Goal: Task Accomplishment & Management: Manage account settings

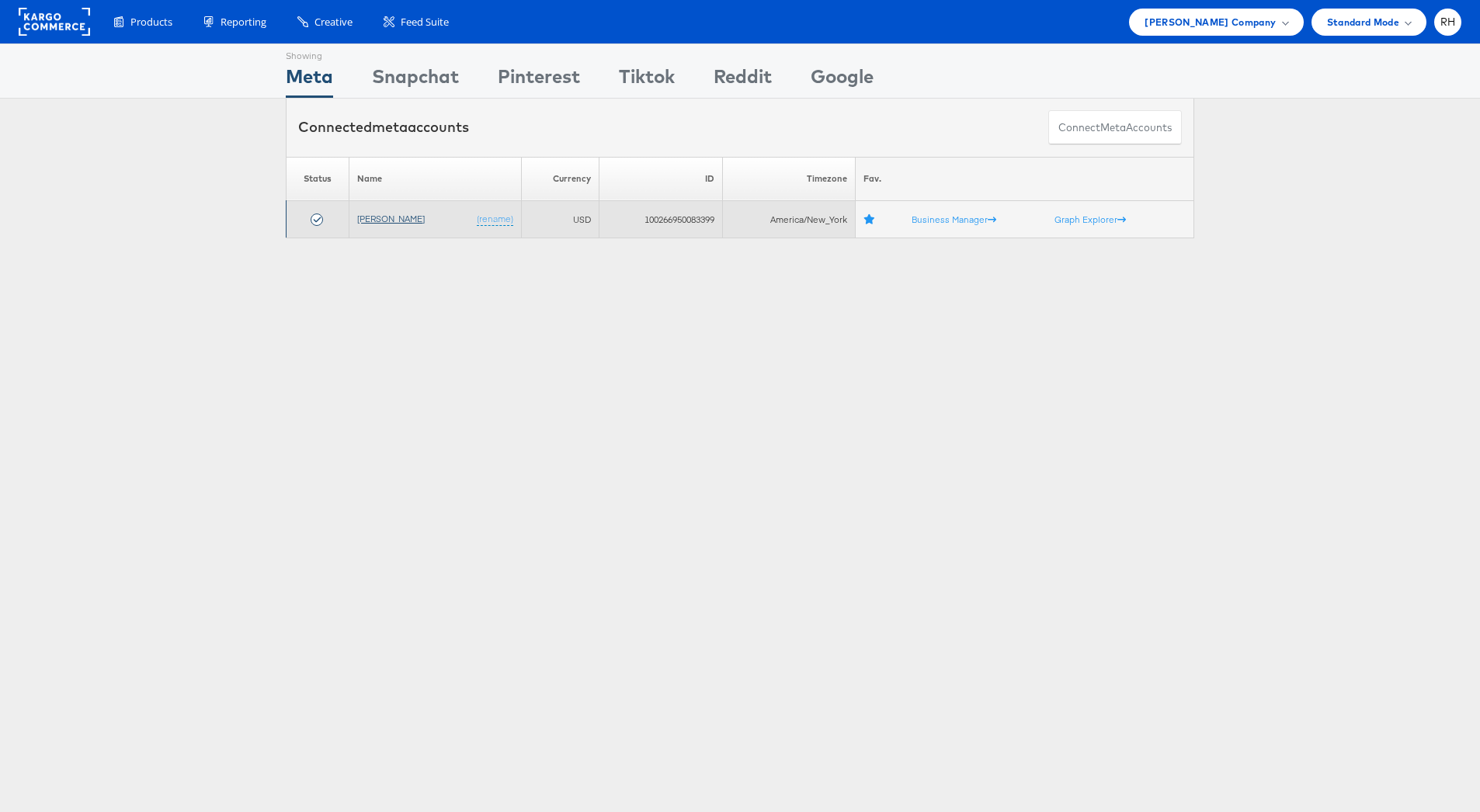
click at [397, 218] on link "[PERSON_NAME]" at bounding box center [390, 219] width 67 height 12
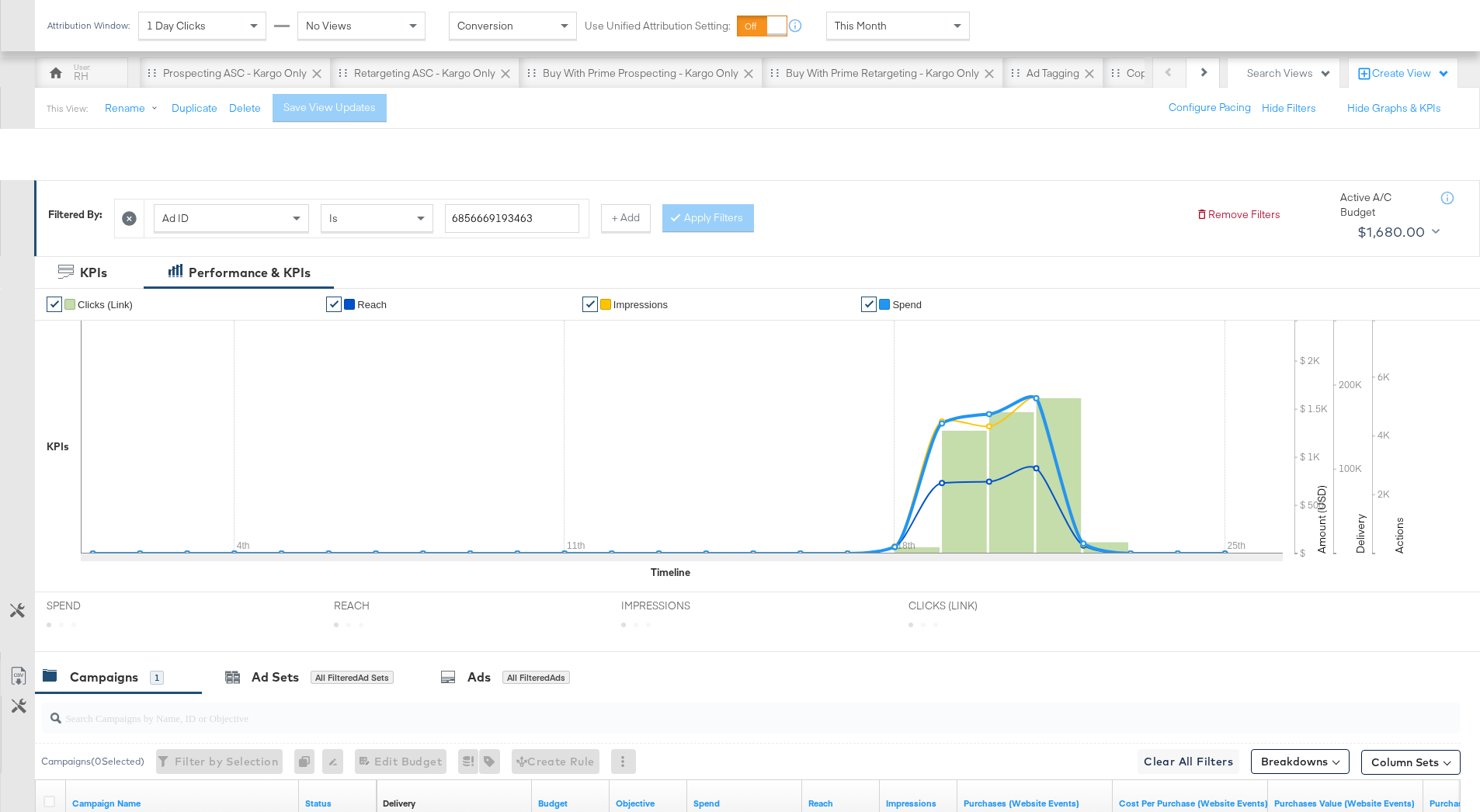
scroll to position [308, 0]
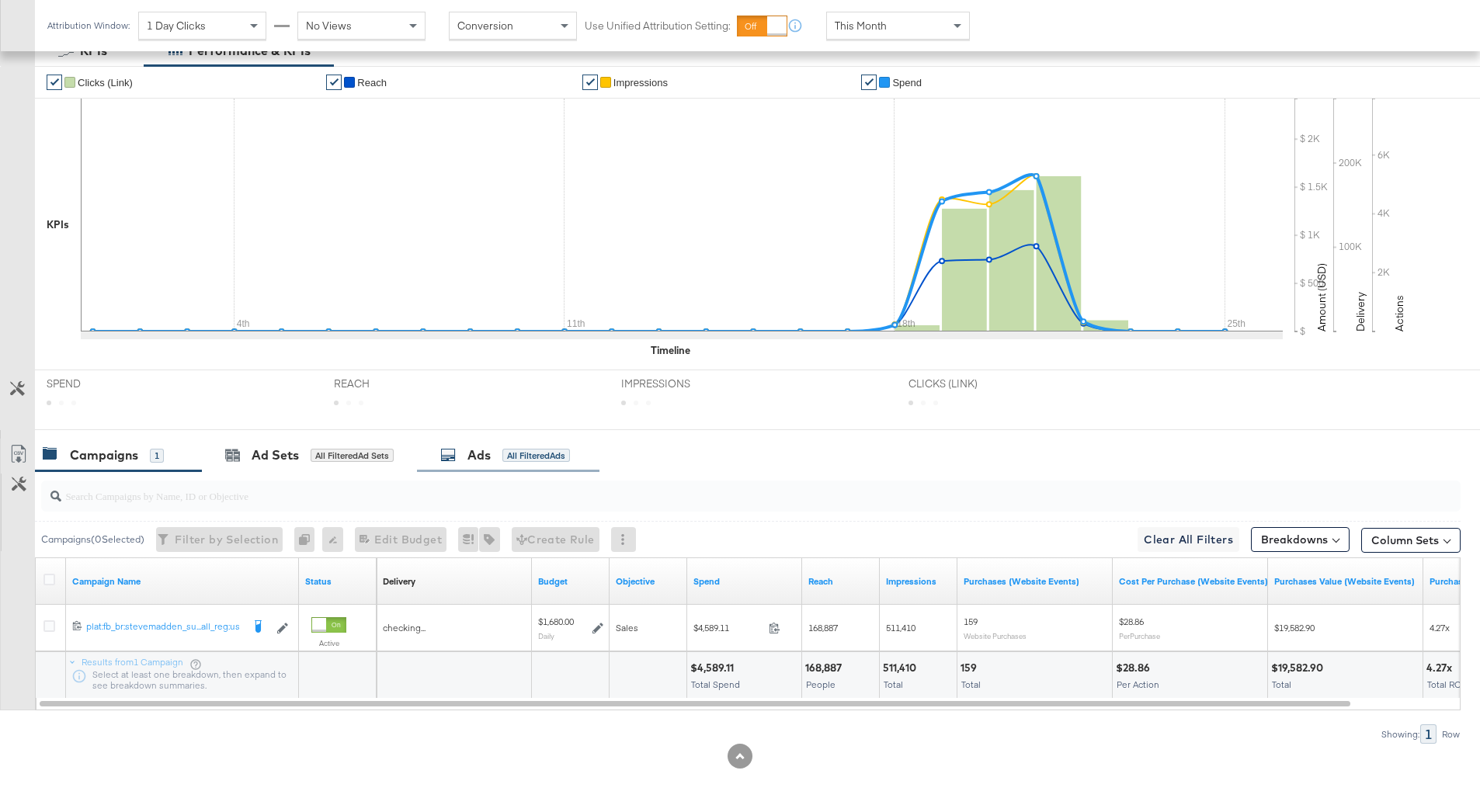
click at [544, 465] on div "Ads All Filtered Ads" at bounding box center [509, 455] width 183 height 33
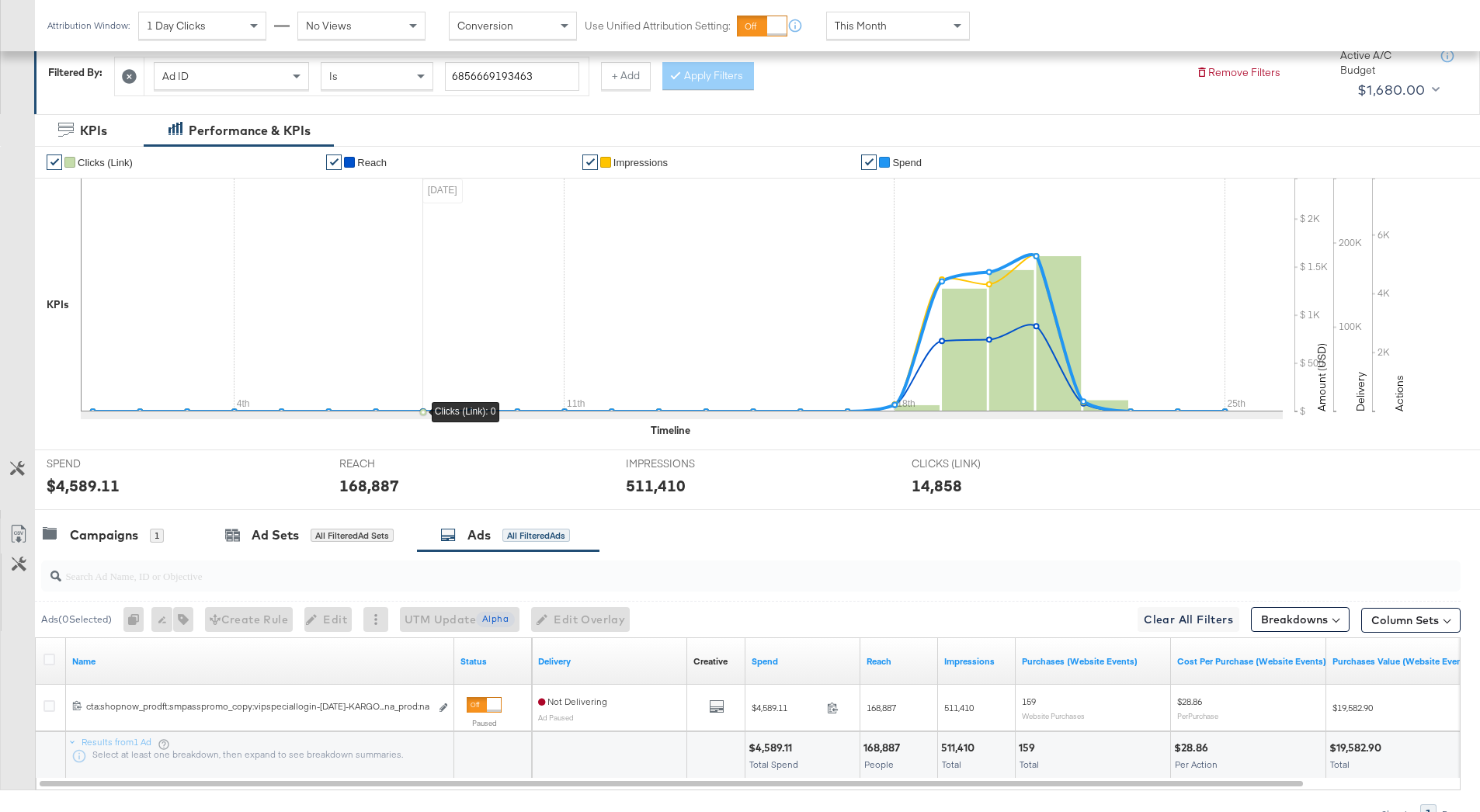
scroll to position [0, 0]
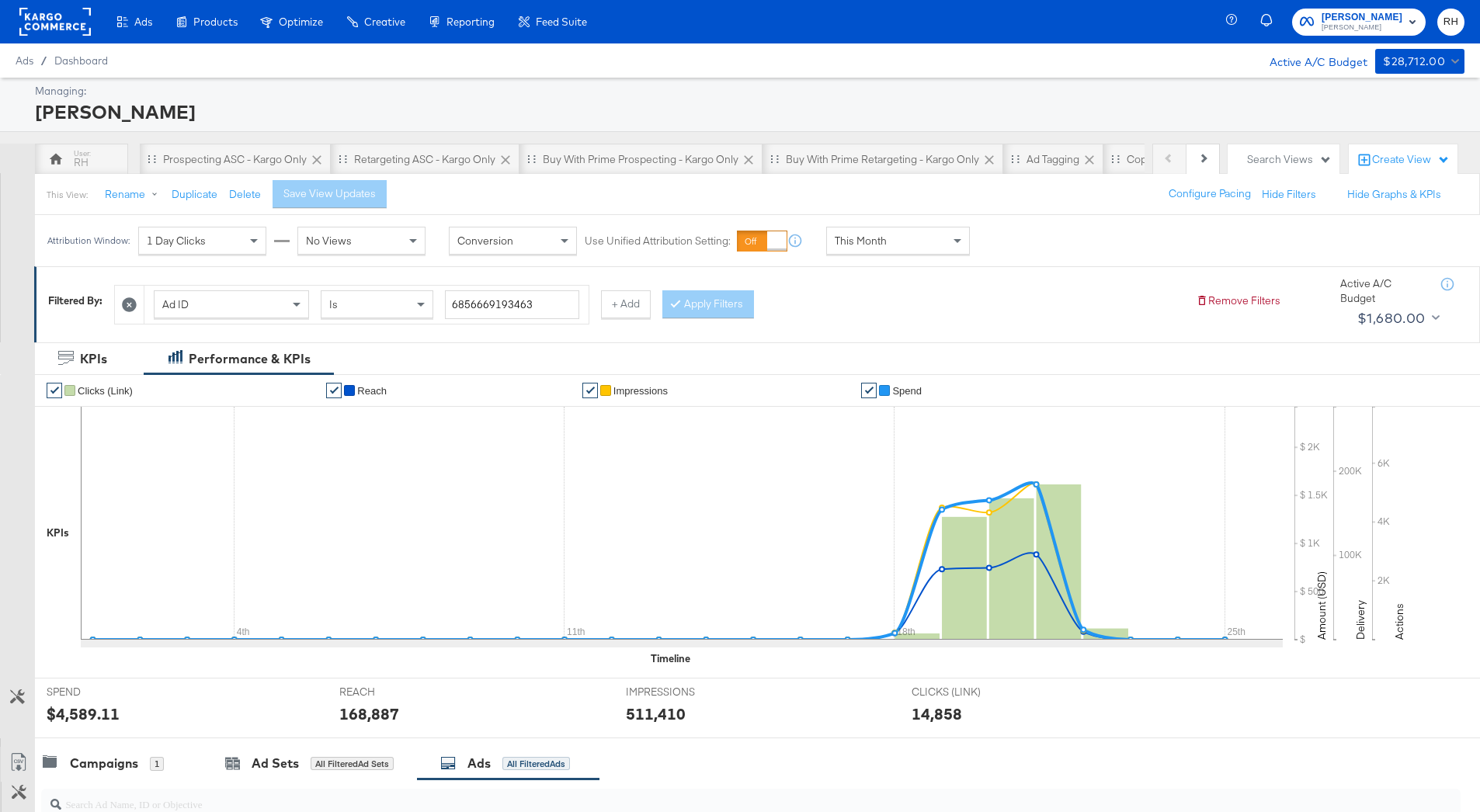
click at [510, 321] on div "Ad ID Is 6856669193463" at bounding box center [367, 304] width 444 height 38
click at [525, 305] on input "6856669193463" at bounding box center [512, 305] width 134 height 29
paste input "75830440"
type input "6857583044063"
click at [690, 306] on button "Apply Filters" at bounding box center [708, 304] width 91 height 28
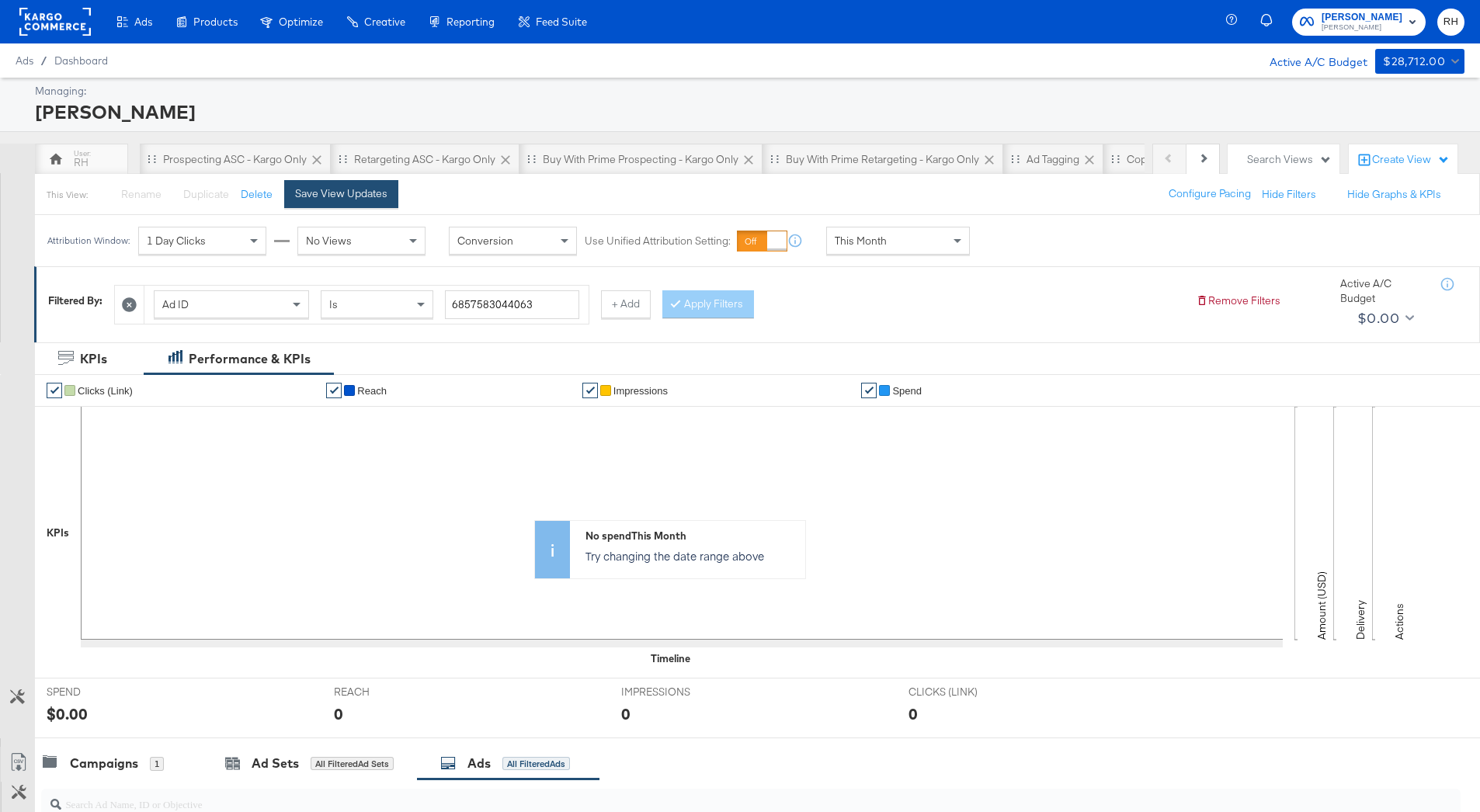
click at [321, 197] on div "Save View Updates" at bounding box center [340, 194] width 92 height 15
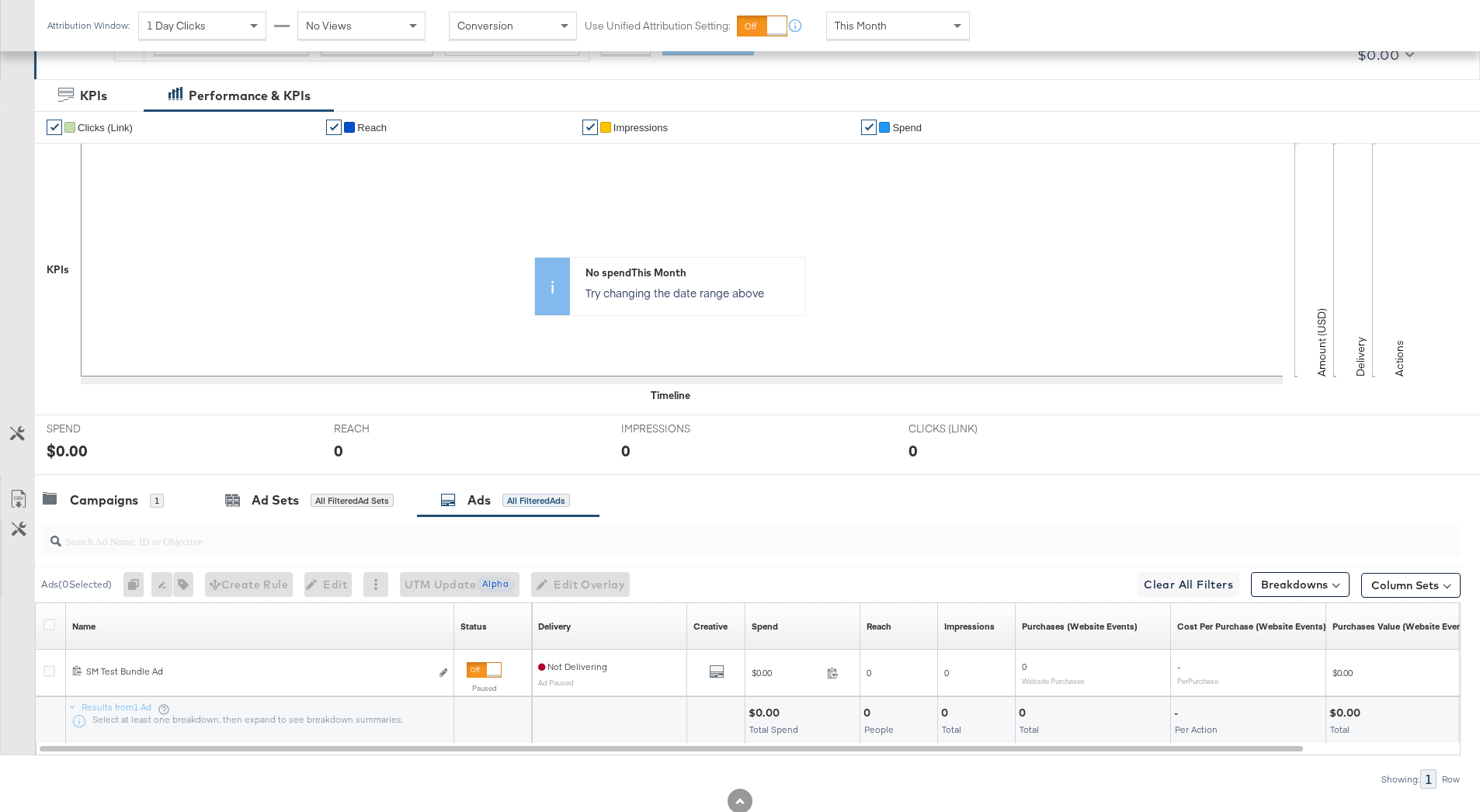
scroll to position [308, 0]
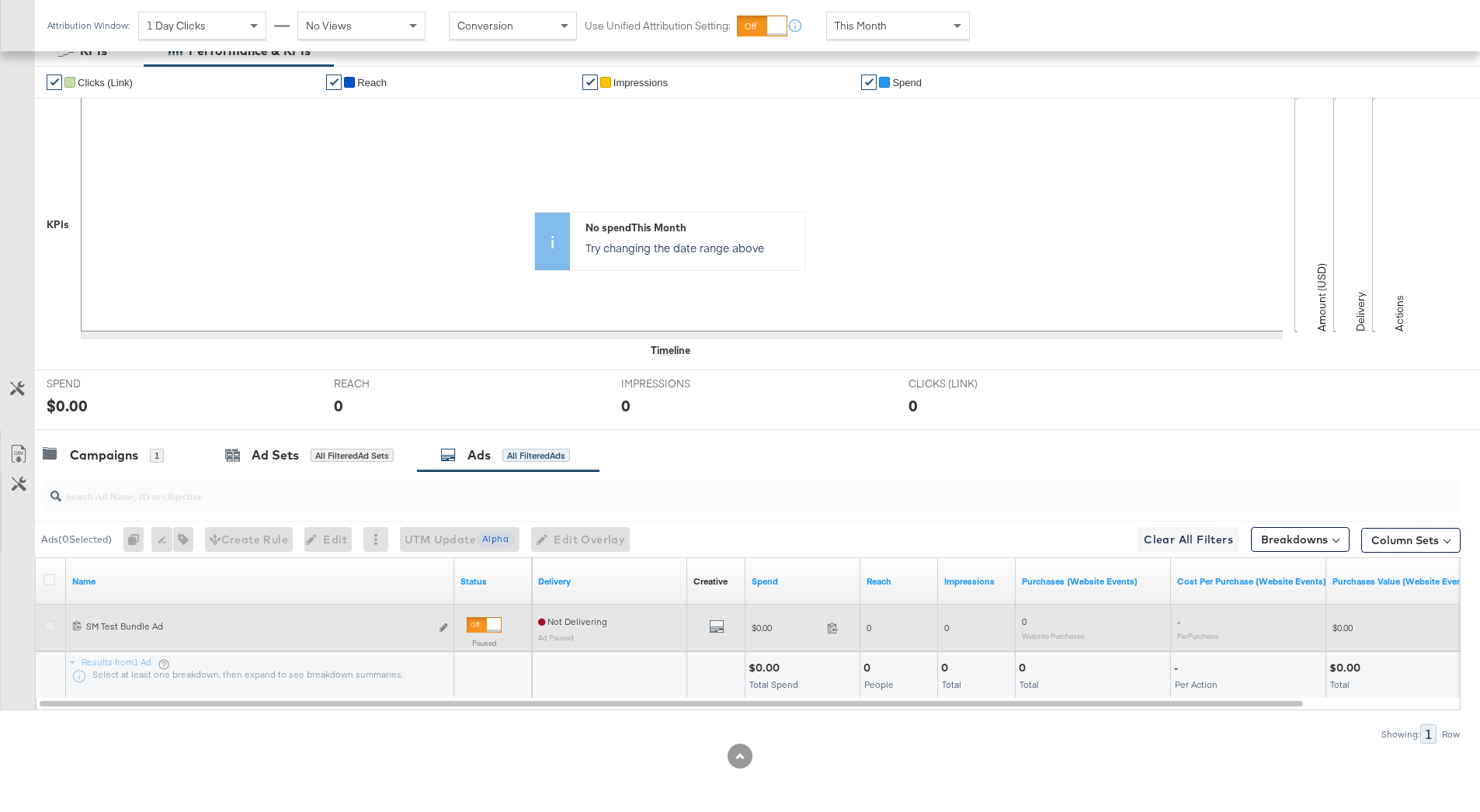
click at [52, 625] on icon at bounding box center [50, 626] width 12 height 12
click at [0, 0] on input "checkbox" at bounding box center [0, 0] width 0 height 0
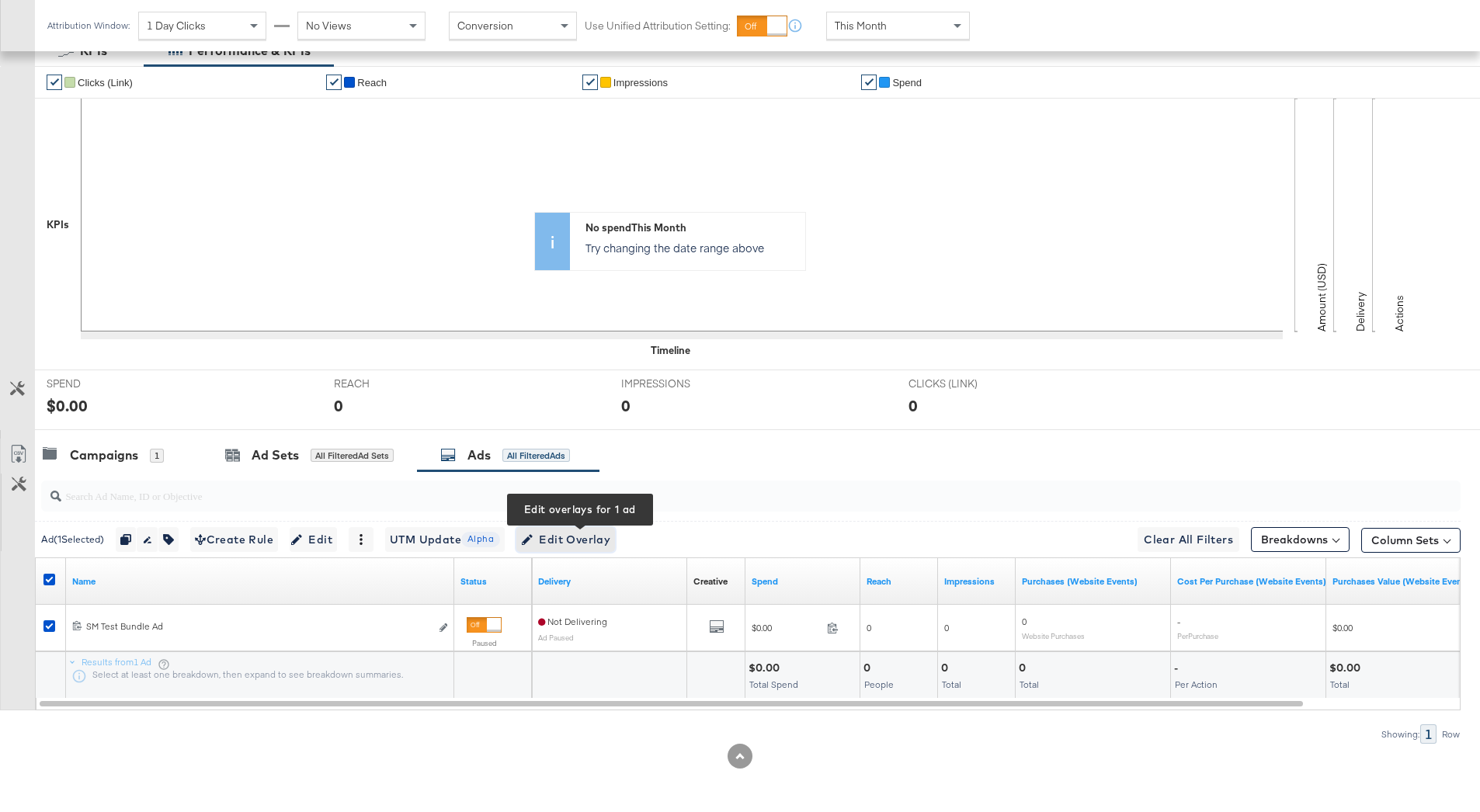
click at [581, 545] on span "Edit Overlay Edit overlays for 1 ad" at bounding box center [566, 540] width 89 height 19
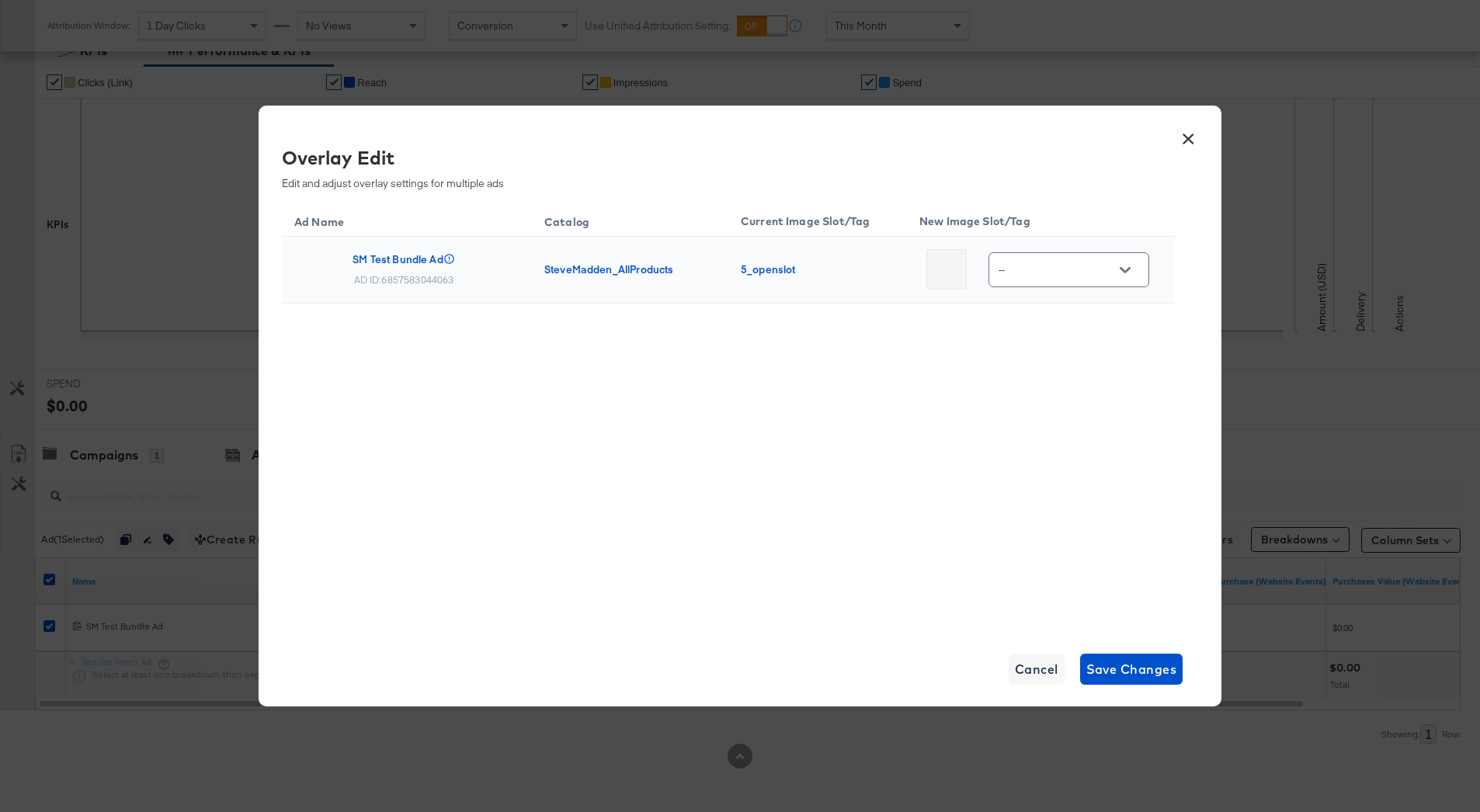
click at [1109, 280] on div at bounding box center [1125, 270] width 33 height 23
click at [1124, 267] on icon "Open" at bounding box center [1125, 270] width 11 height 6
click at [1043, 431] on div "bundleads" at bounding box center [1070, 423] width 88 height 16
type input "bundleads"
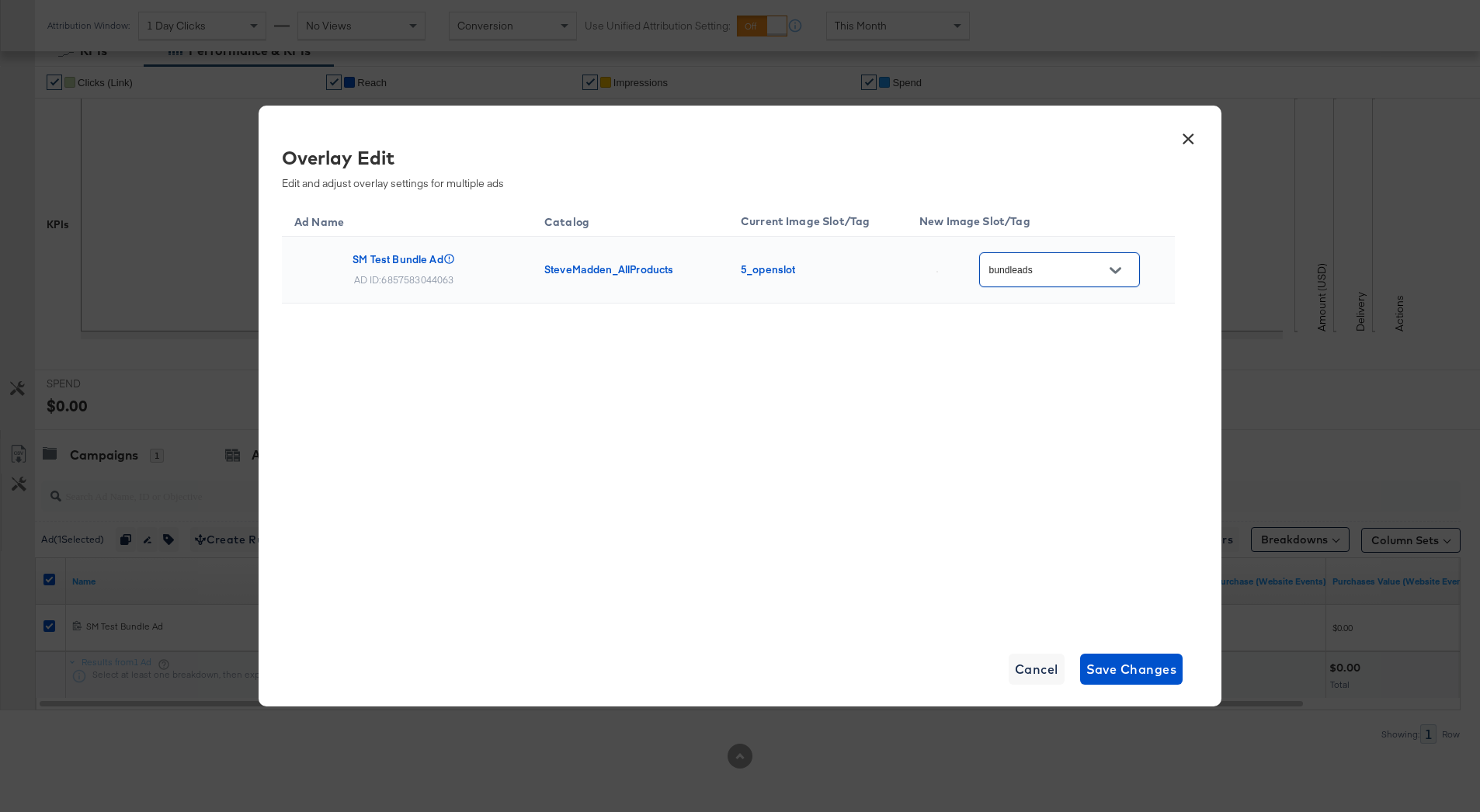
click at [1116, 269] on icon "Open" at bounding box center [1114, 270] width 11 height 6
click at [1121, 672] on span "Save Changes" at bounding box center [1131, 669] width 90 height 21
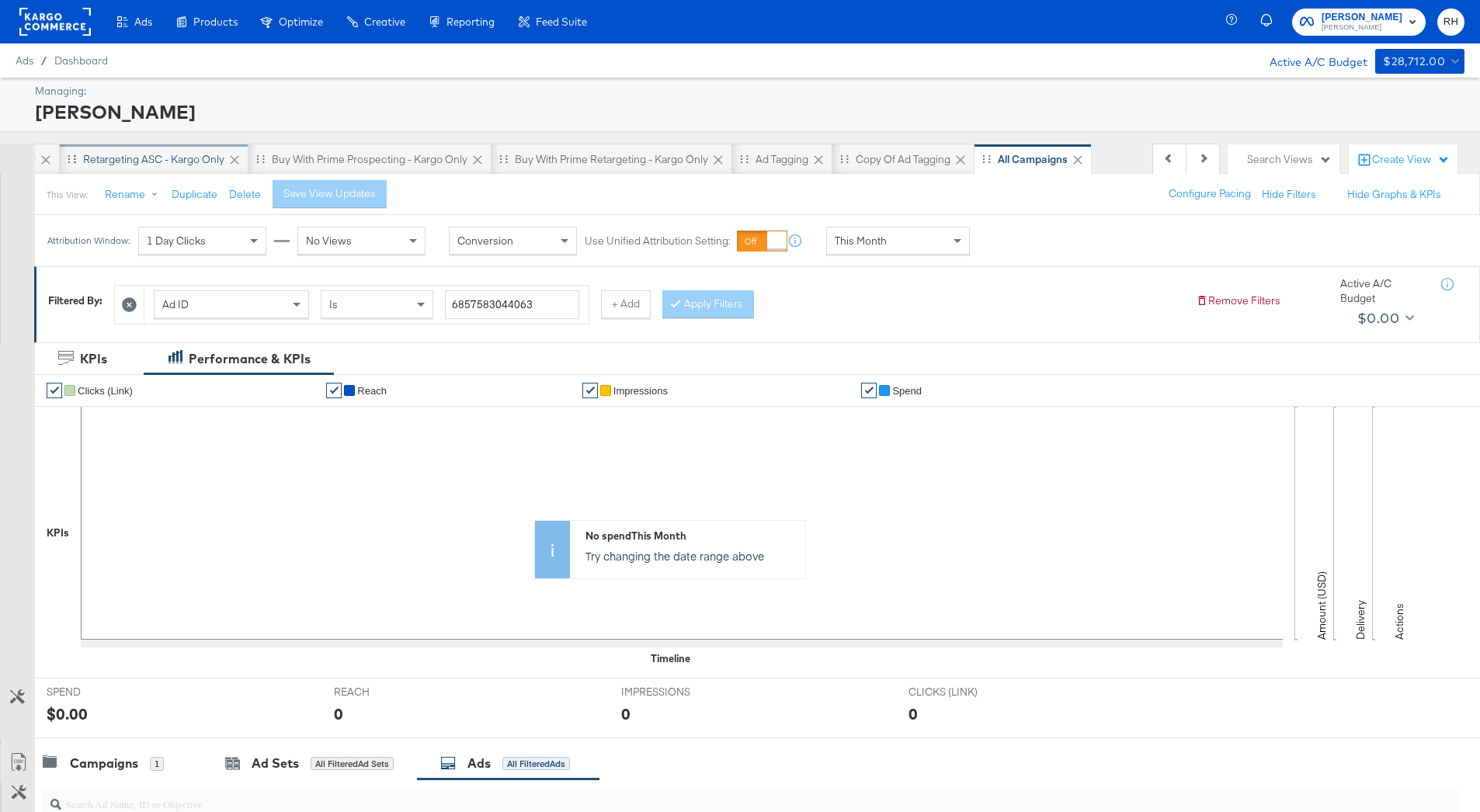
scroll to position [0, 0]
click at [206, 162] on div "Prospecting ASC - Kargo only" at bounding box center [235, 159] width 144 height 15
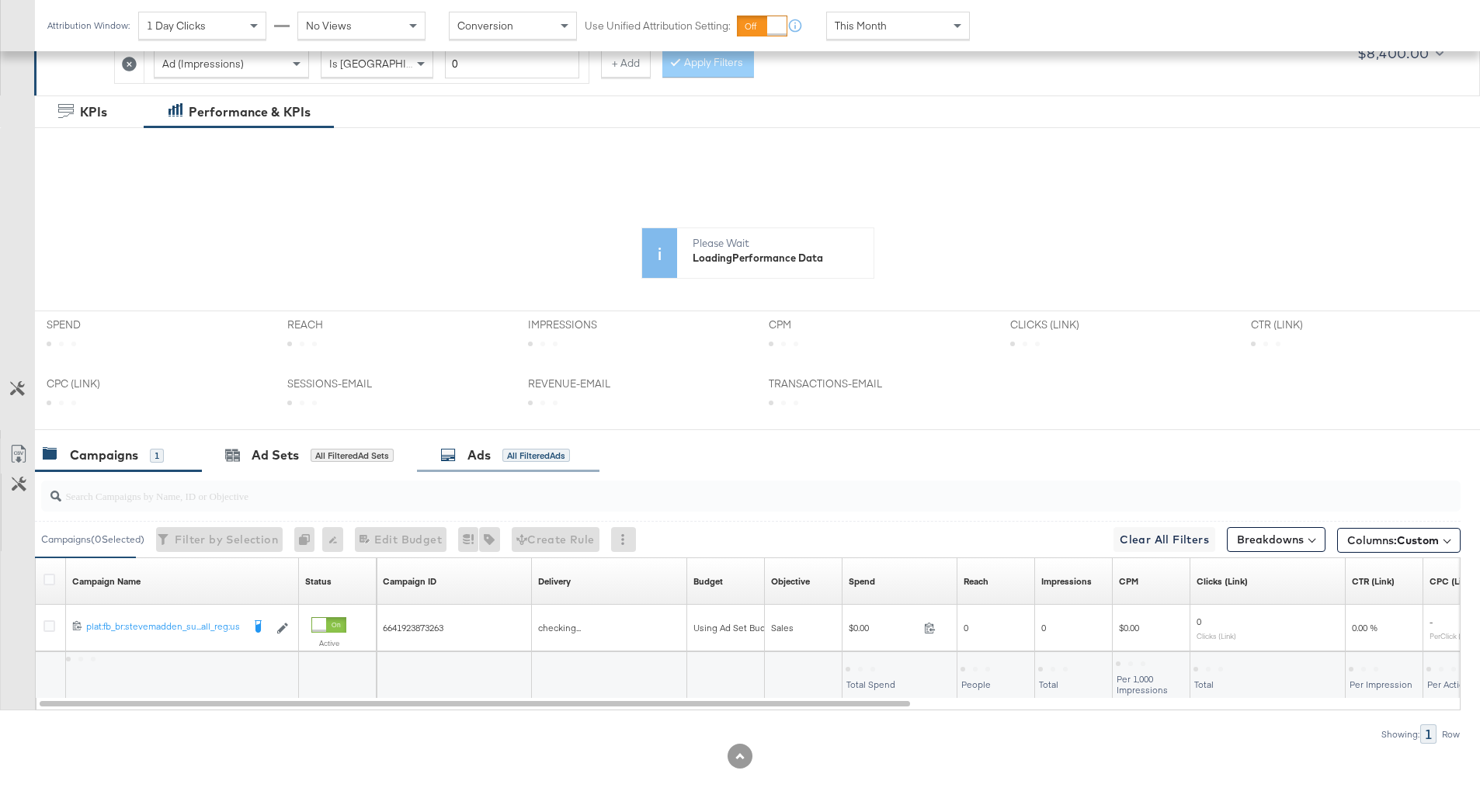
click at [497, 448] on div "Ads All Filtered Ads" at bounding box center [505, 455] width 129 height 18
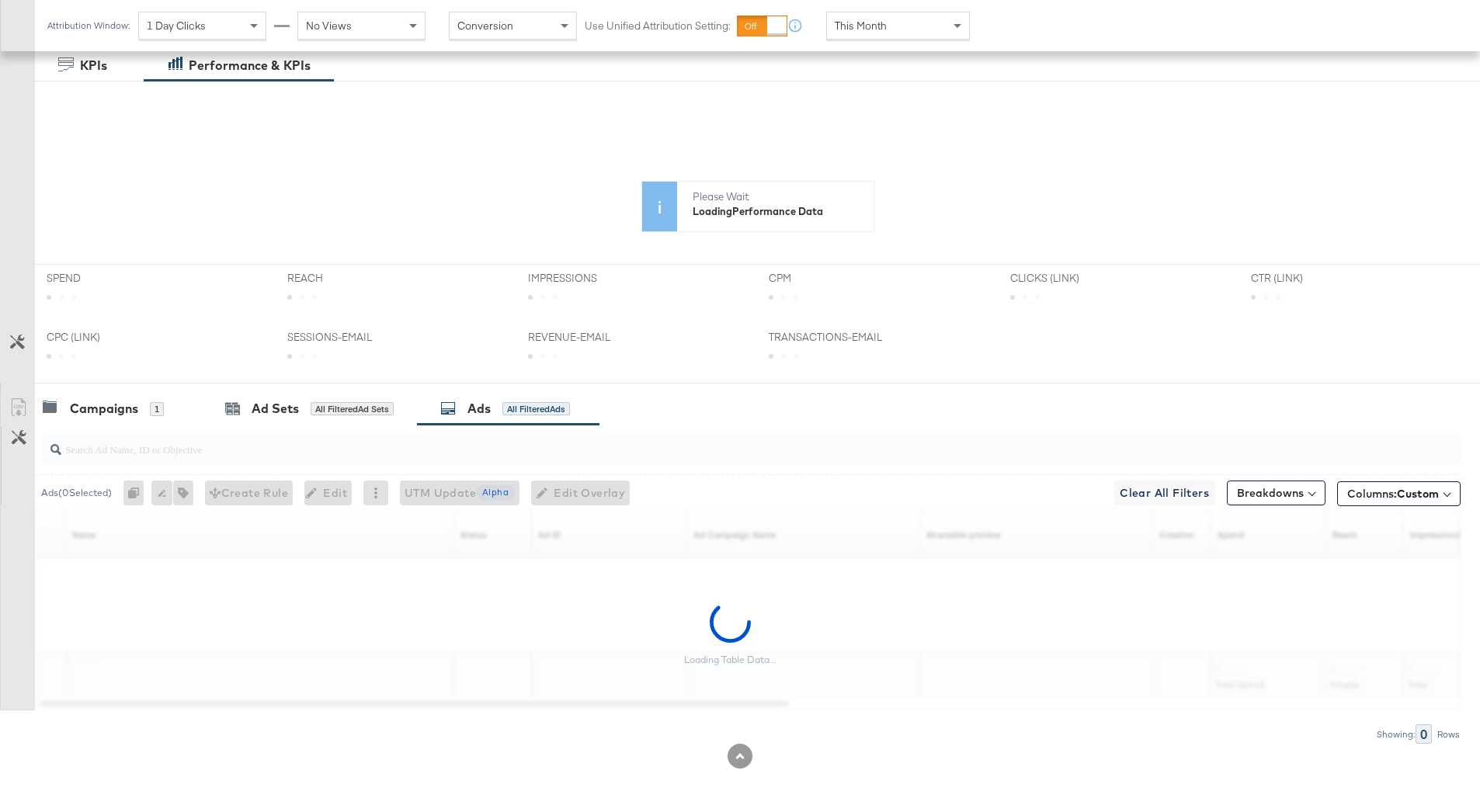
click at [423, 450] on input "search" at bounding box center [695, 442] width 1269 height 30
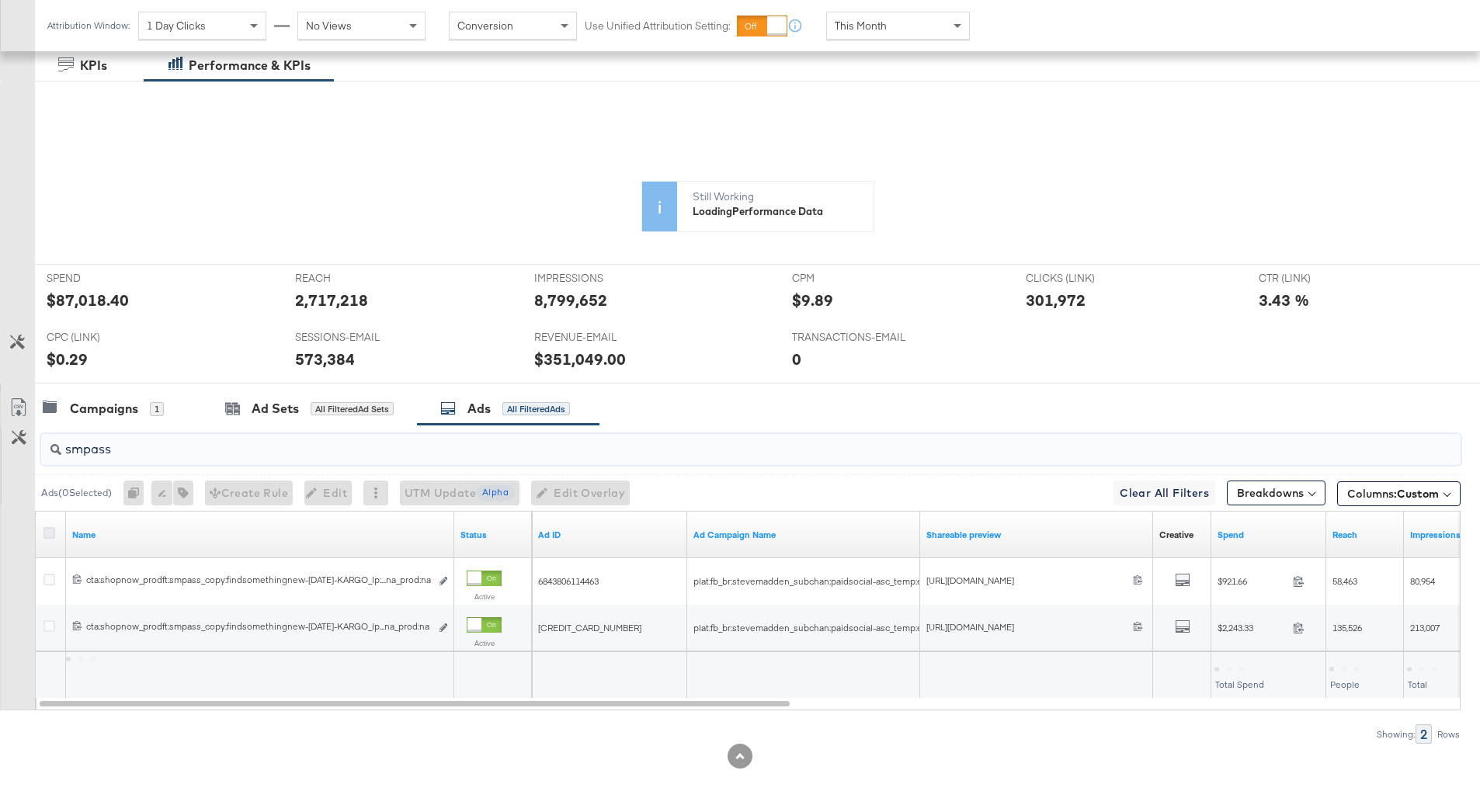
type input "smpass"
click at [49, 536] on icon at bounding box center [50, 533] width 12 height 12
click at [0, 0] on input "checkbox" at bounding box center [0, 0] width 0 height 0
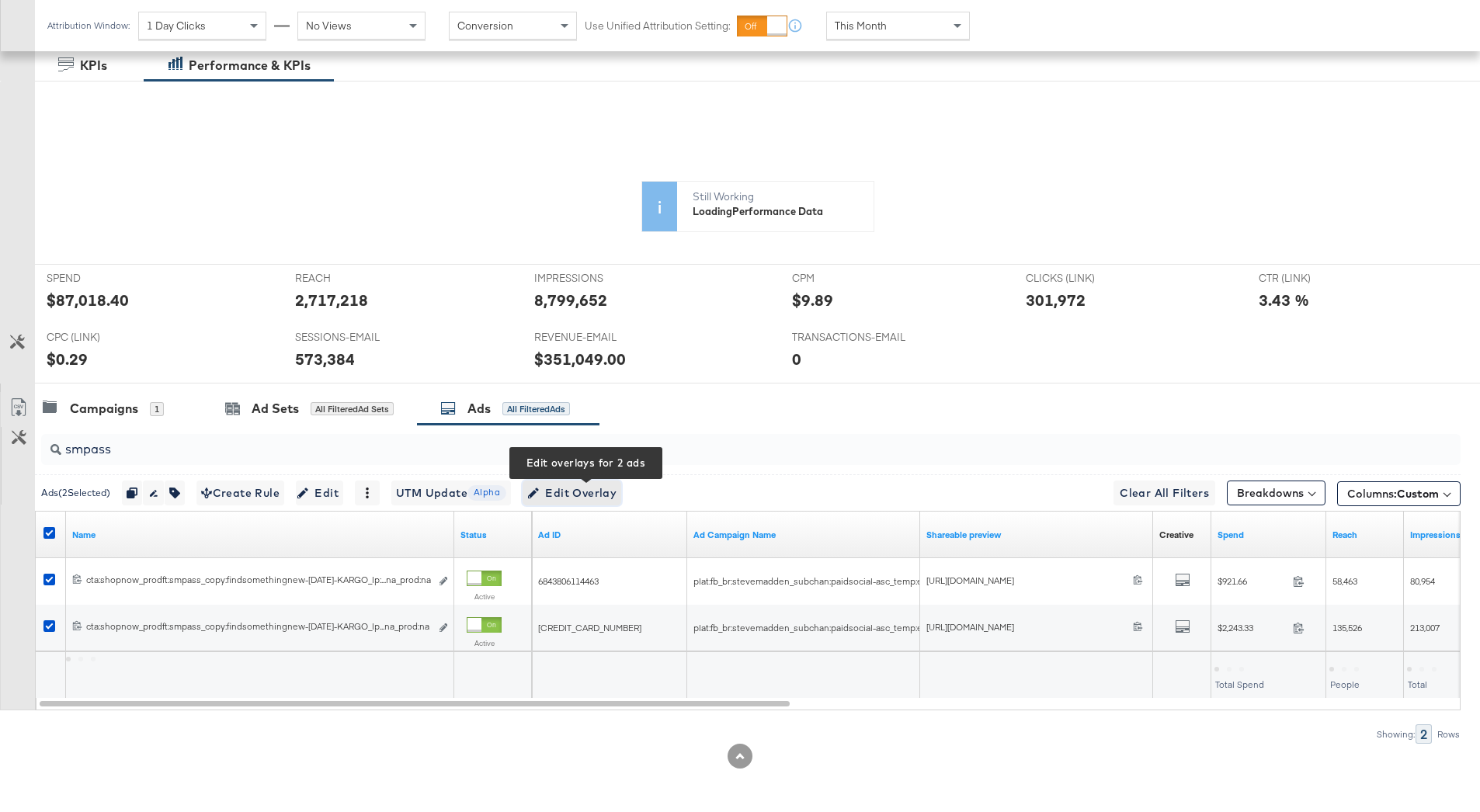
click at [564, 498] on span "Edit Overlay Edit overlays for 2 ads" at bounding box center [572, 494] width 89 height 19
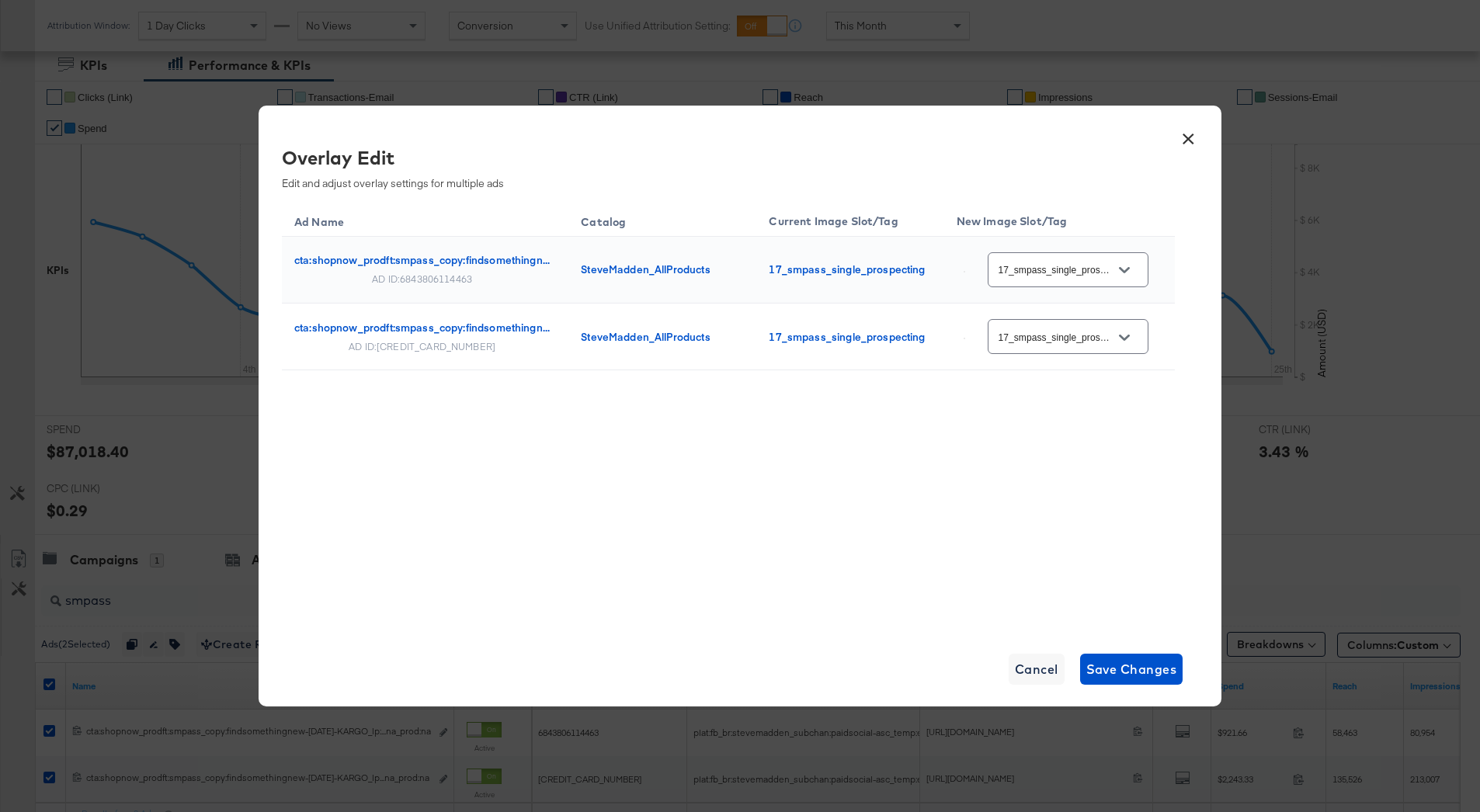
click at [1182, 137] on button "×" at bounding box center [1188, 135] width 28 height 28
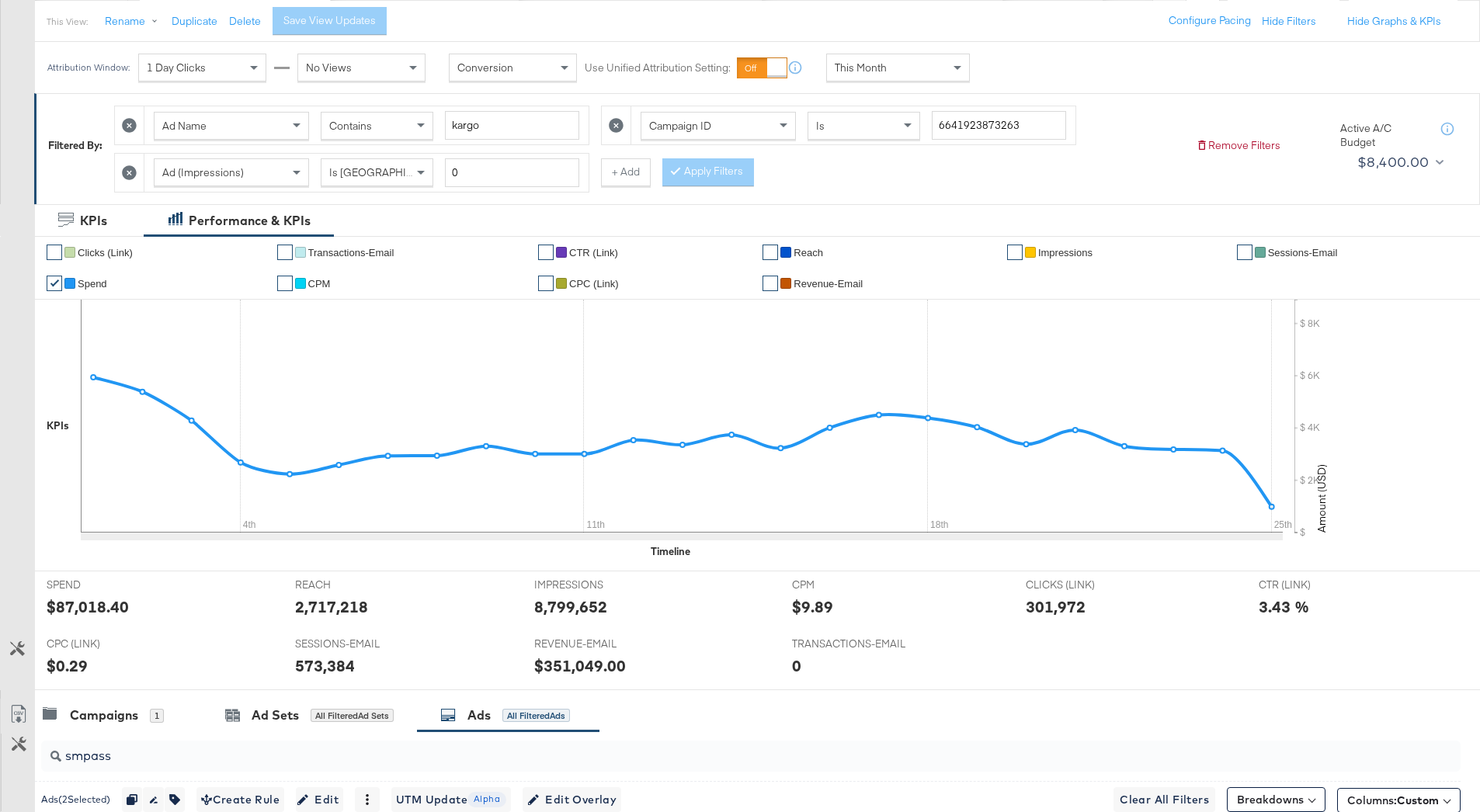
scroll to position [0, 0]
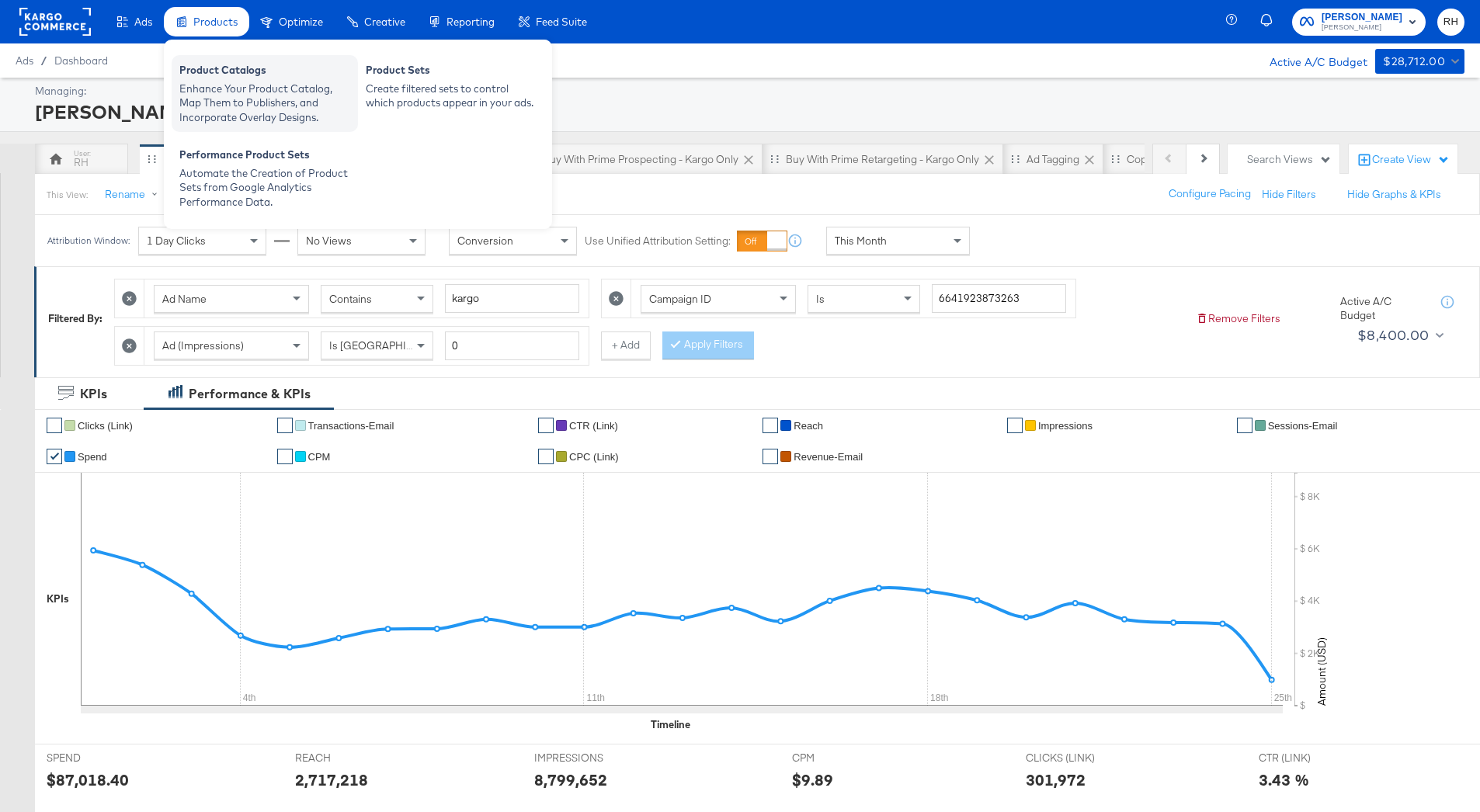
click at [223, 80] on div "Product Catalogs" at bounding box center [264, 72] width 171 height 18
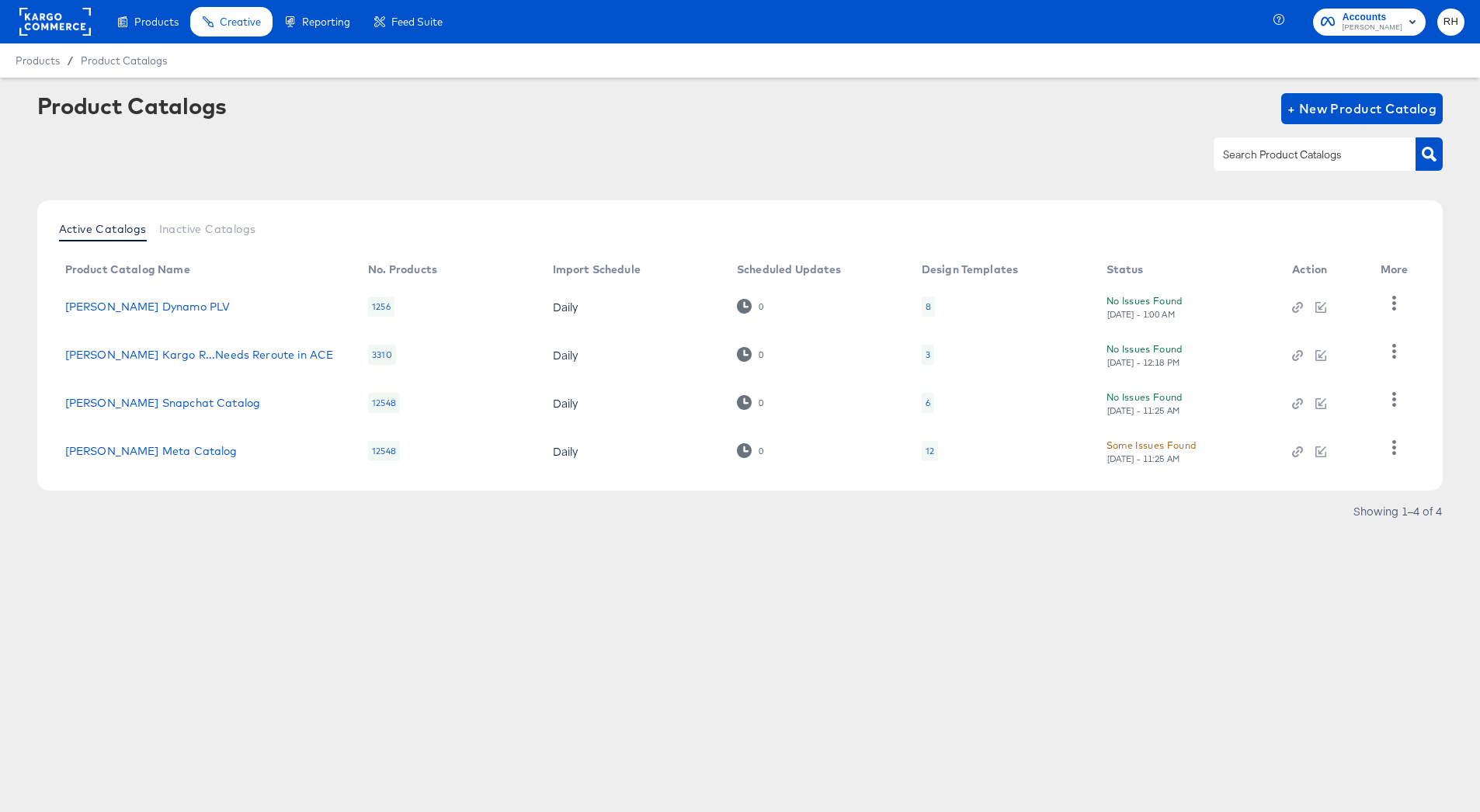
click at [920, 450] on td "12" at bounding box center [1002, 451] width 185 height 49
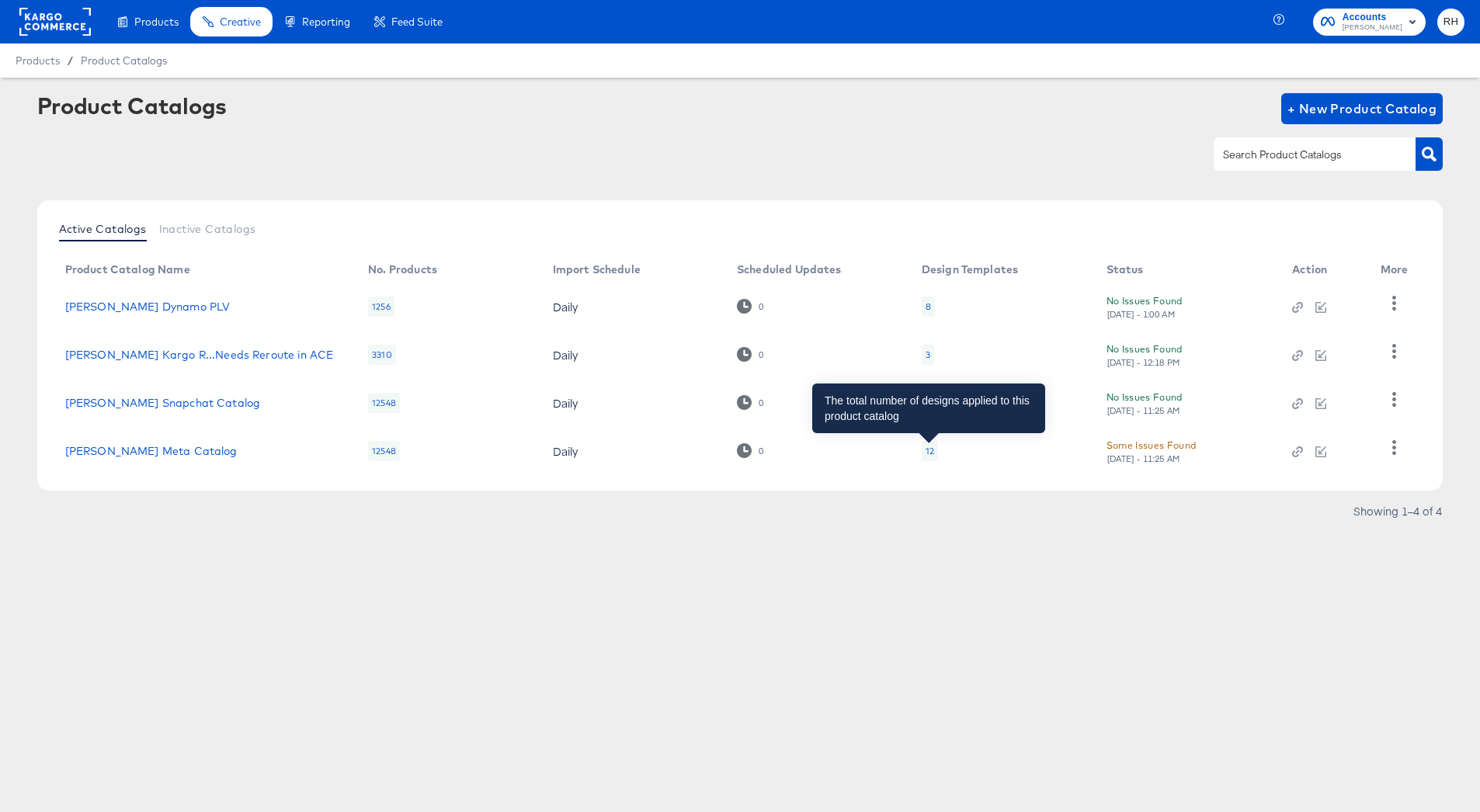
click at [933, 452] on div "12" at bounding box center [930, 451] width 9 height 13
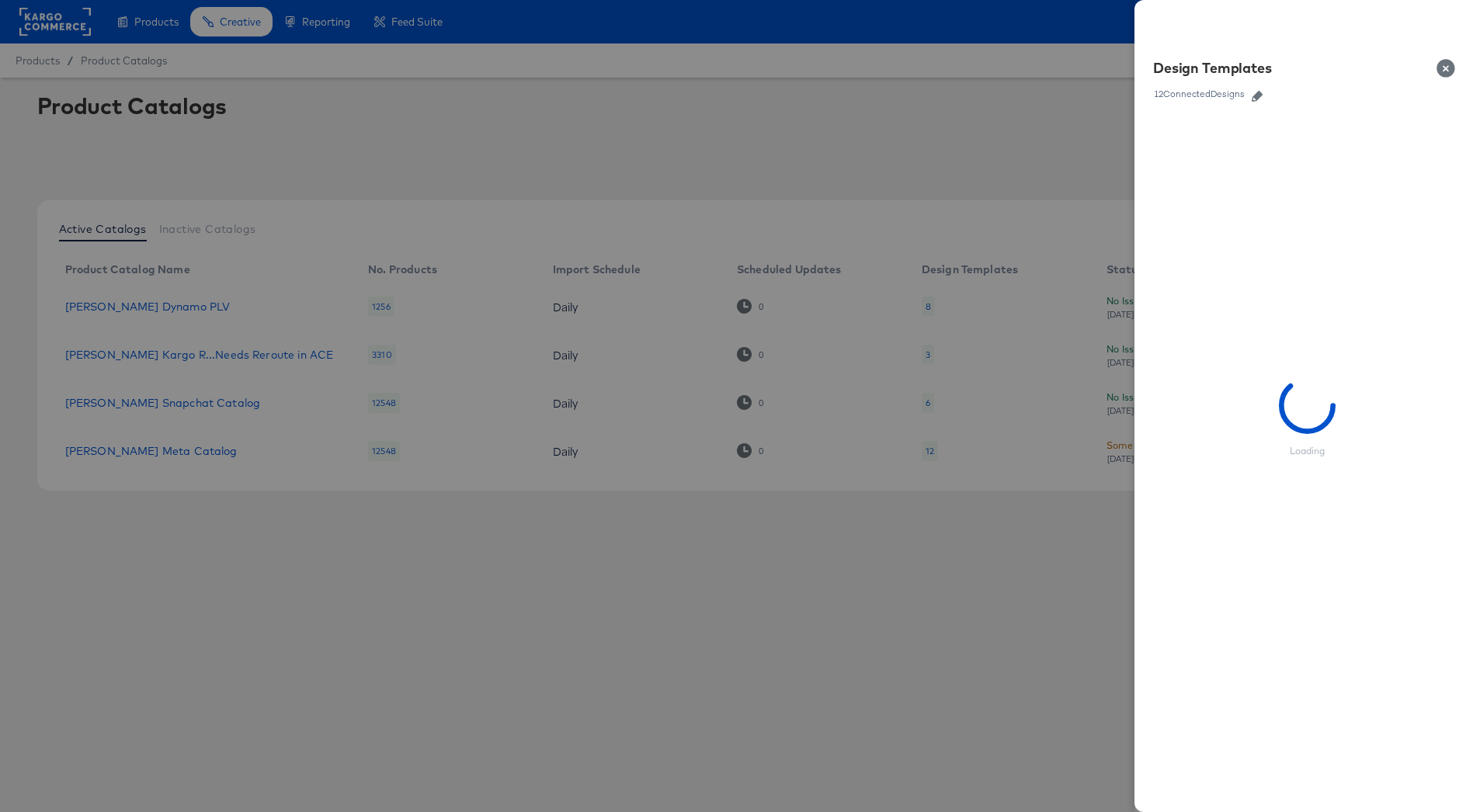
click at [1257, 97] on icon "button" at bounding box center [1256, 95] width 11 height 11
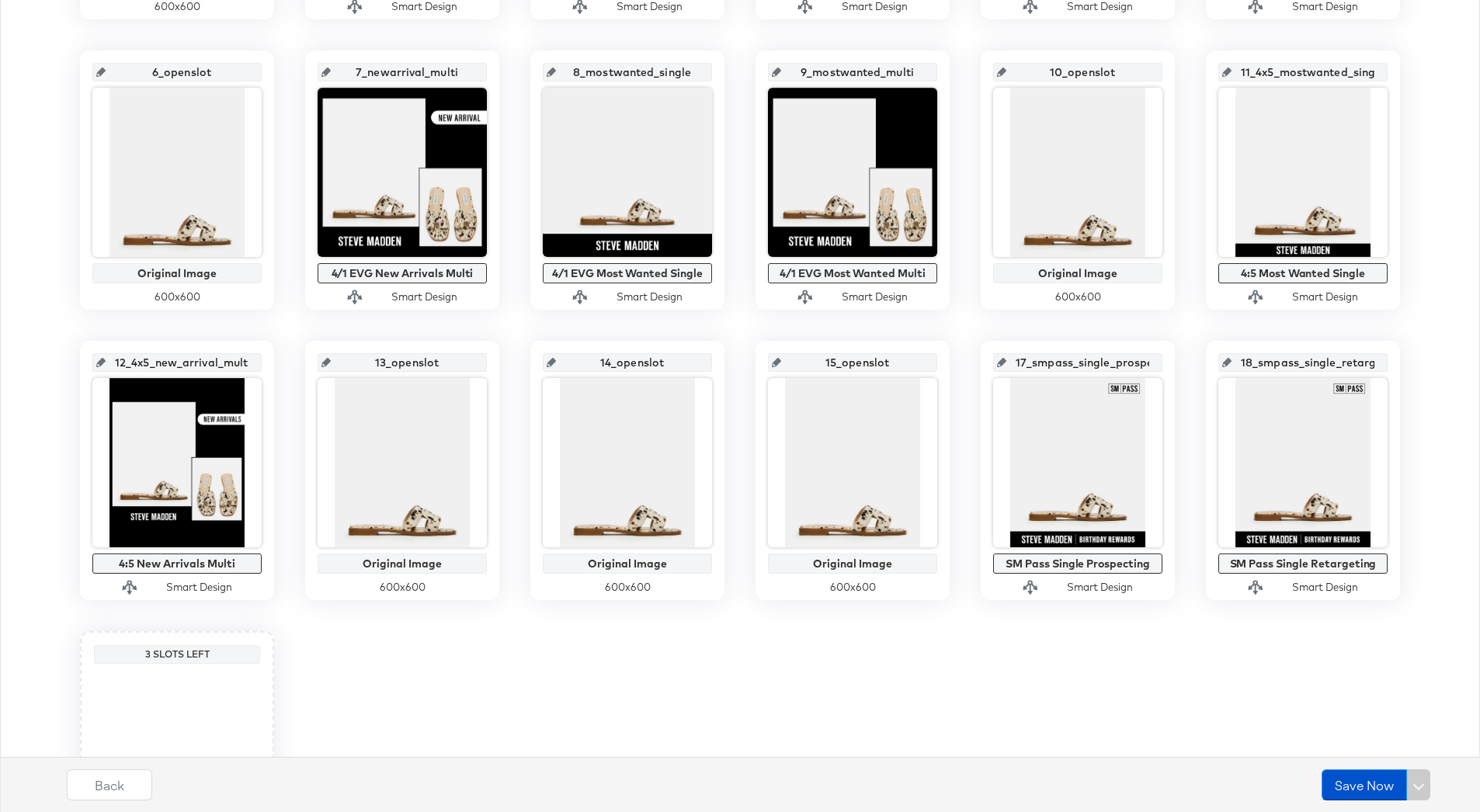
scroll to position [604, 0]
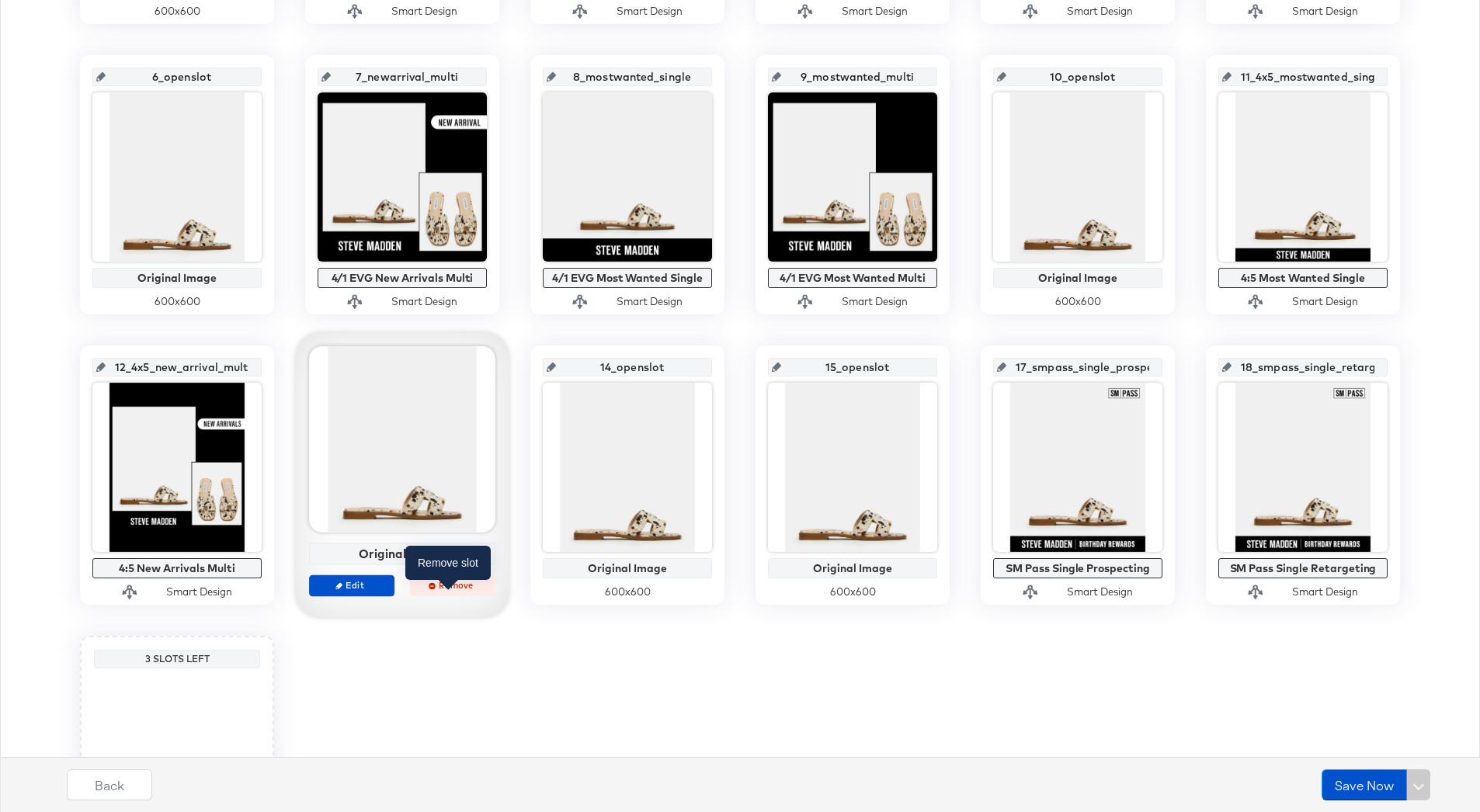
click at [455, 588] on span "Remove" at bounding box center [452, 585] width 71 height 12
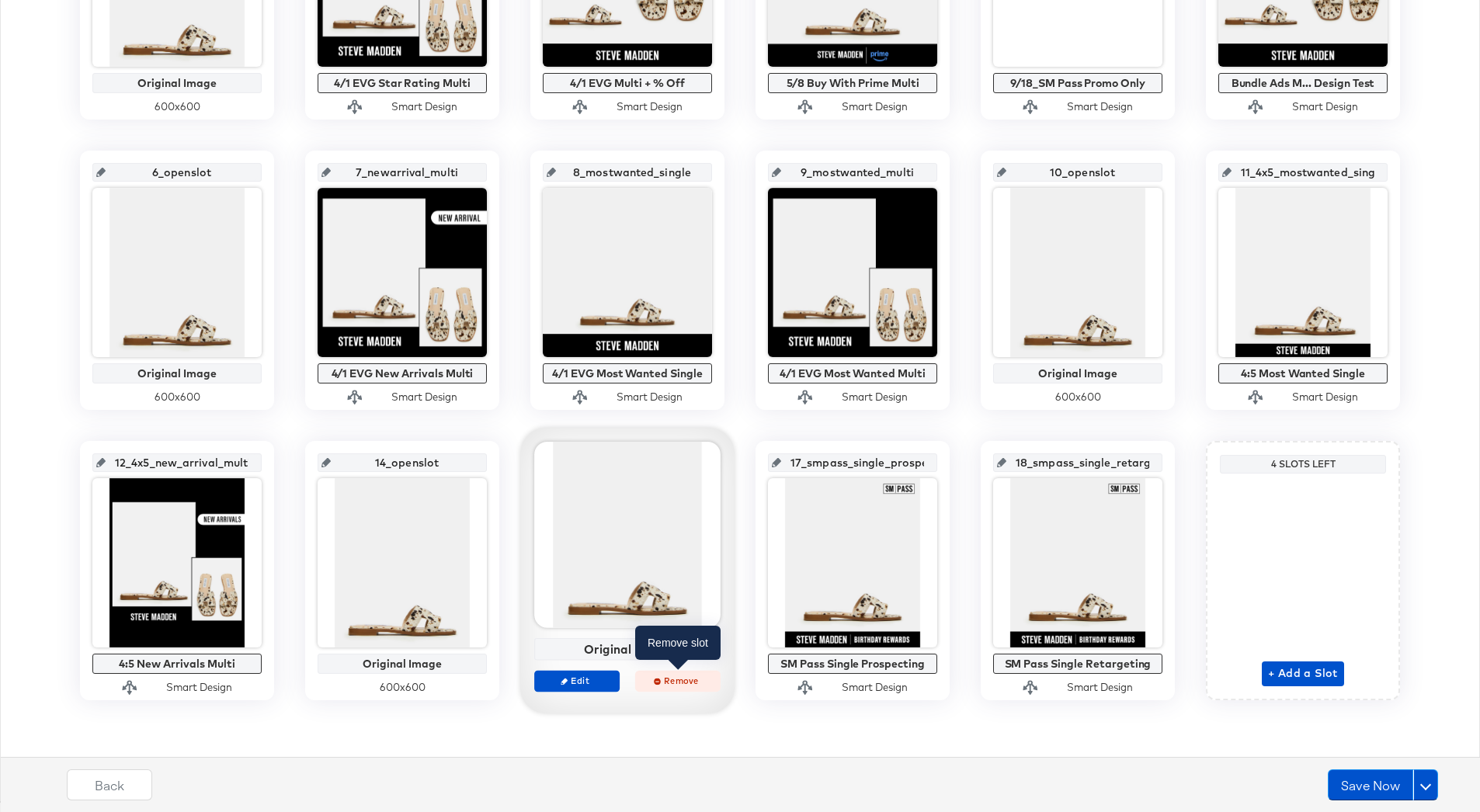
click at [681, 680] on span "Remove" at bounding box center [677, 681] width 71 height 12
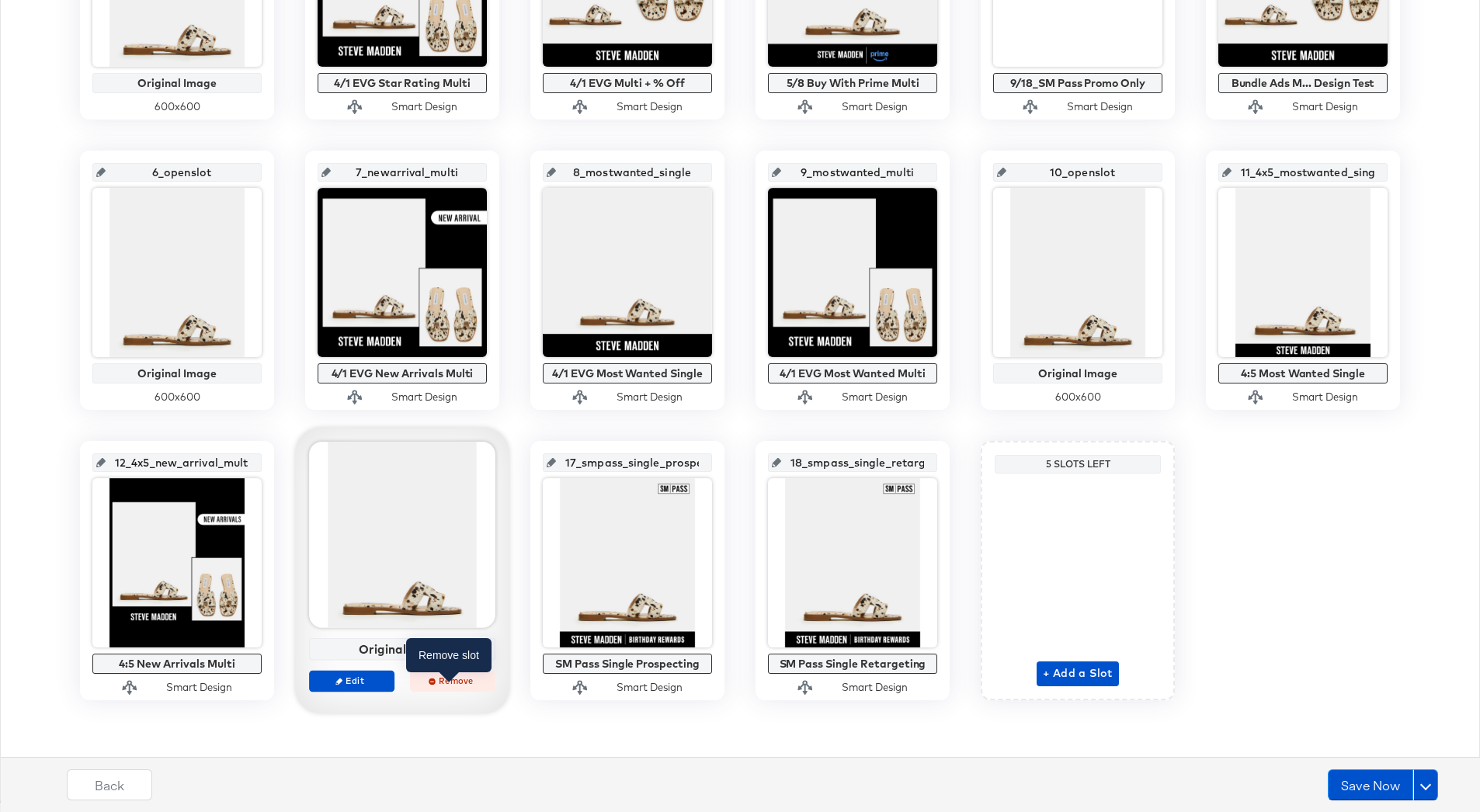
click at [458, 687] on button "Remove" at bounding box center [453, 681] width 86 height 21
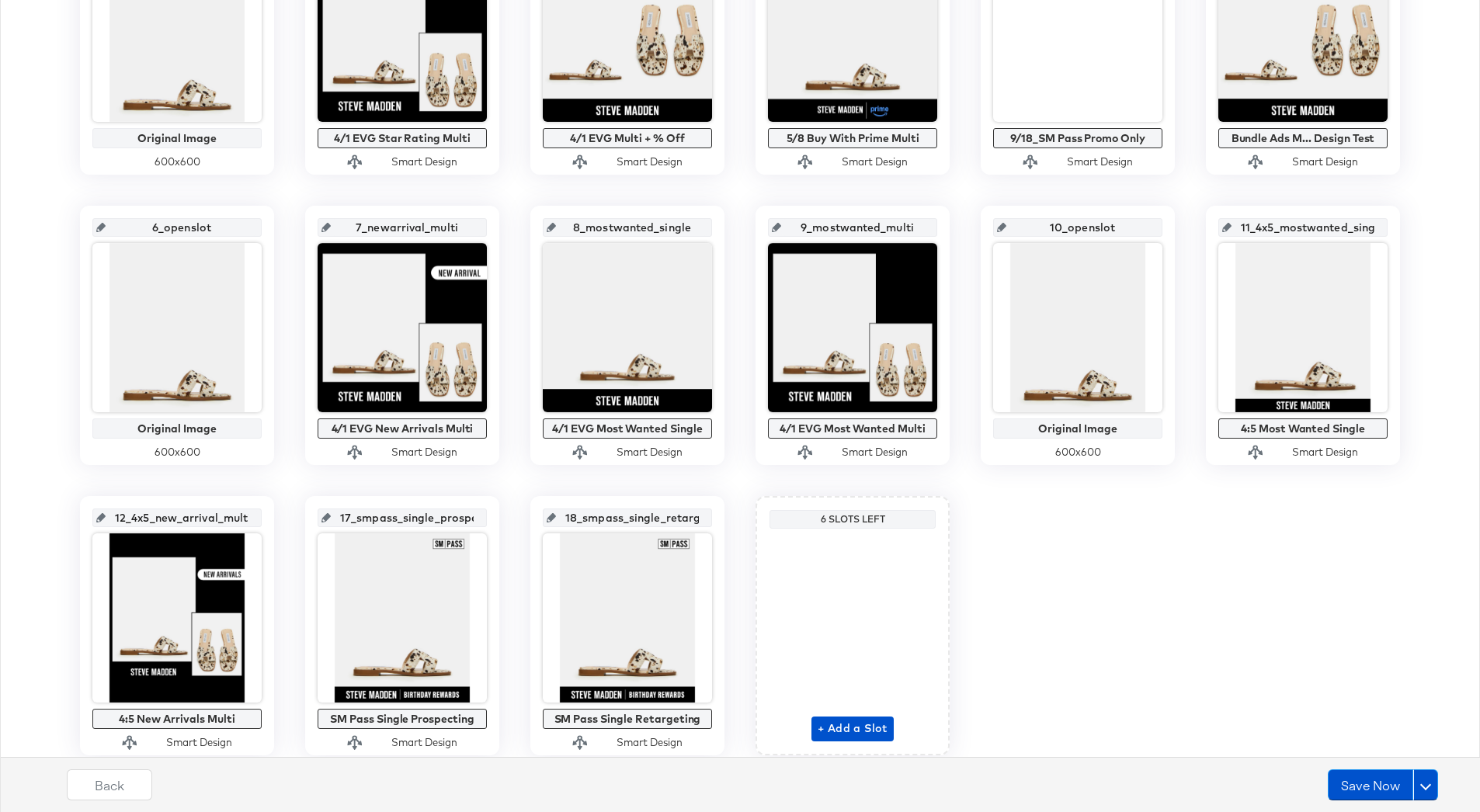
scroll to position [388, 0]
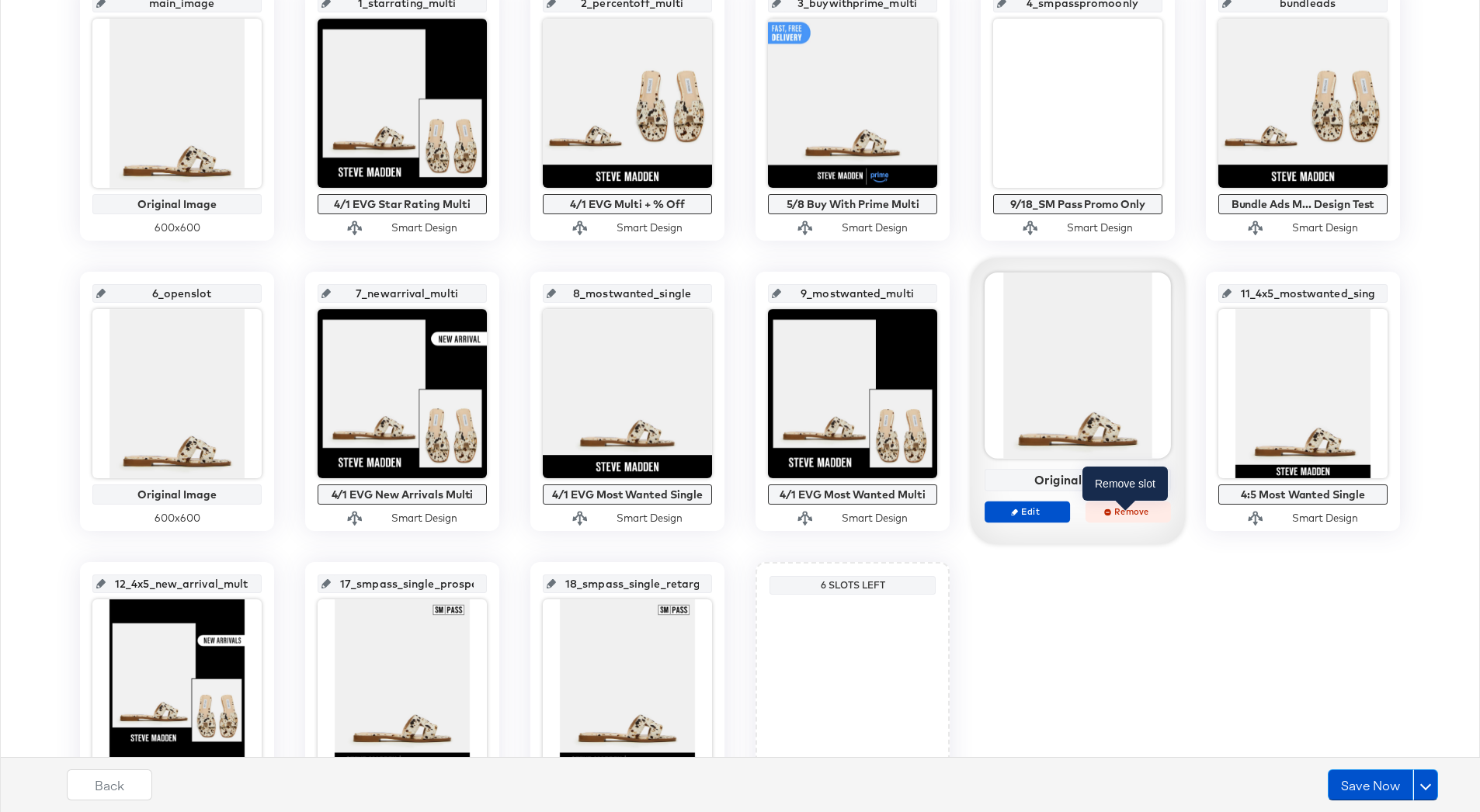
click at [1131, 513] on span "Remove" at bounding box center [1128, 512] width 71 height 12
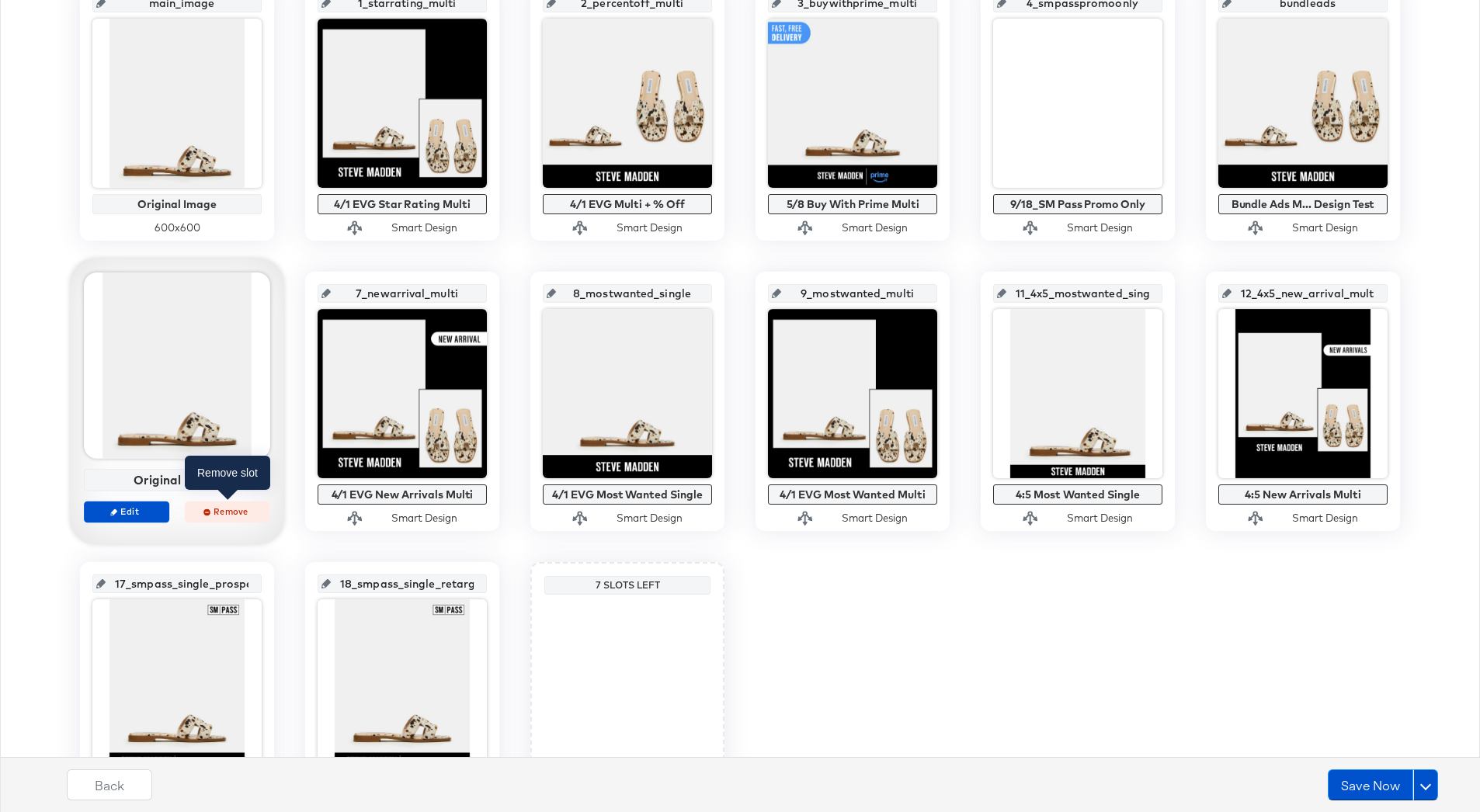
click at [230, 510] on span "Remove" at bounding box center [227, 512] width 71 height 12
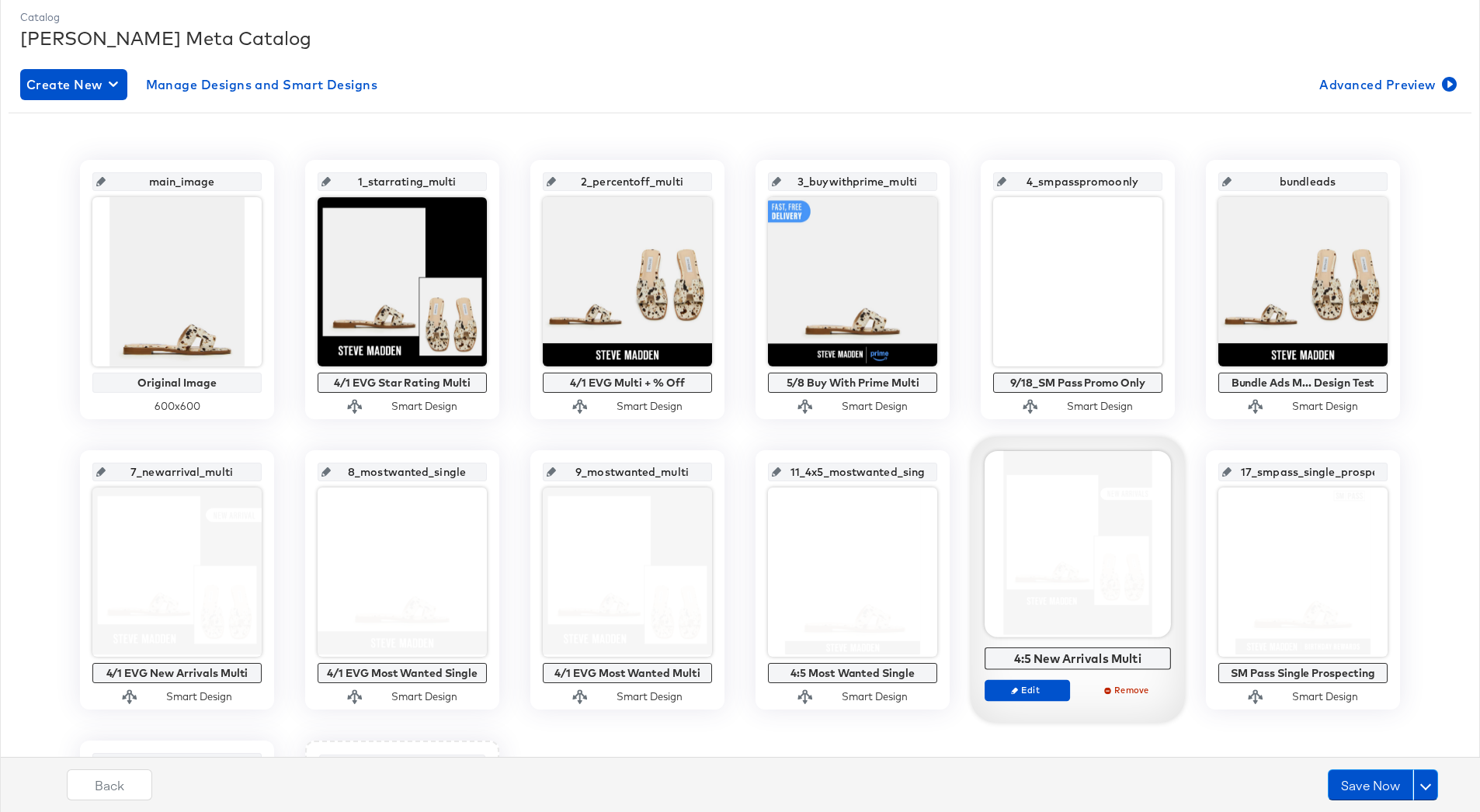
scroll to position [509, 0]
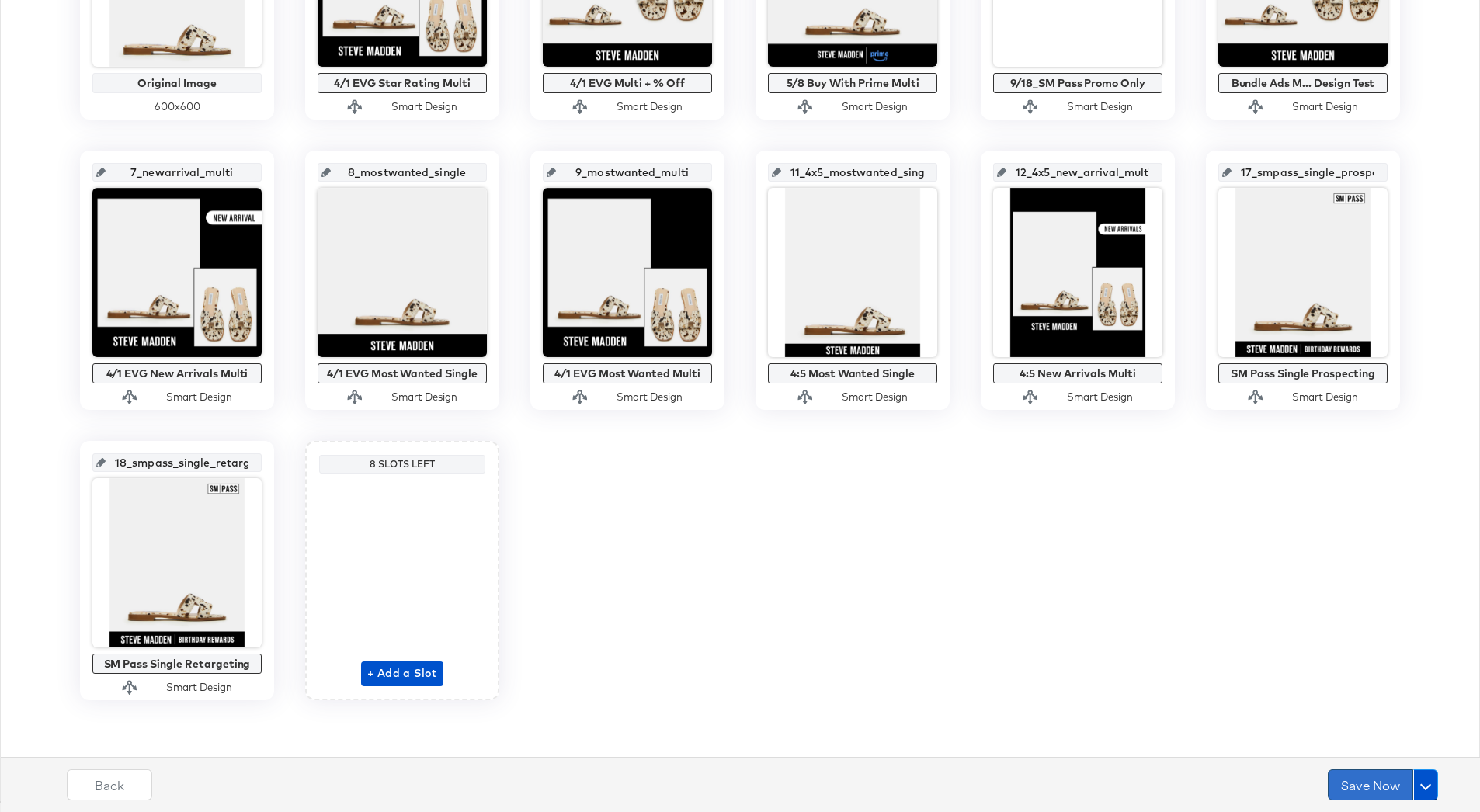
click at [1359, 786] on button "Save Now" at bounding box center [1371, 785] width 86 height 31
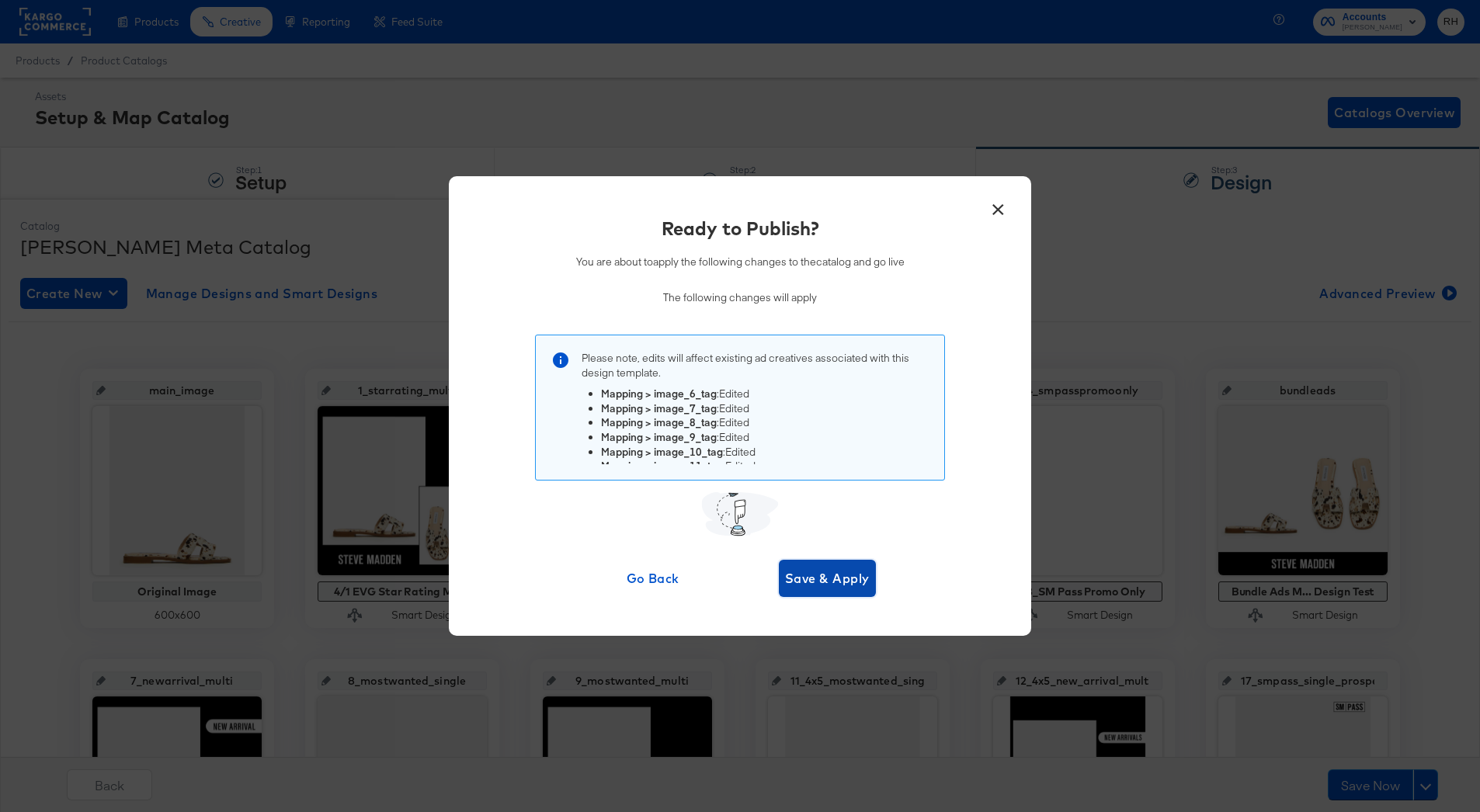
click at [856, 581] on span "Save & Apply" at bounding box center [827, 579] width 85 height 21
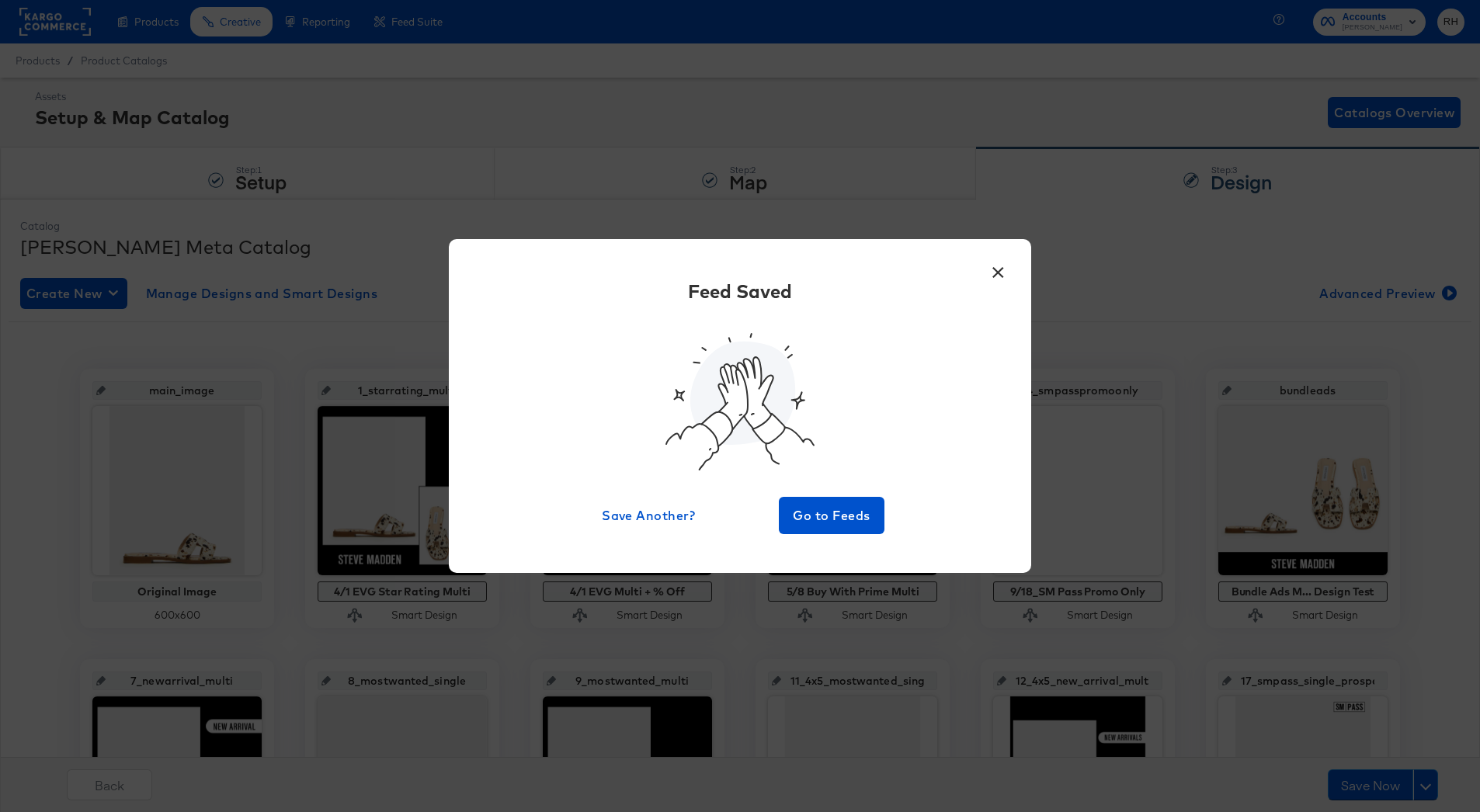
click at [996, 272] on button "×" at bounding box center [998, 268] width 28 height 28
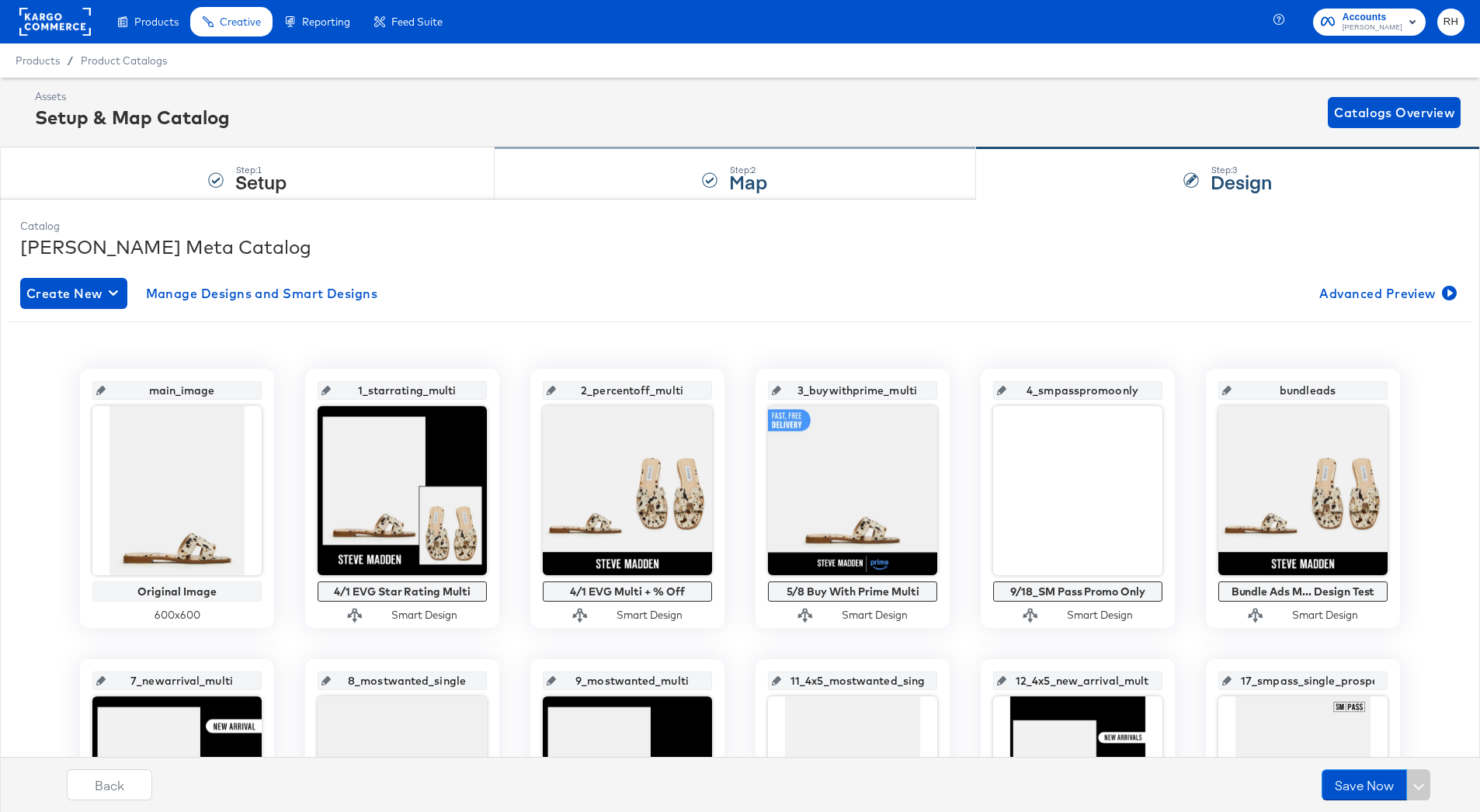
click at [730, 177] on strong "Map" at bounding box center [748, 181] width 38 height 25
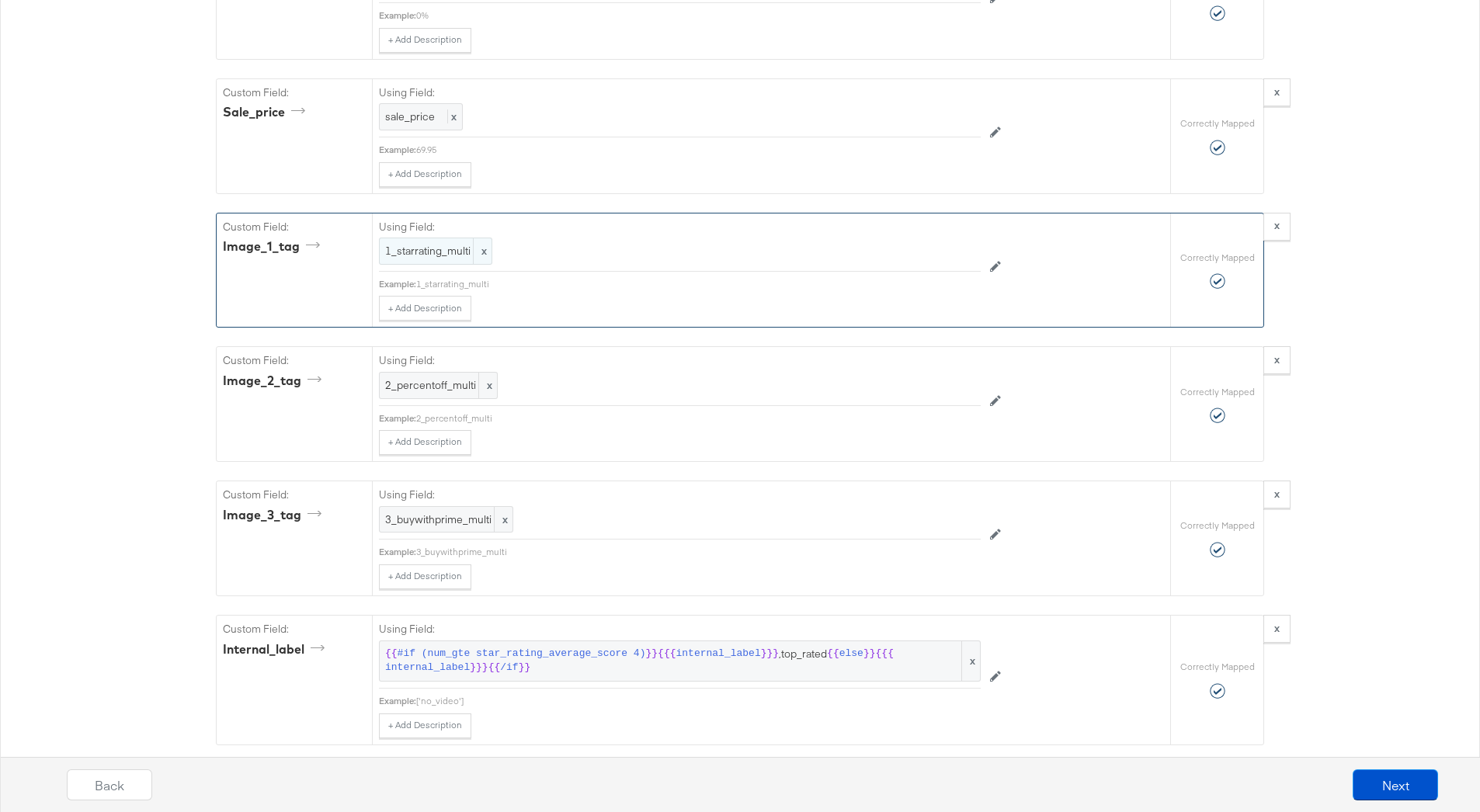
scroll to position [1718, 0]
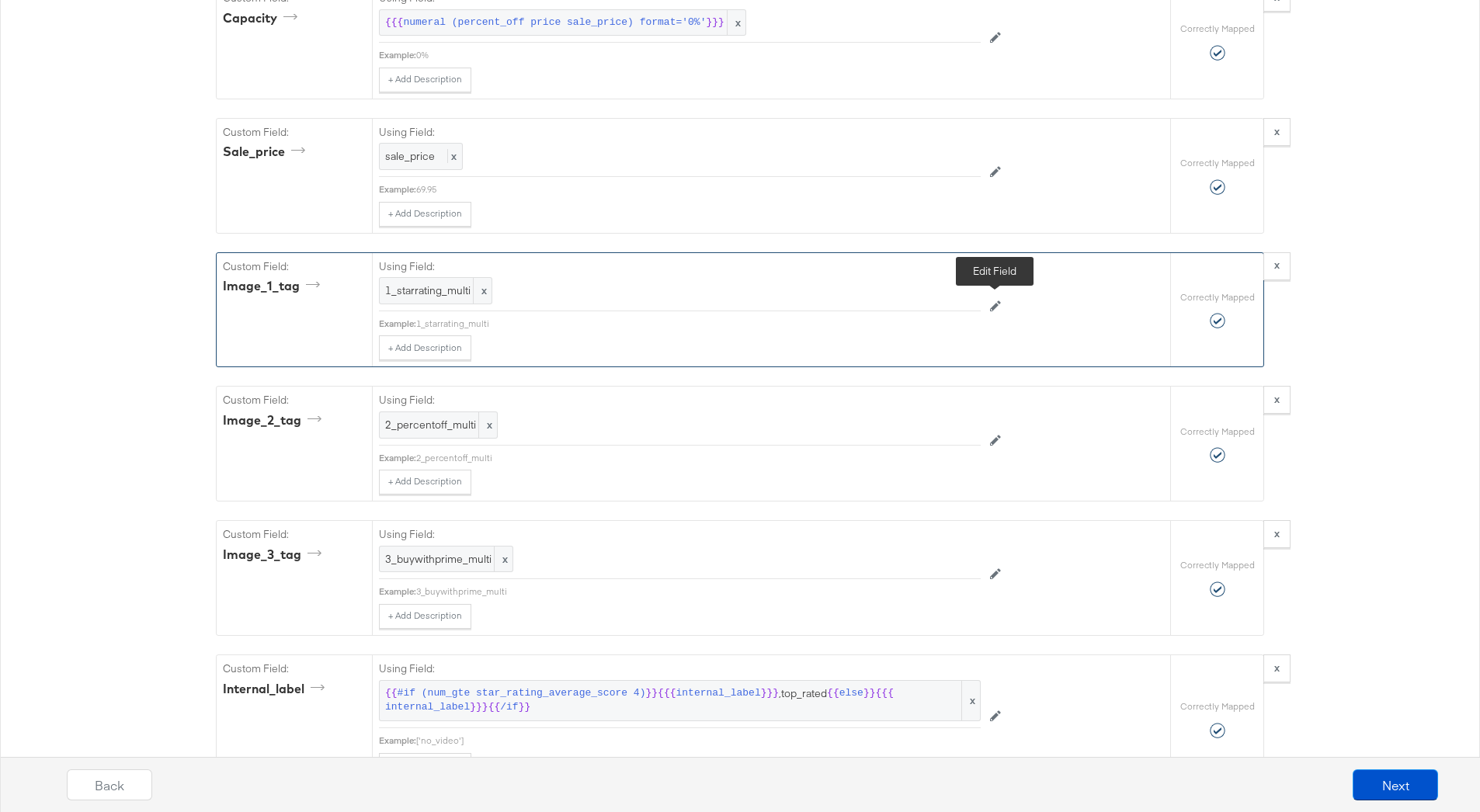
click at [993, 299] on button at bounding box center [996, 307] width 29 height 25
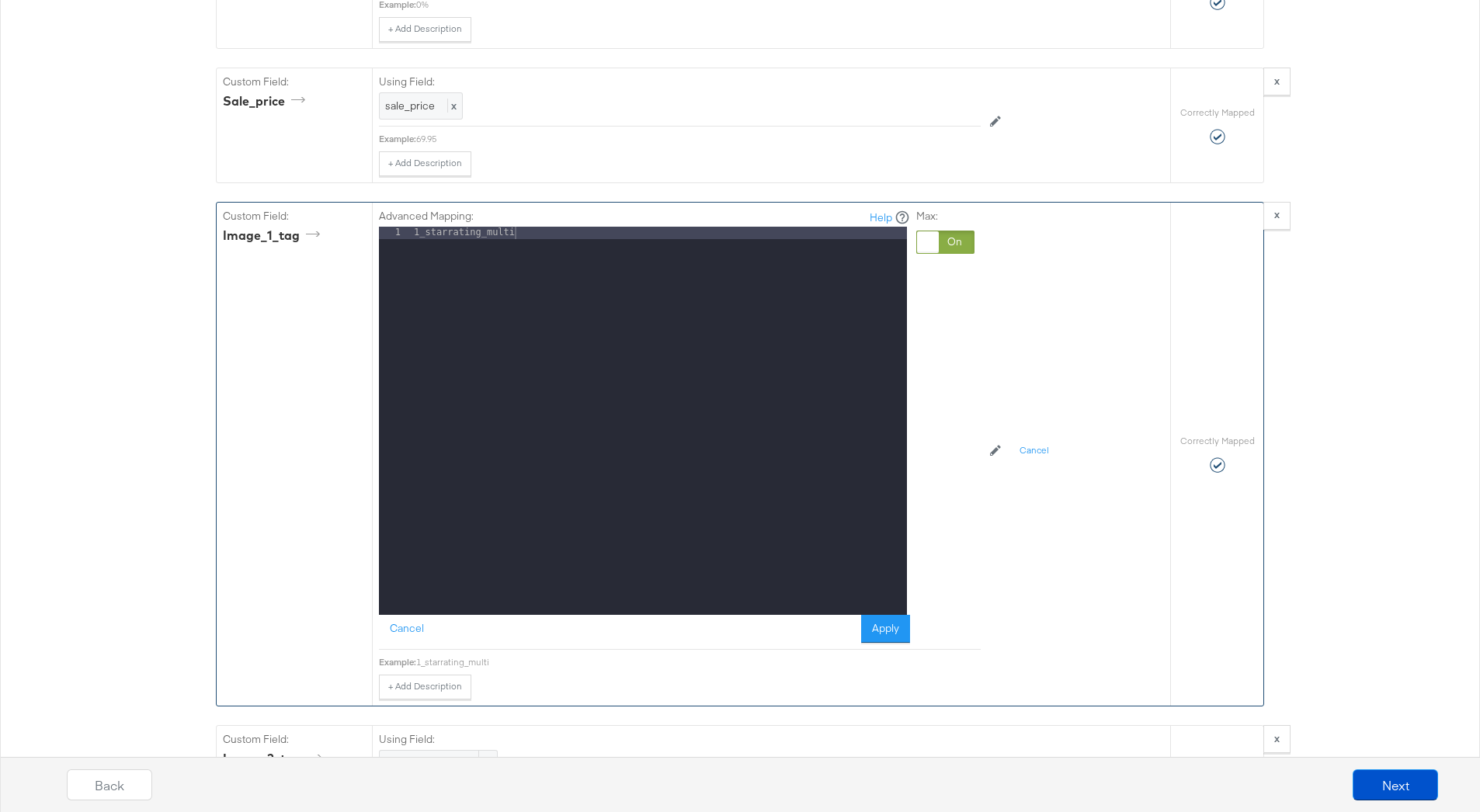
scroll to position [1783, 0]
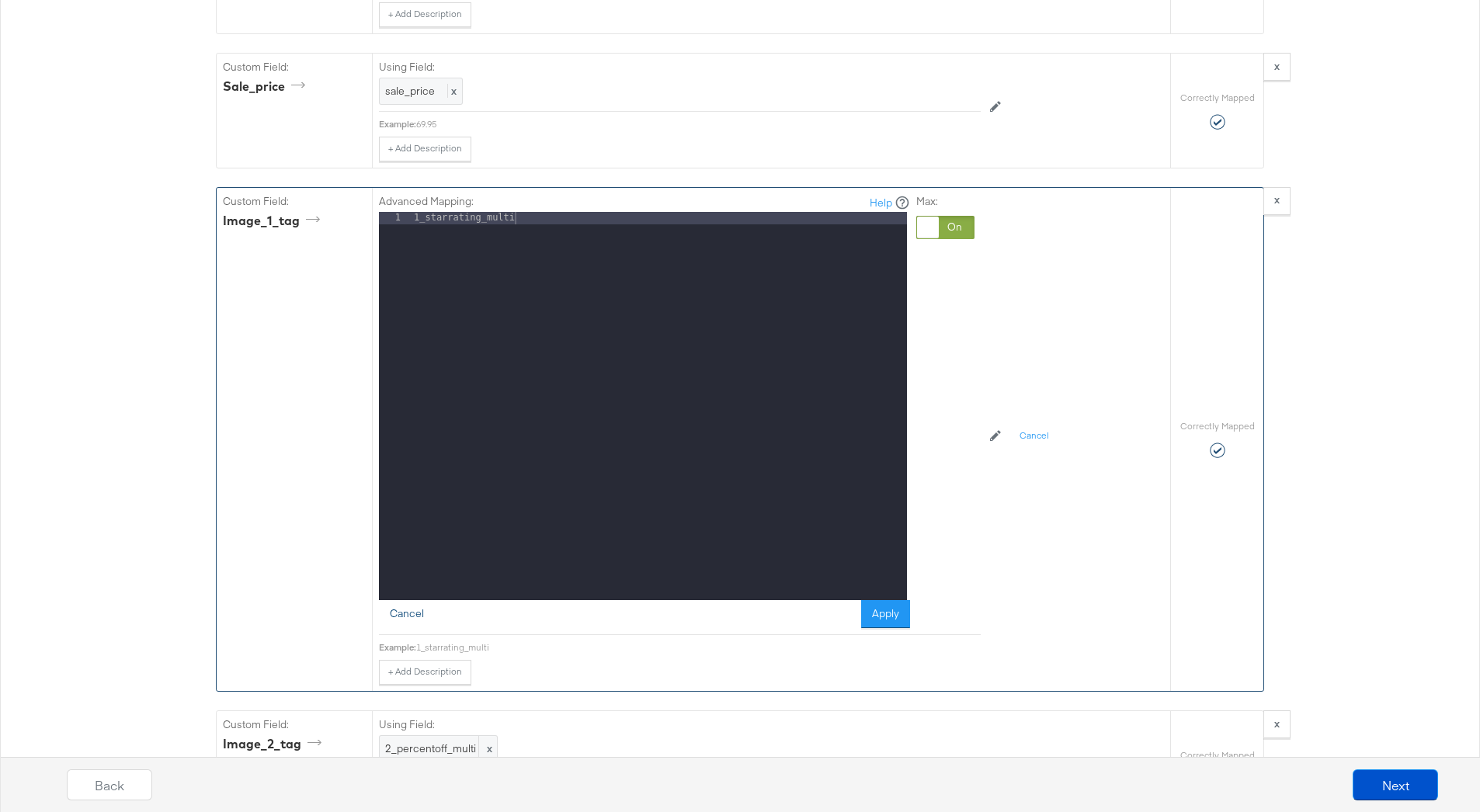
click at [417, 618] on button "Cancel" at bounding box center [407, 614] width 56 height 28
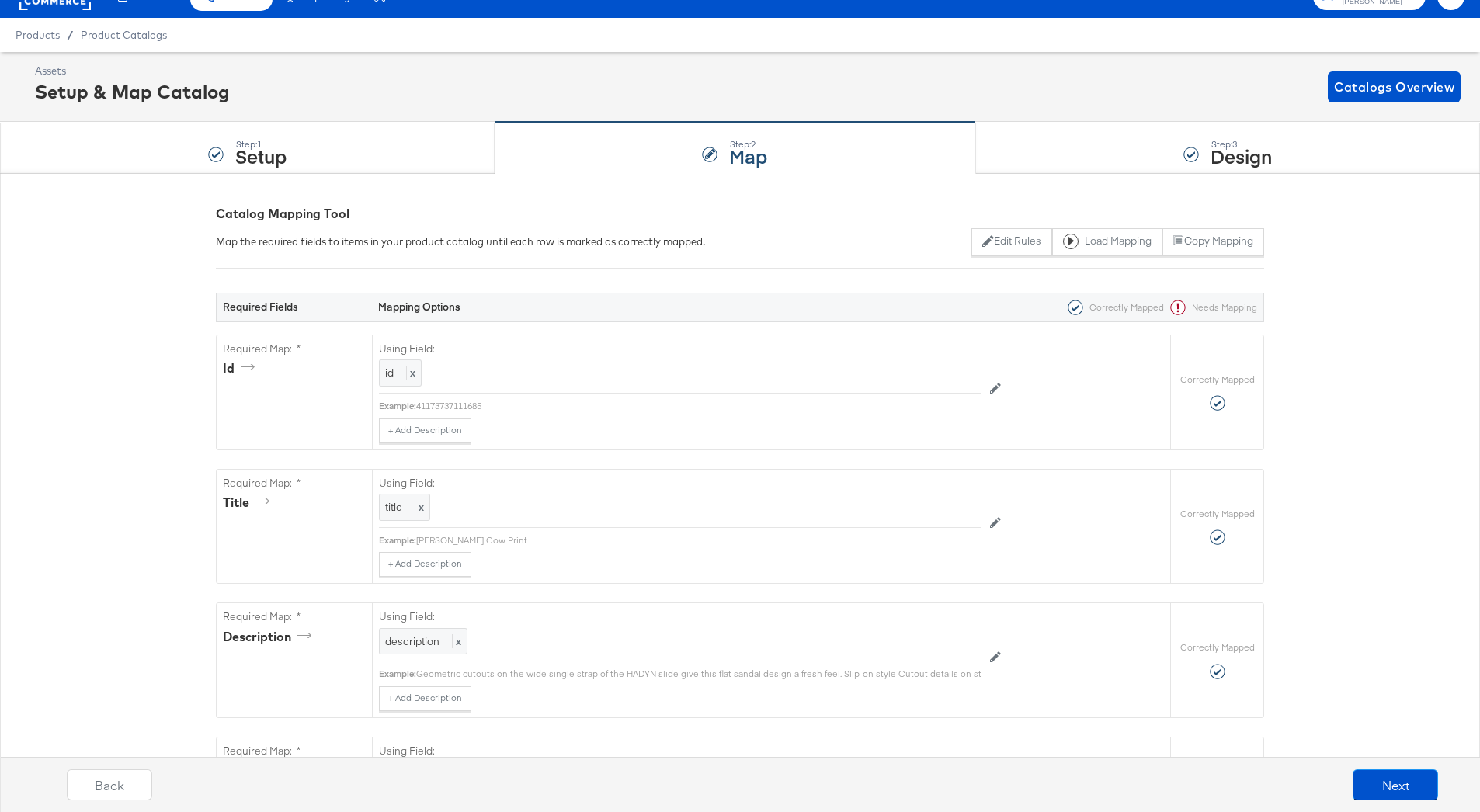
scroll to position [0, 0]
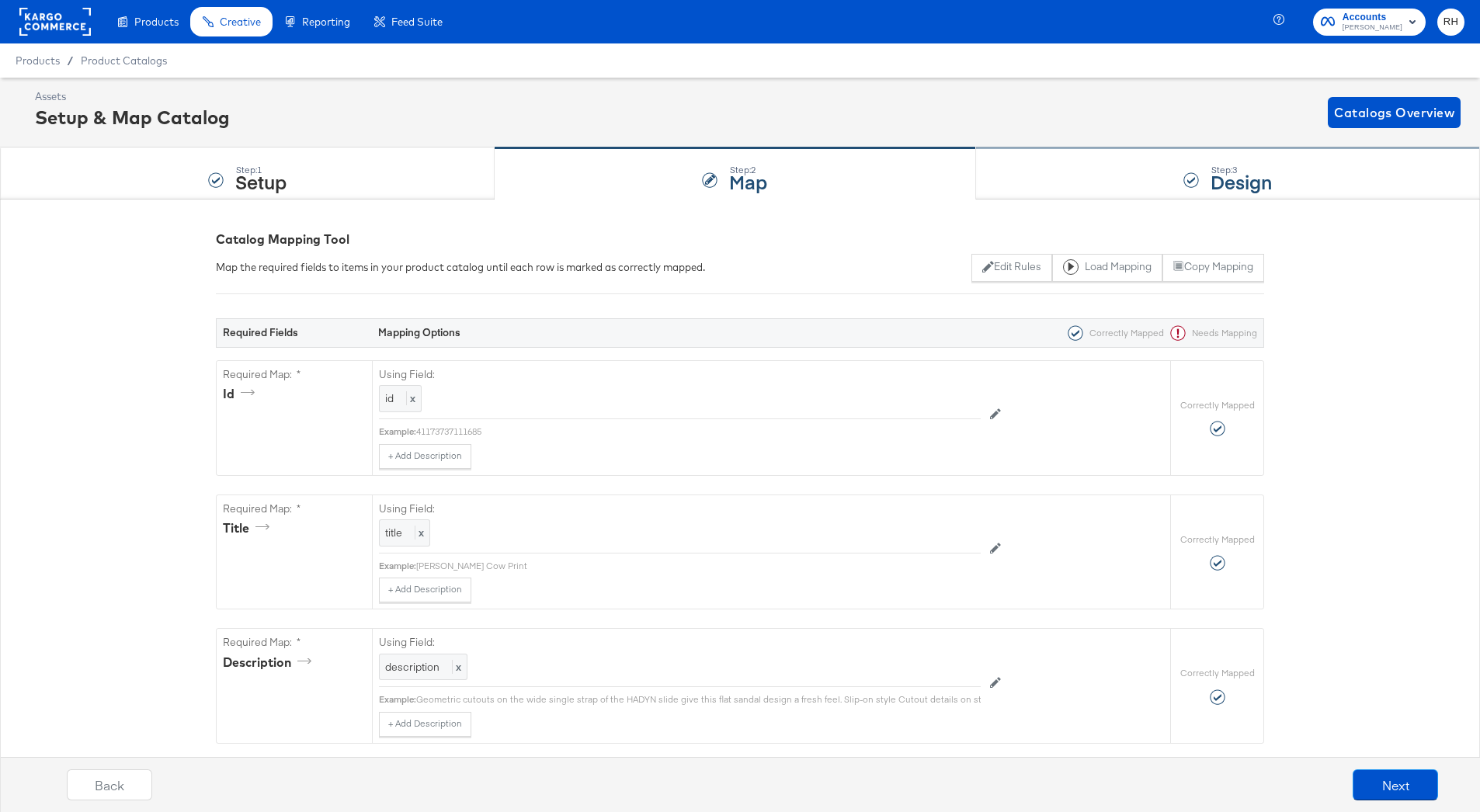
click at [1067, 189] on div "Step: 3 Design" at bounding box center [1228, 174] width 504 height 52
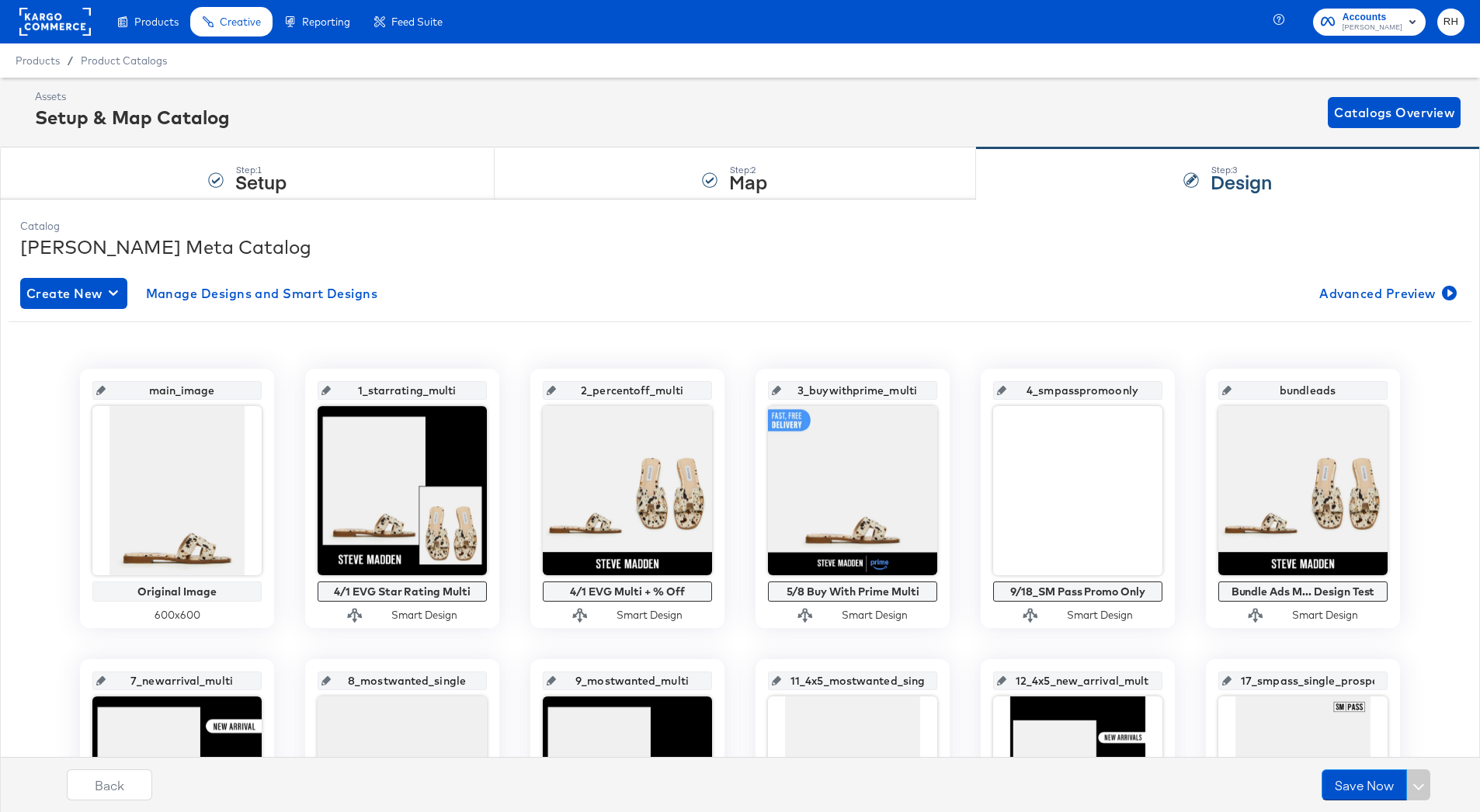
click at [56, 37] on div at bounding box center [54, 21] width 71 height 44
click at [59, 10] on rect at bounding box center [54, 21] width 71 height 28
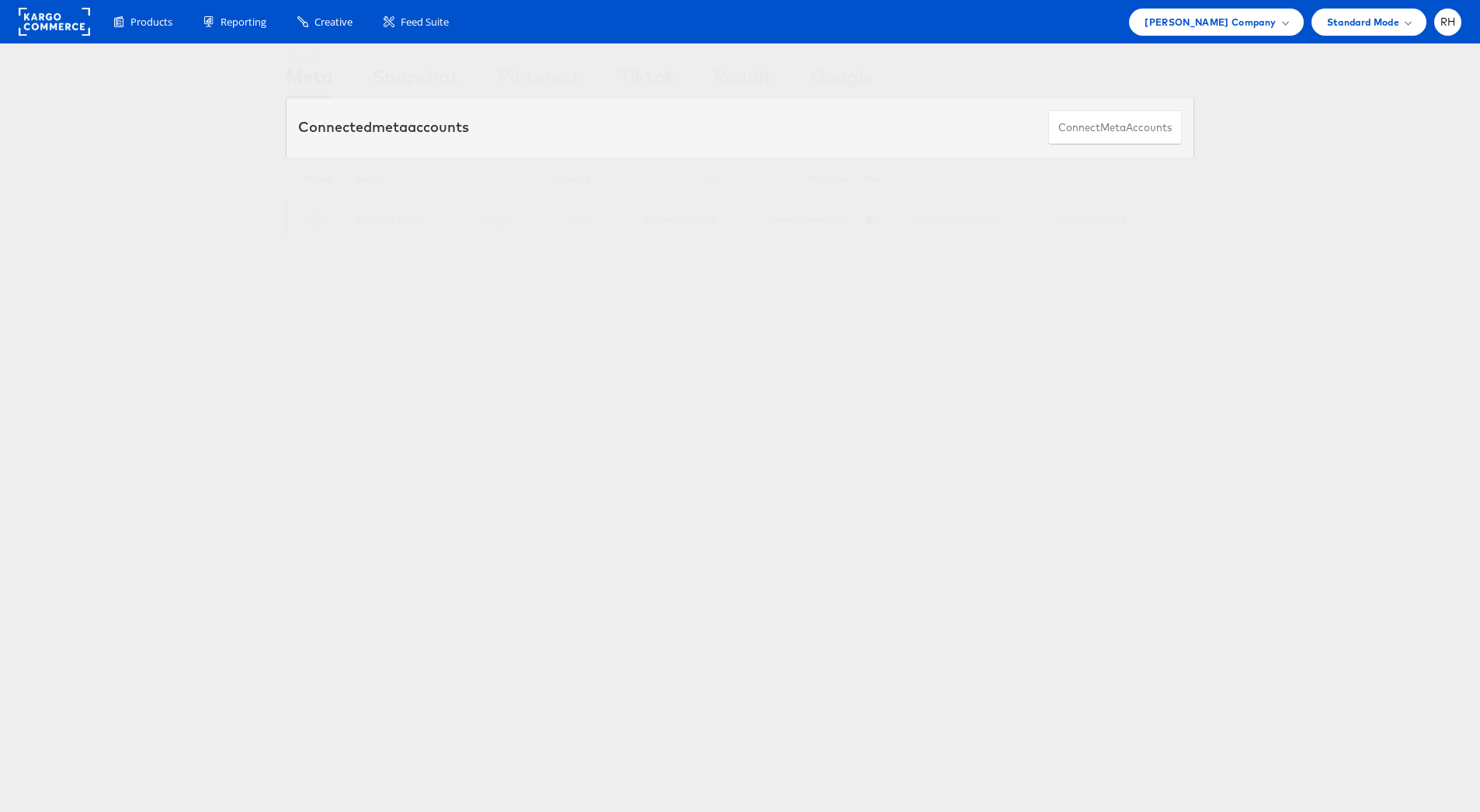
click at [370, 218] on link "[PERSON_NAME]" at bounding box center [390, 219] width 67 height 12
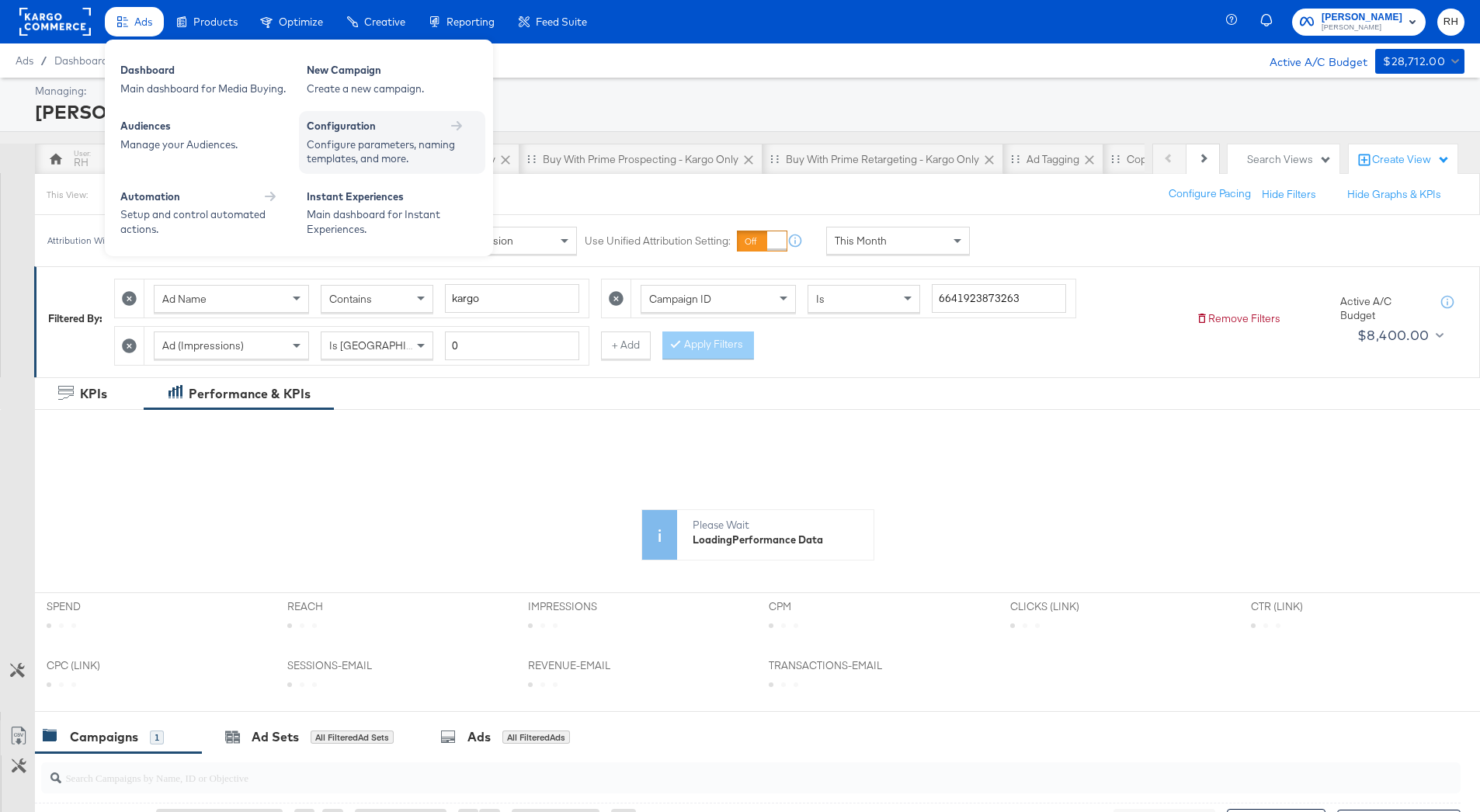
click at [391, 157] on div "Configure parameters, naming templates, and more." at bounding box center [384, 152] width 156 height 29
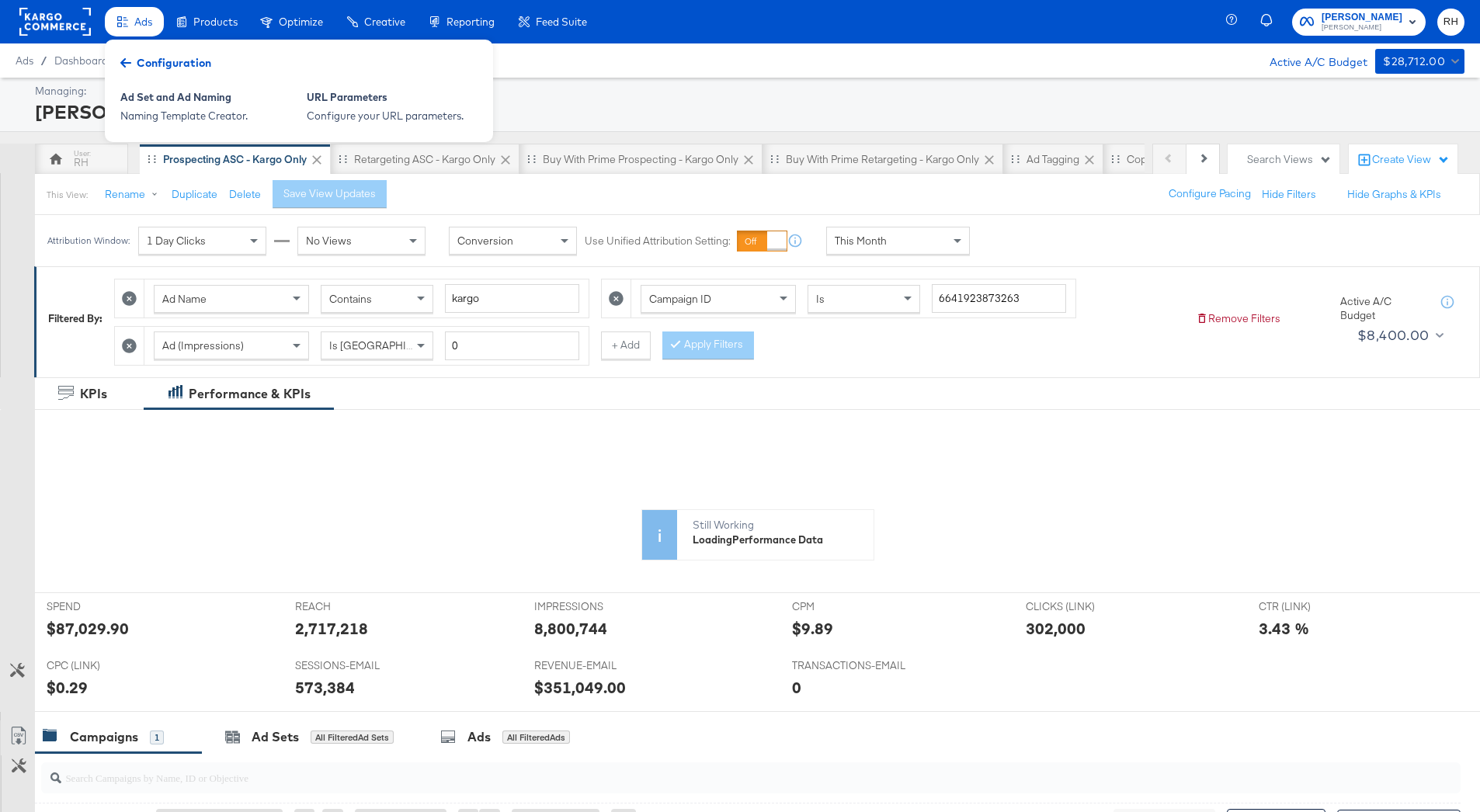
click at [128, 66] on icon at bounding box center [125, 62] width 11 height 11
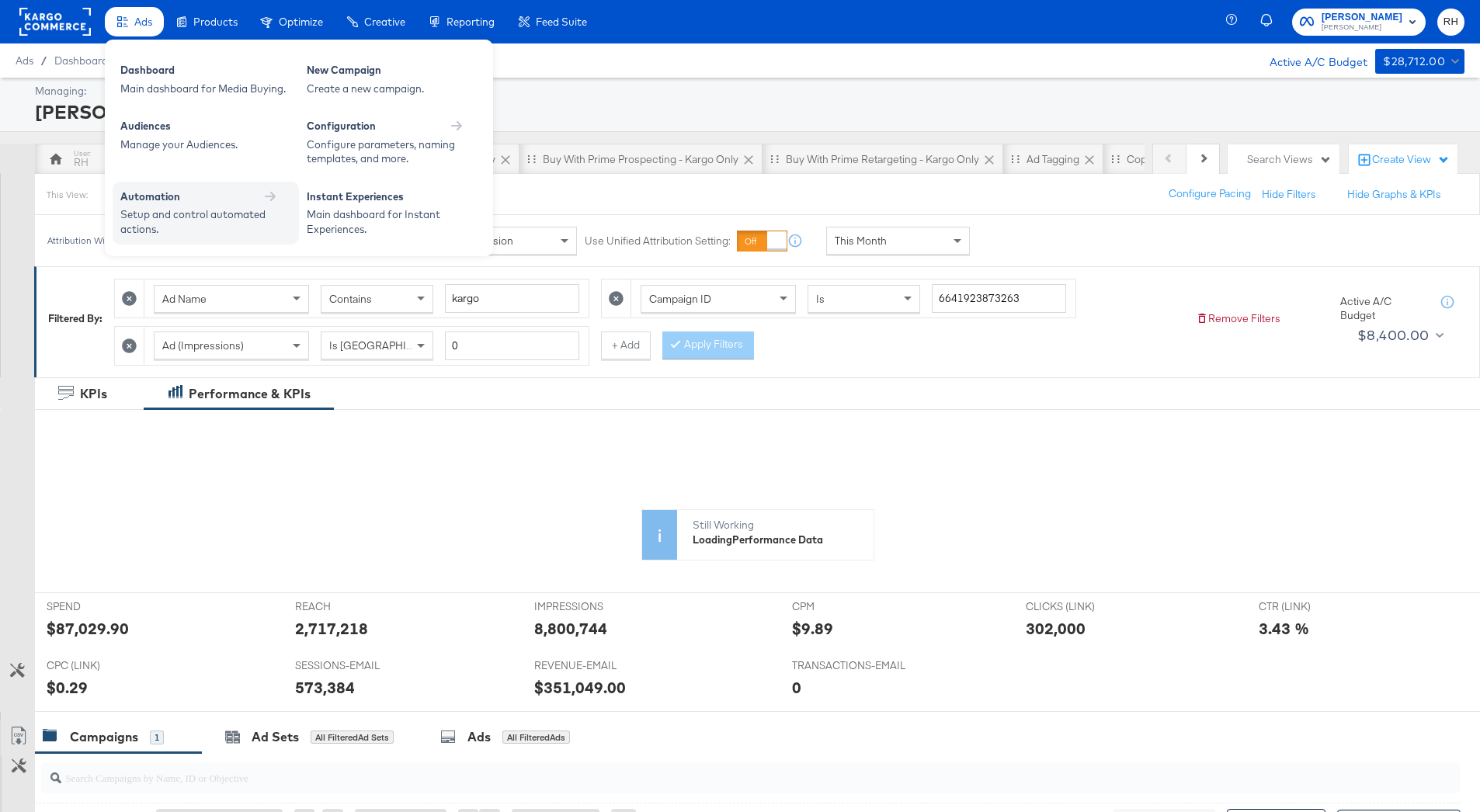
click at [224, 215] on div "Setup and control automated actions." at bounding box center [198, 222] width 156 height 29
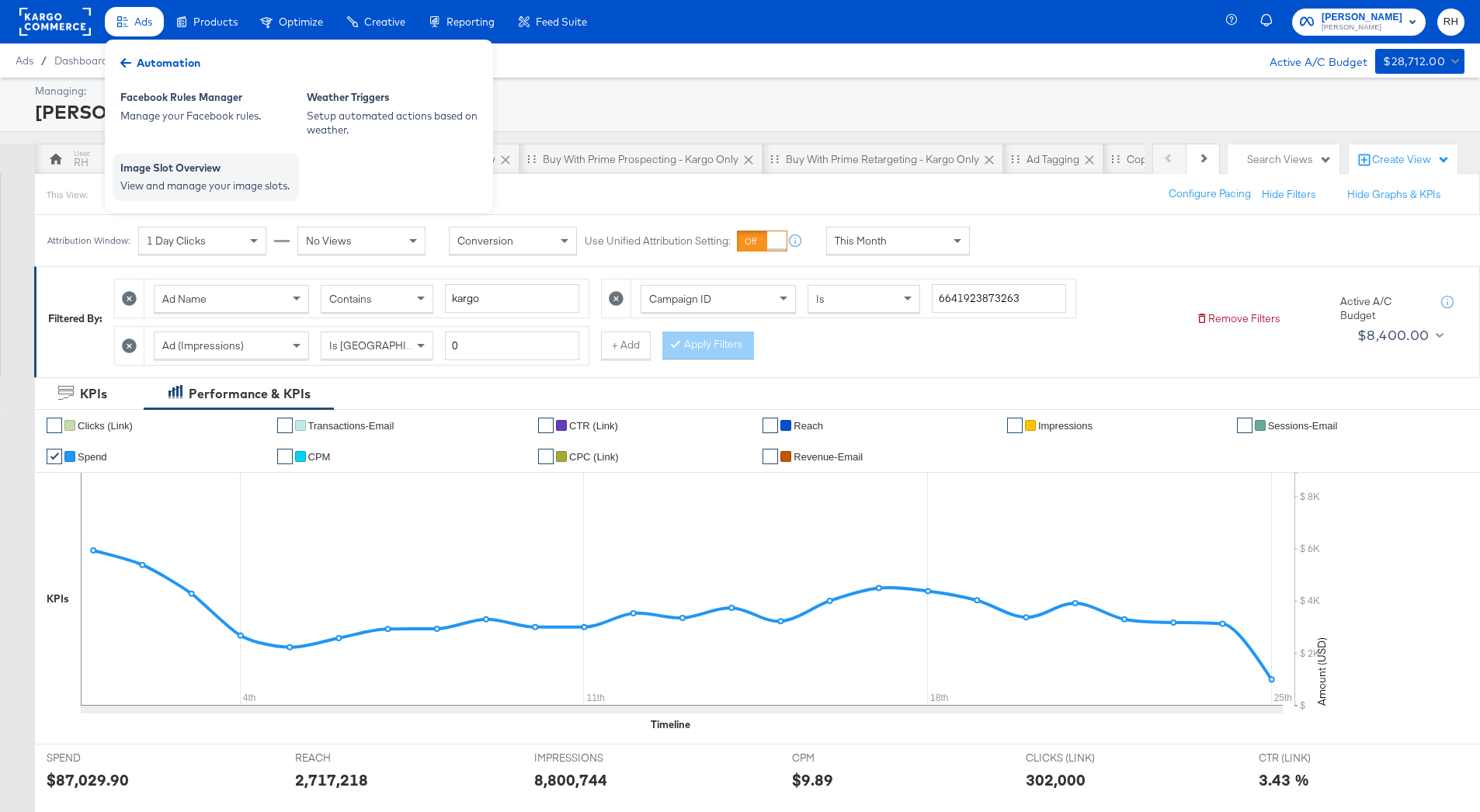
click at [176, 183] on div "View and manage your image slots." at bounding box center [206, 186] width 171 height 15
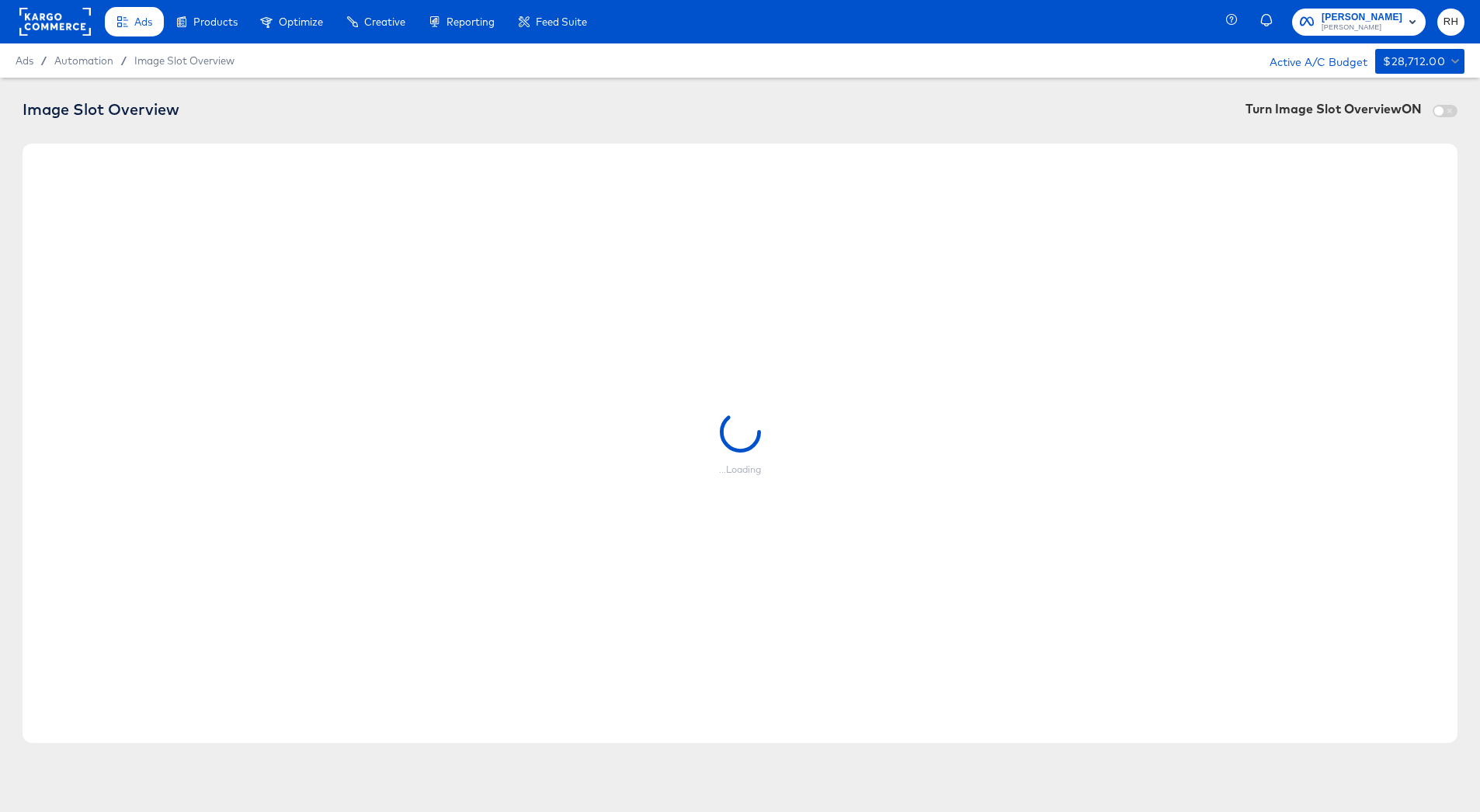
checkbox input "true"
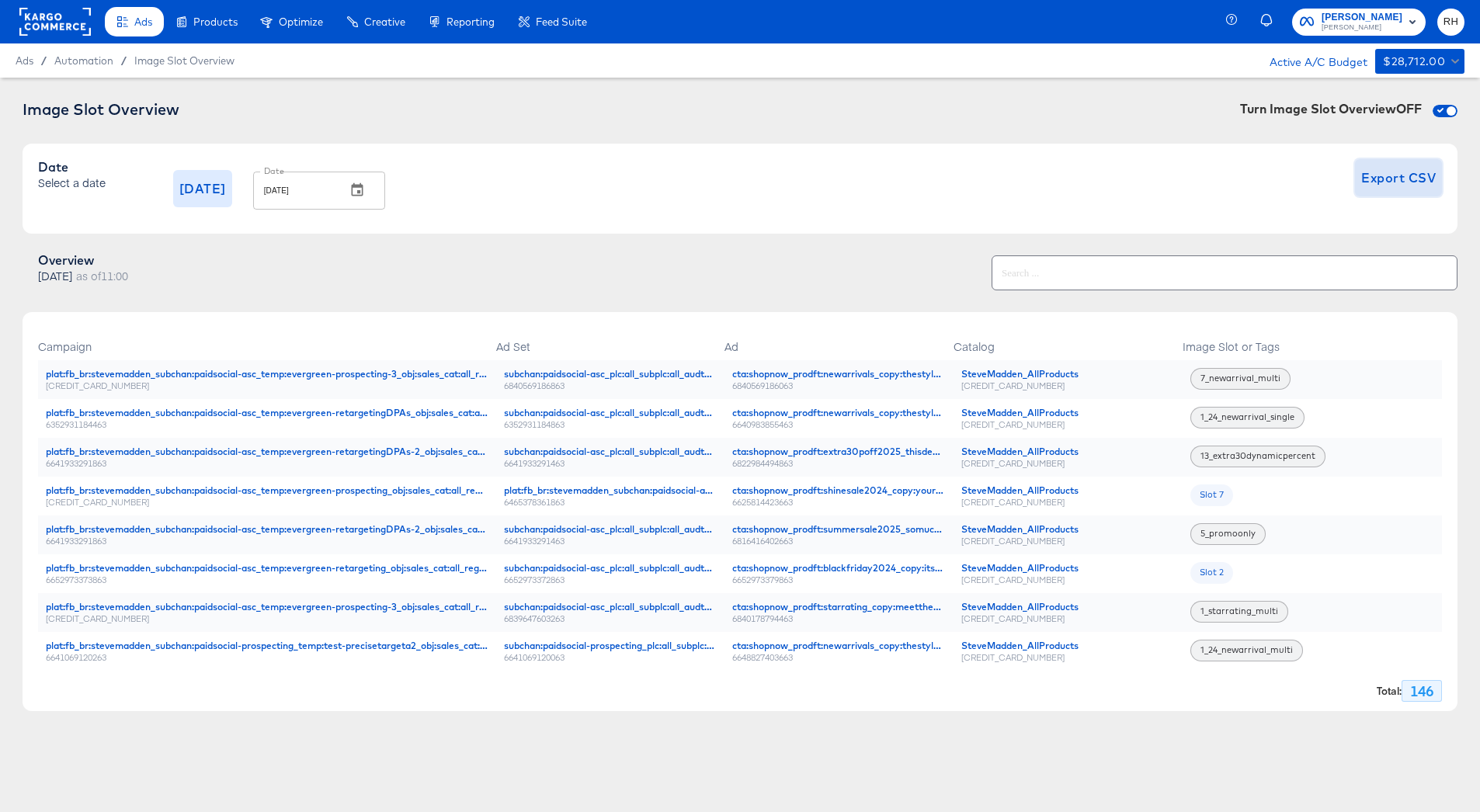
click at [1387, 175] on span "Export CSV" at bounding box center [1398, 178] width 75 height 21
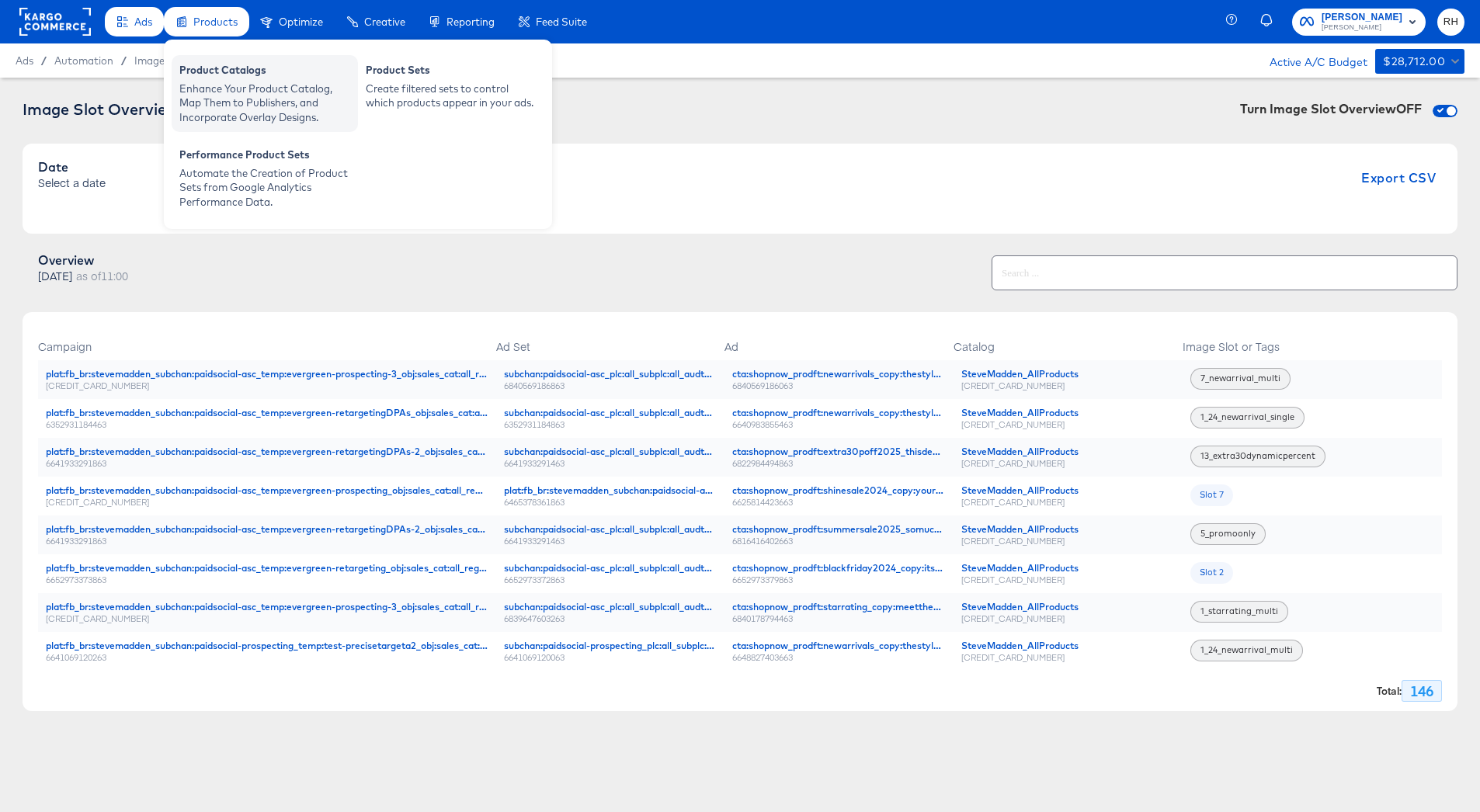
click at [229, 101] on div "Enhance Your Product Catalog, Map Them to Publishers, and Incorporate Overlay D…" at bounding box center [264, 103] width 171 height 44
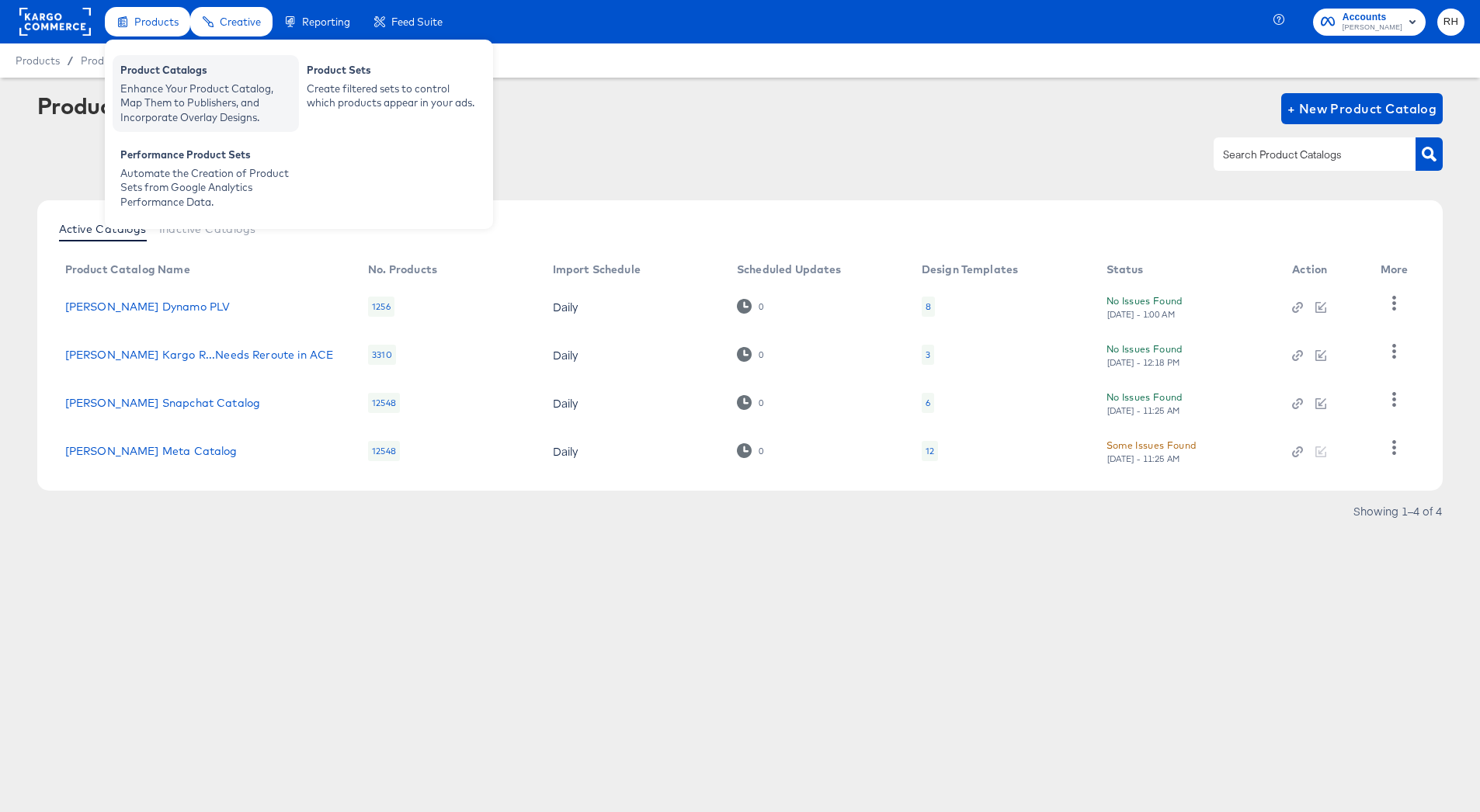
click at [147, 71] on div "Product Catalogs" at bounding box center [206, 72] width 171 height 18
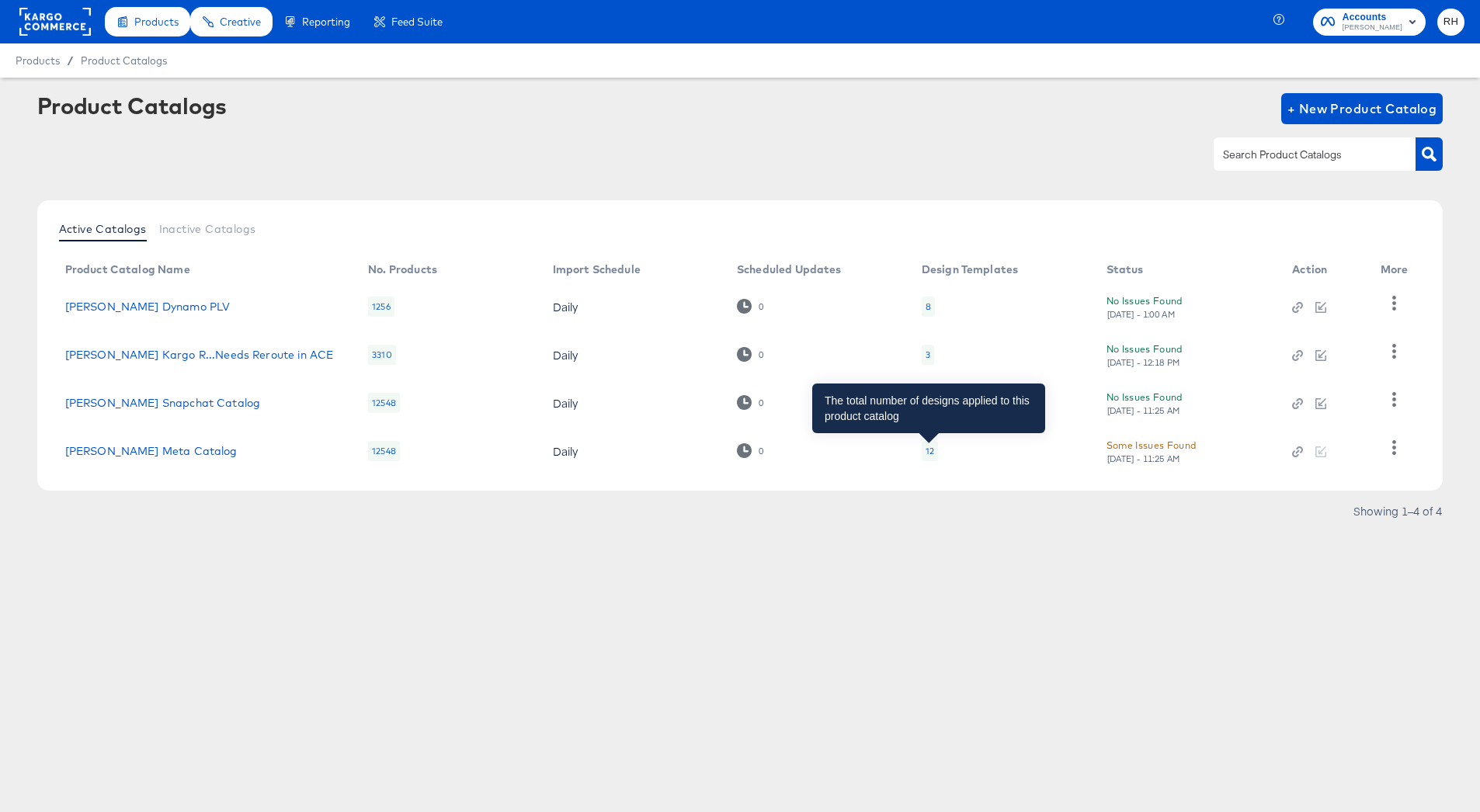
click at [928, 453] on div "12" at bounding box center [930, 451] width 9 height 13
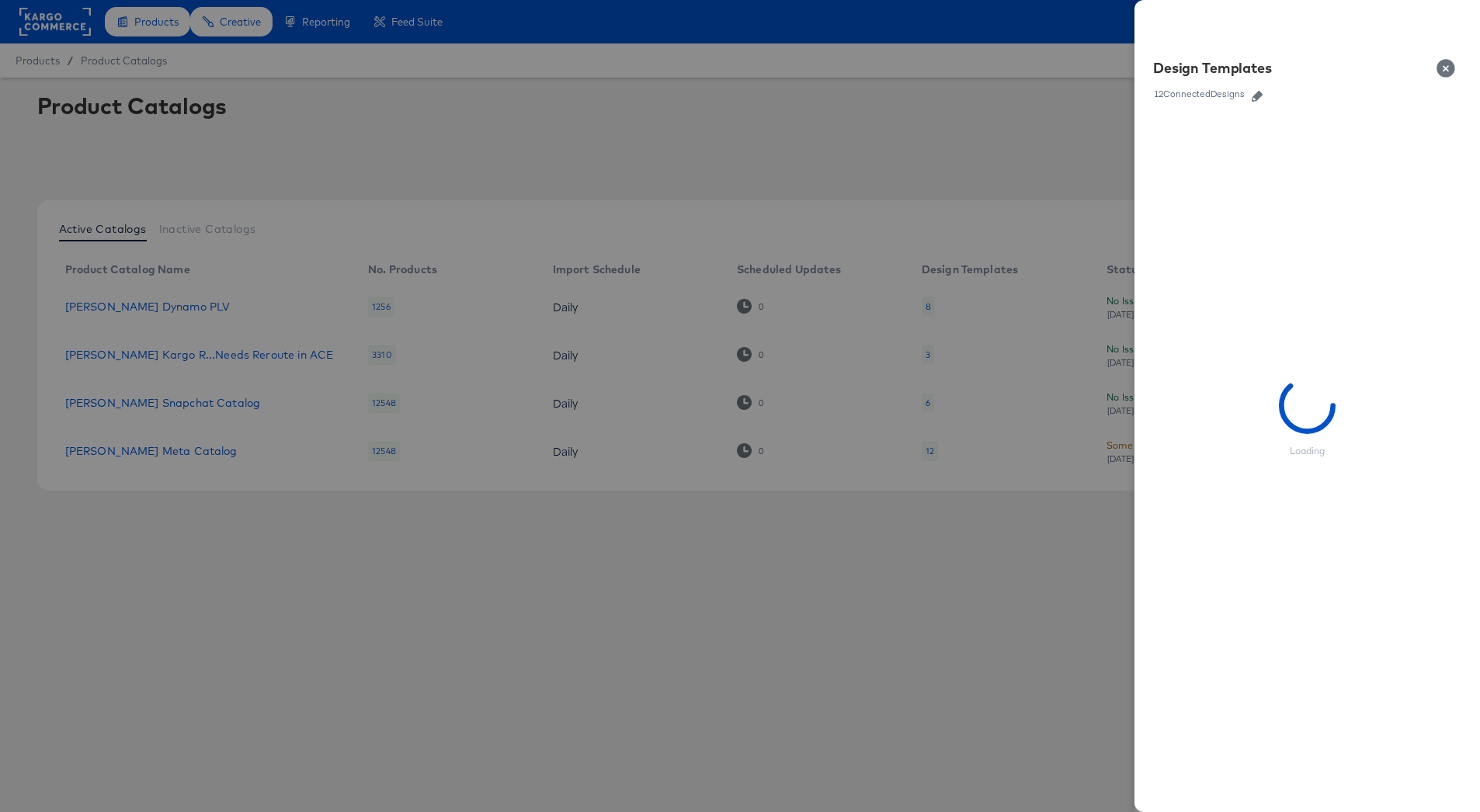
click at [1255, 94] on icon "button" at bounding box center [1256, 95] width 11 height 11
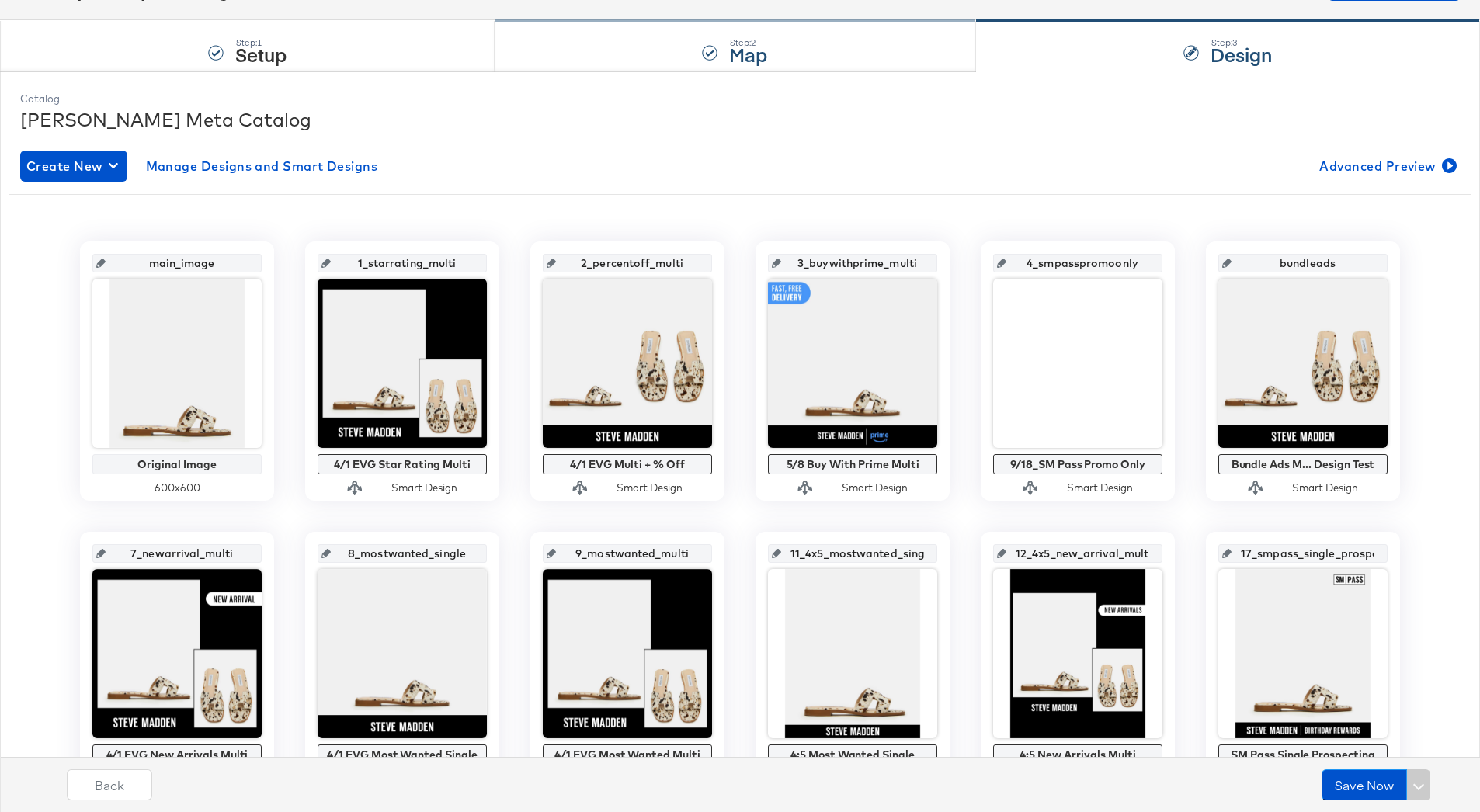
scroll to position [191, 0]
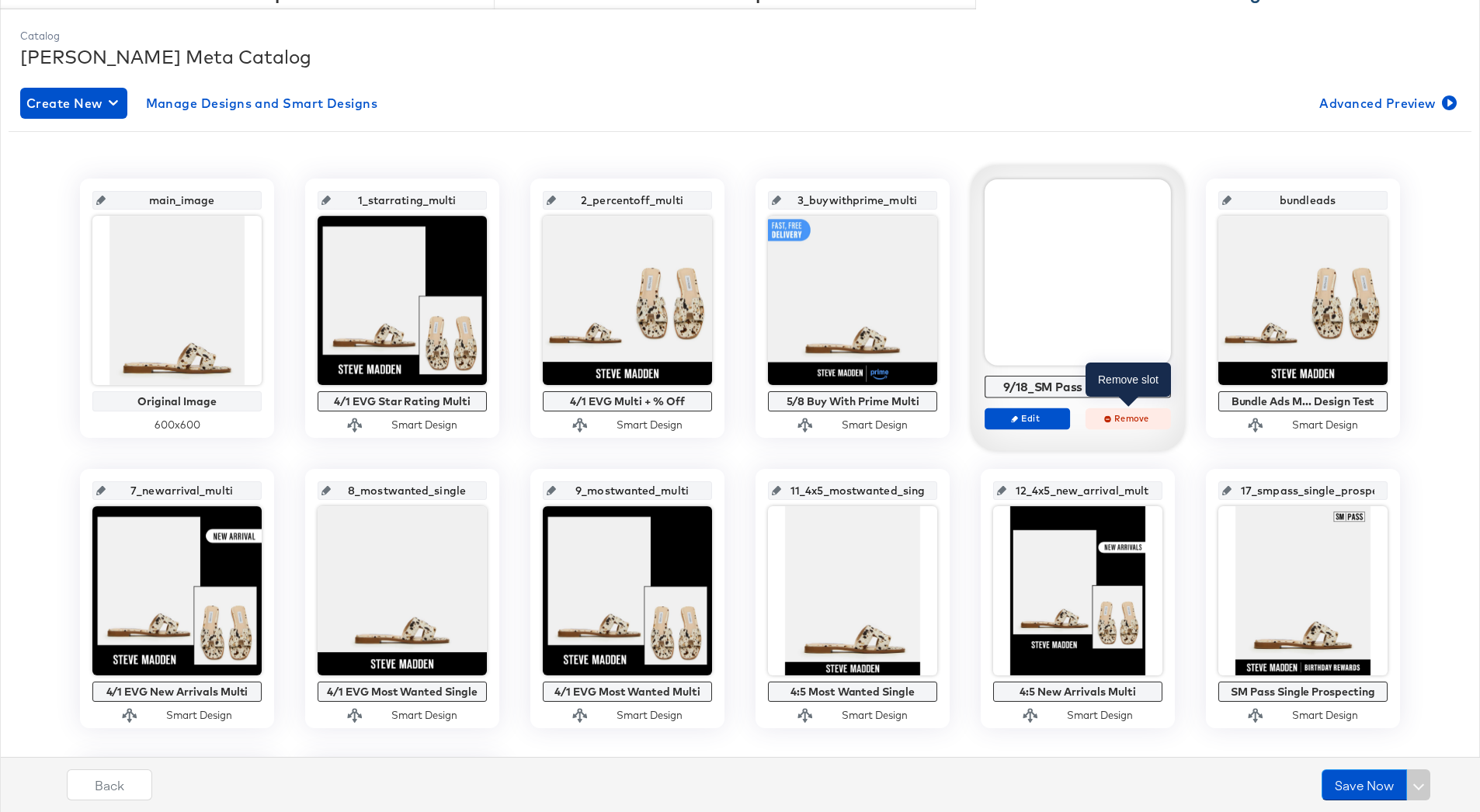
click at [1116, 420] on span "Remove" at bounding box center [1128, 418] width 71 height 12
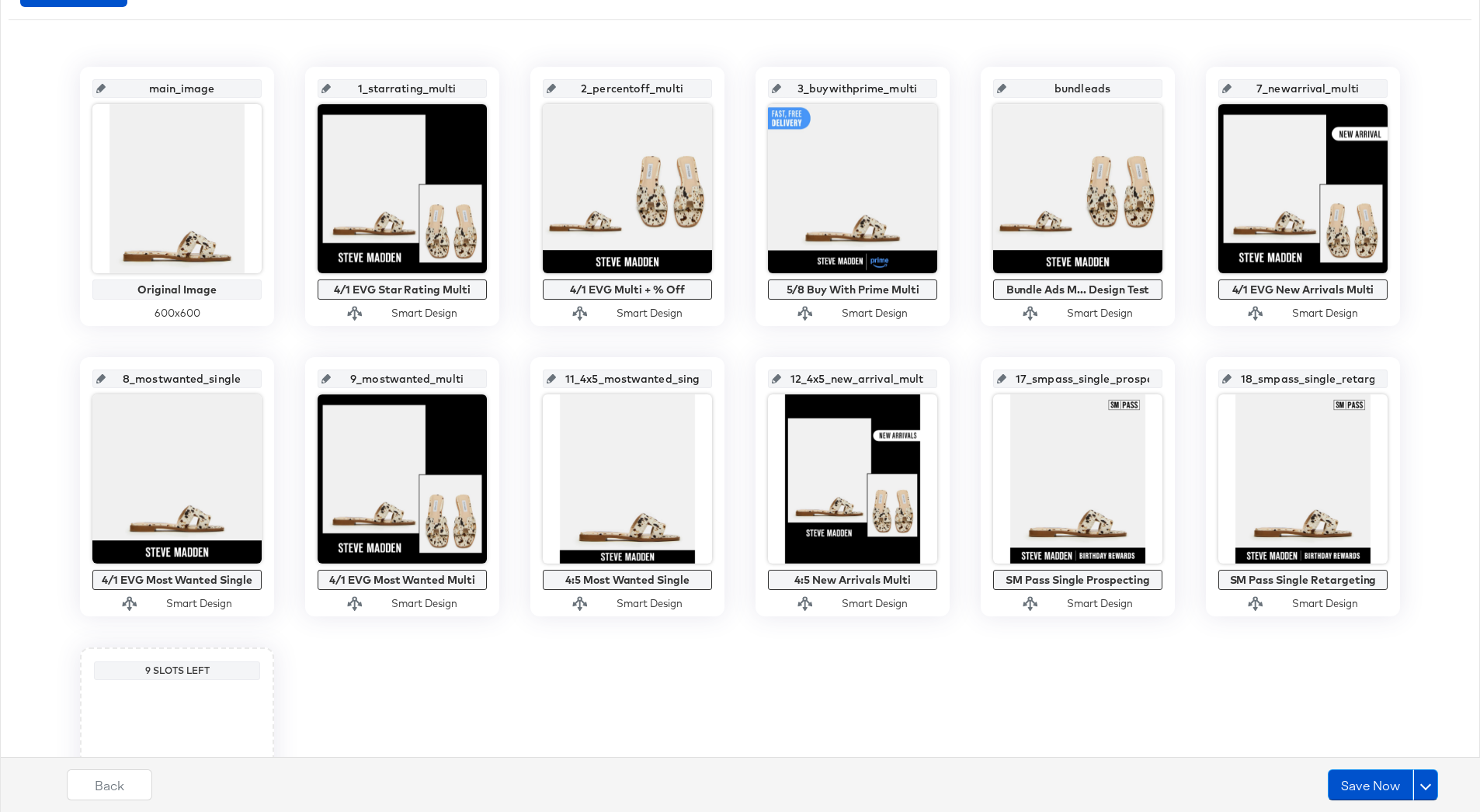
scroll to position [306, 0]
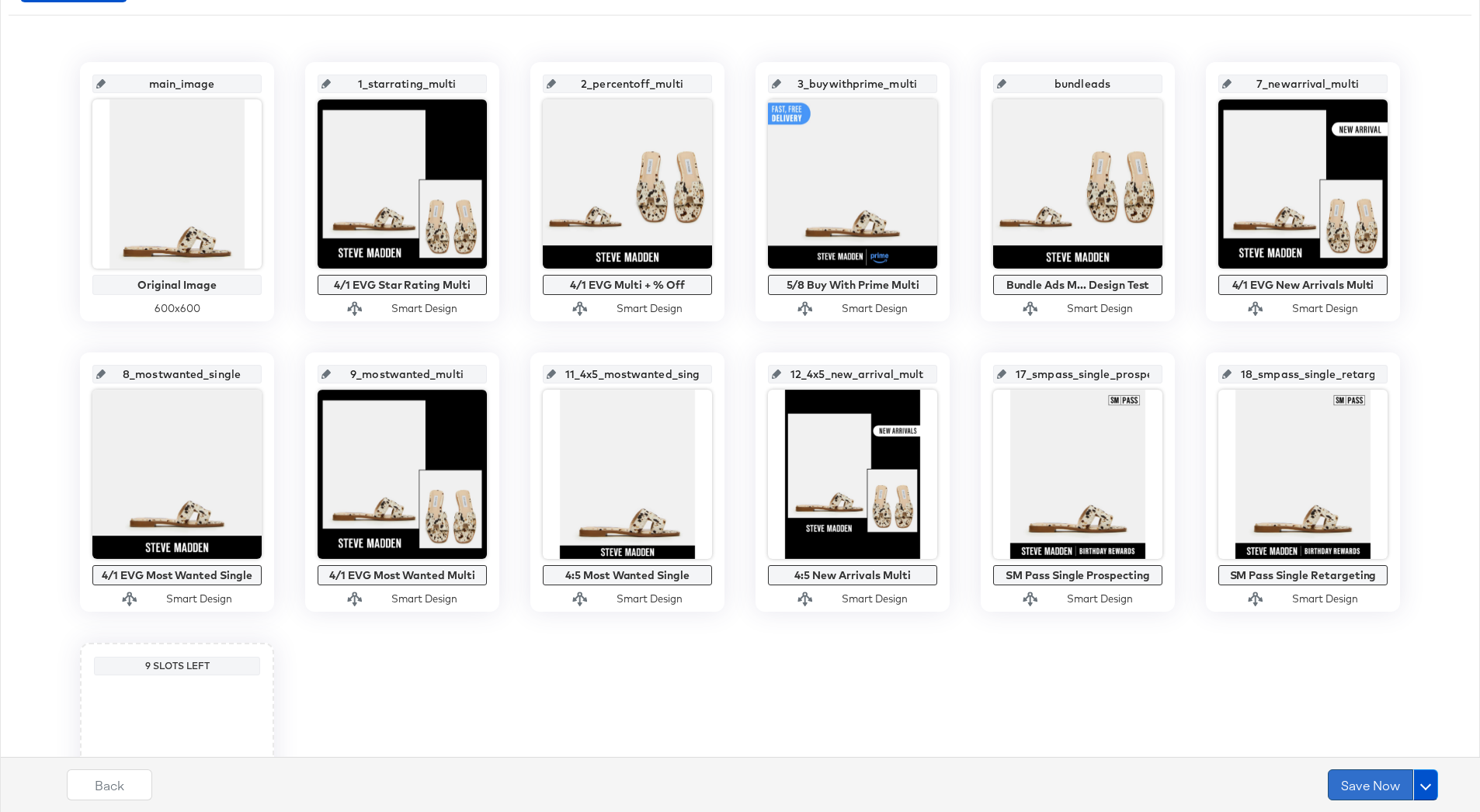
click at [1340, 796] on button "Save Now" at bounding box center [1371, 785] width 86 height 31
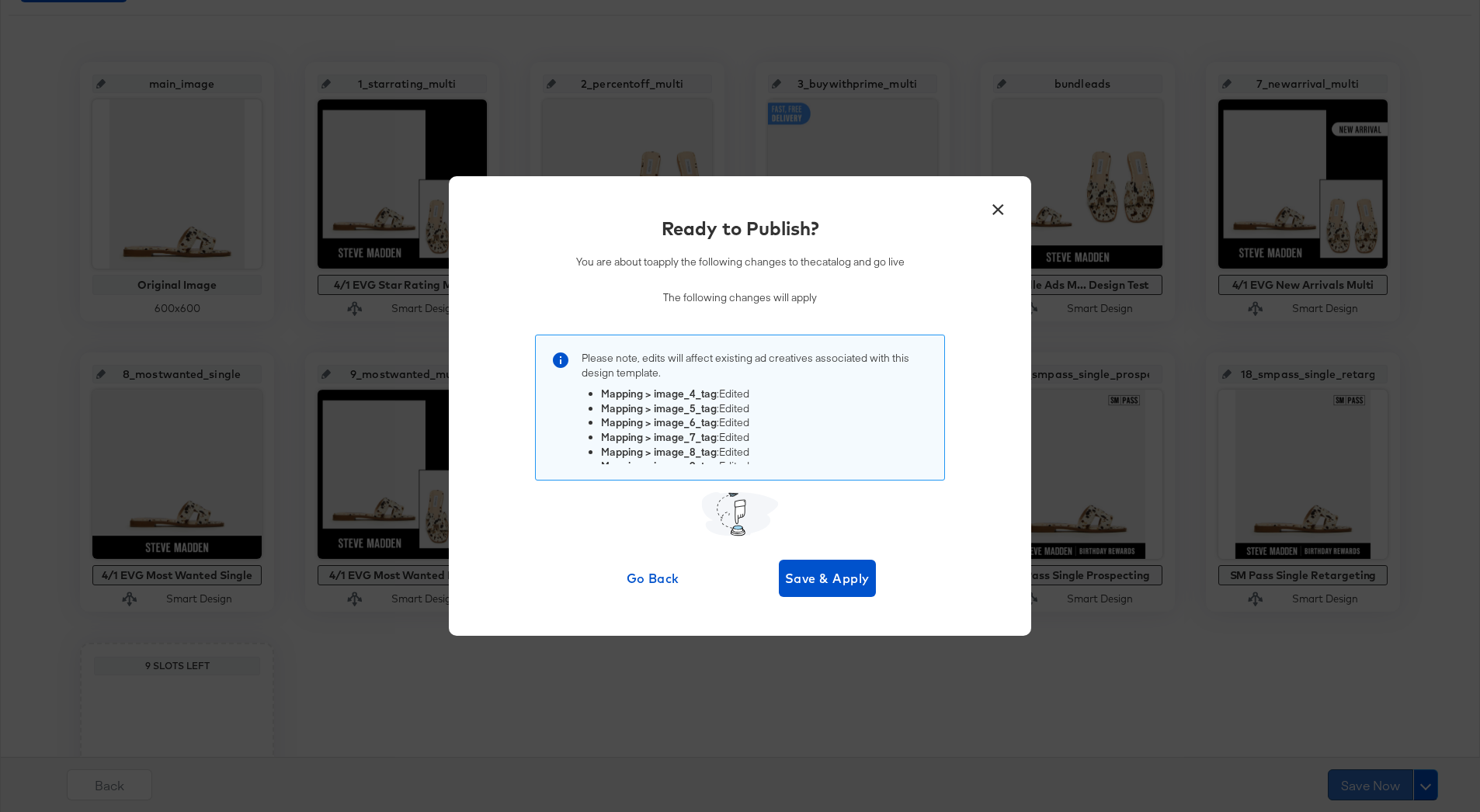
scroll to position [0, 0]
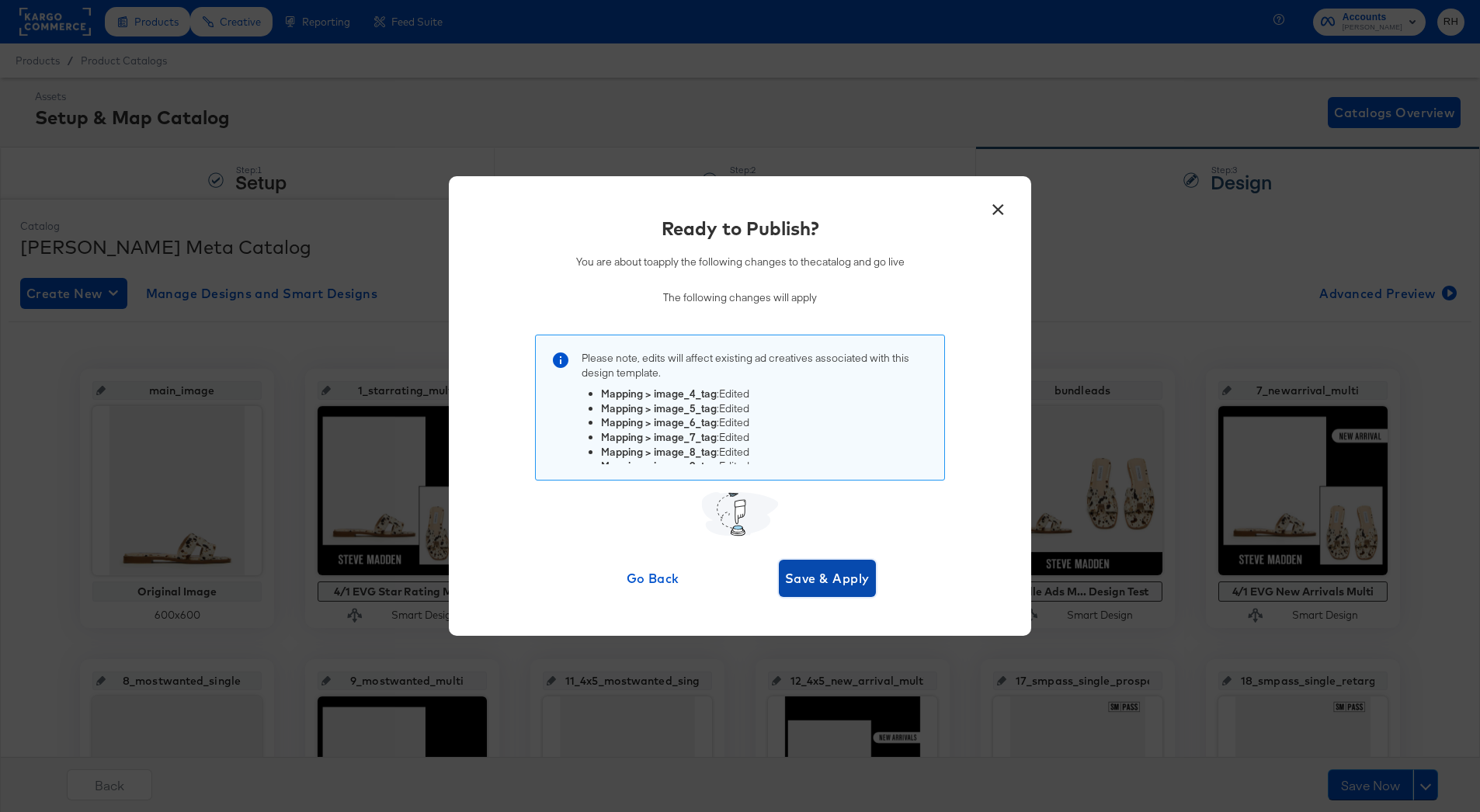
click at [830, 575] on span "Save & Apply" at bounding box center [827, 579] width 85 height 21
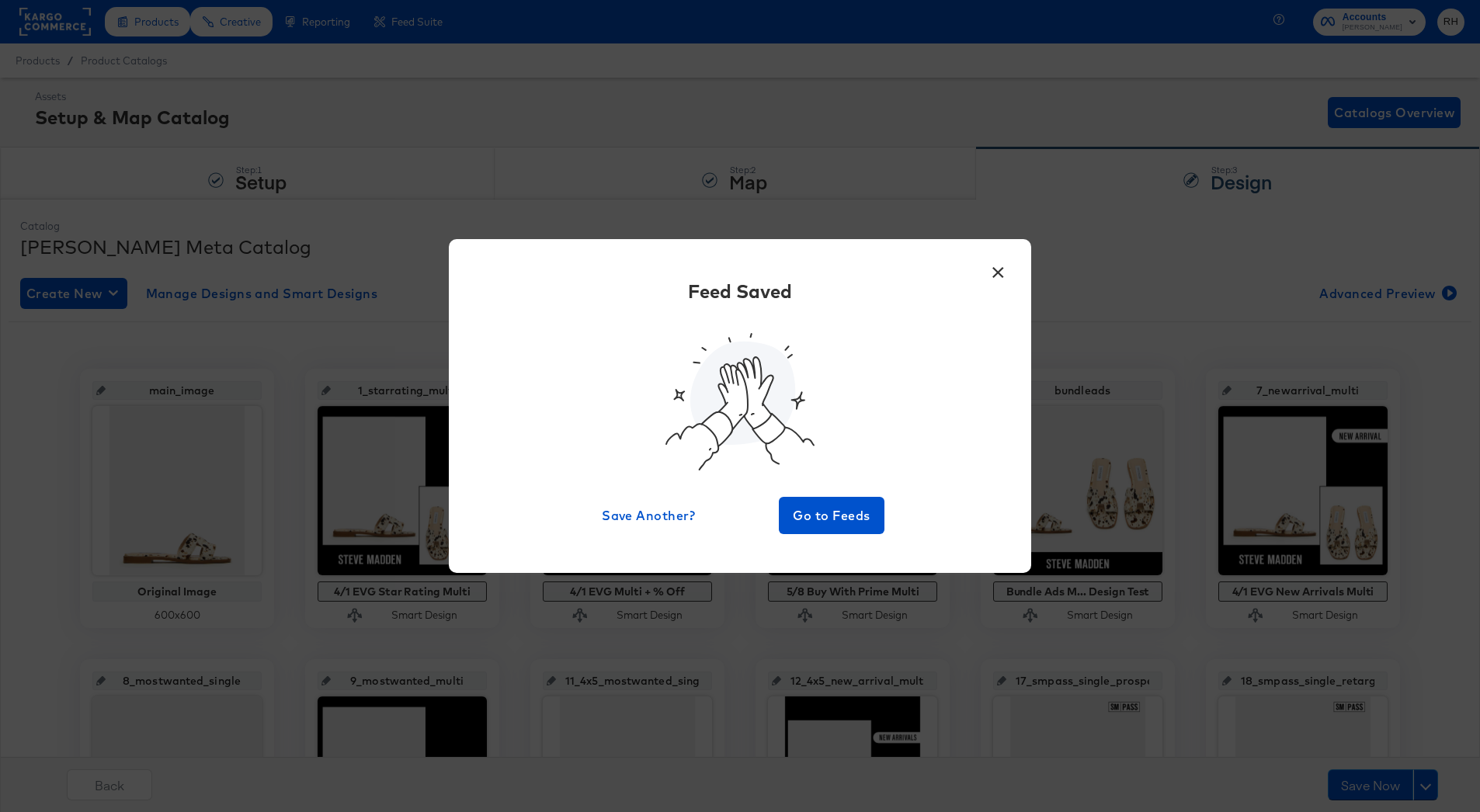
click at [1075, 276] on div "× Feed Saved Save Another? Go to Feeds" at bounding box center [740, 406] width 1480 height 812
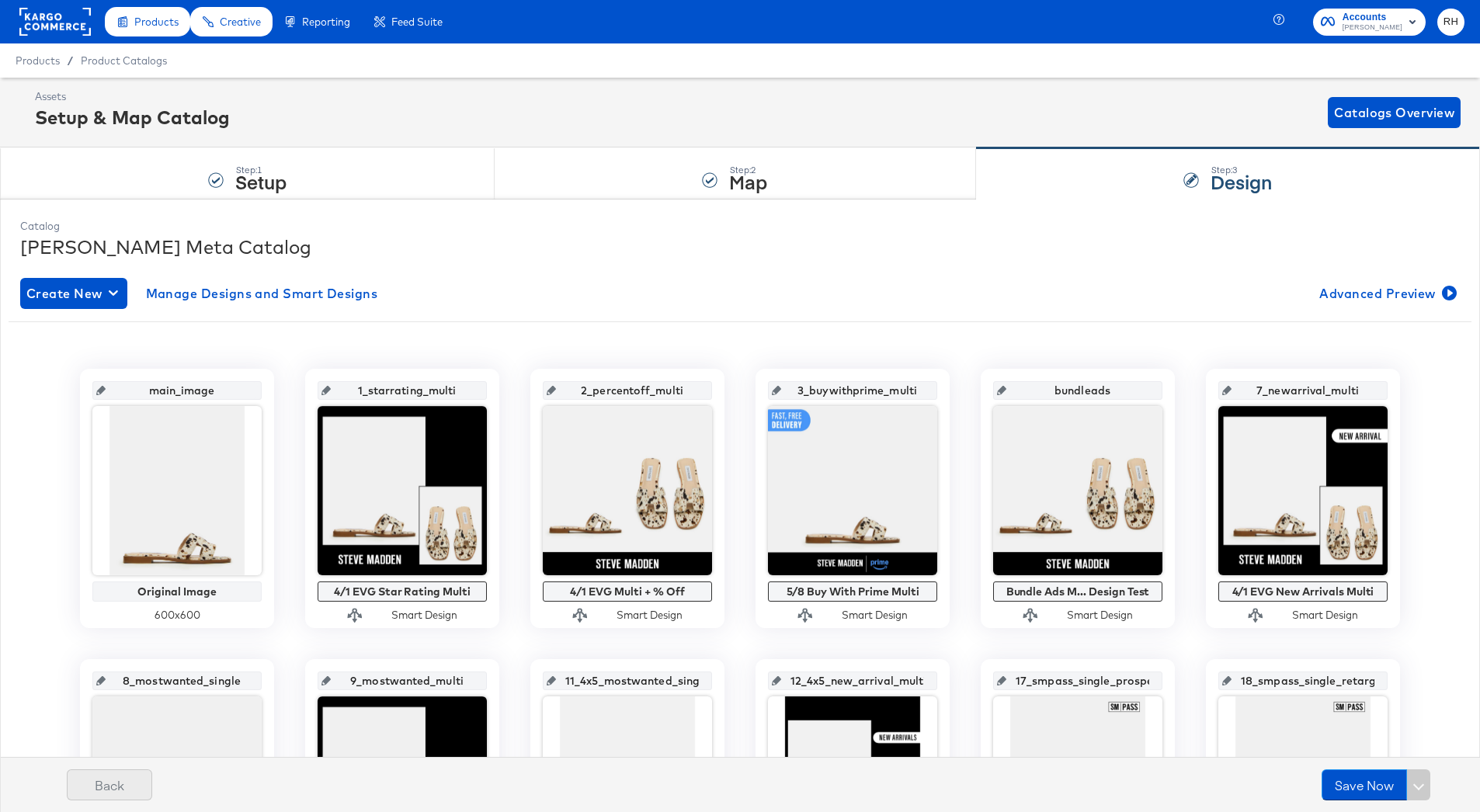
click at [96, 777] on button "Back" at bounding box center [110, 785] width 86 height 31
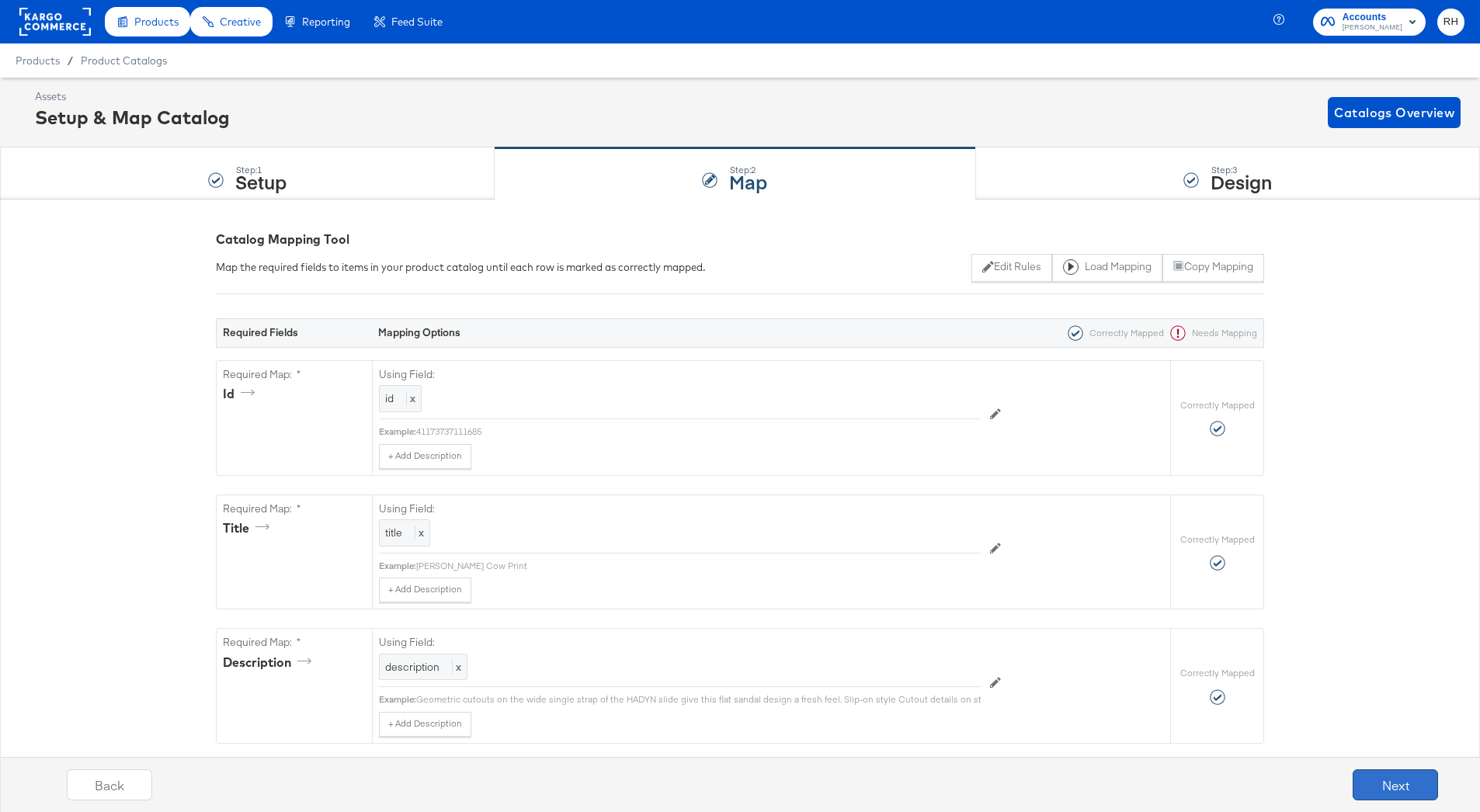
click at [1415, 790] on button "Next" at bounding box center [1395, 785] width 86 height 31
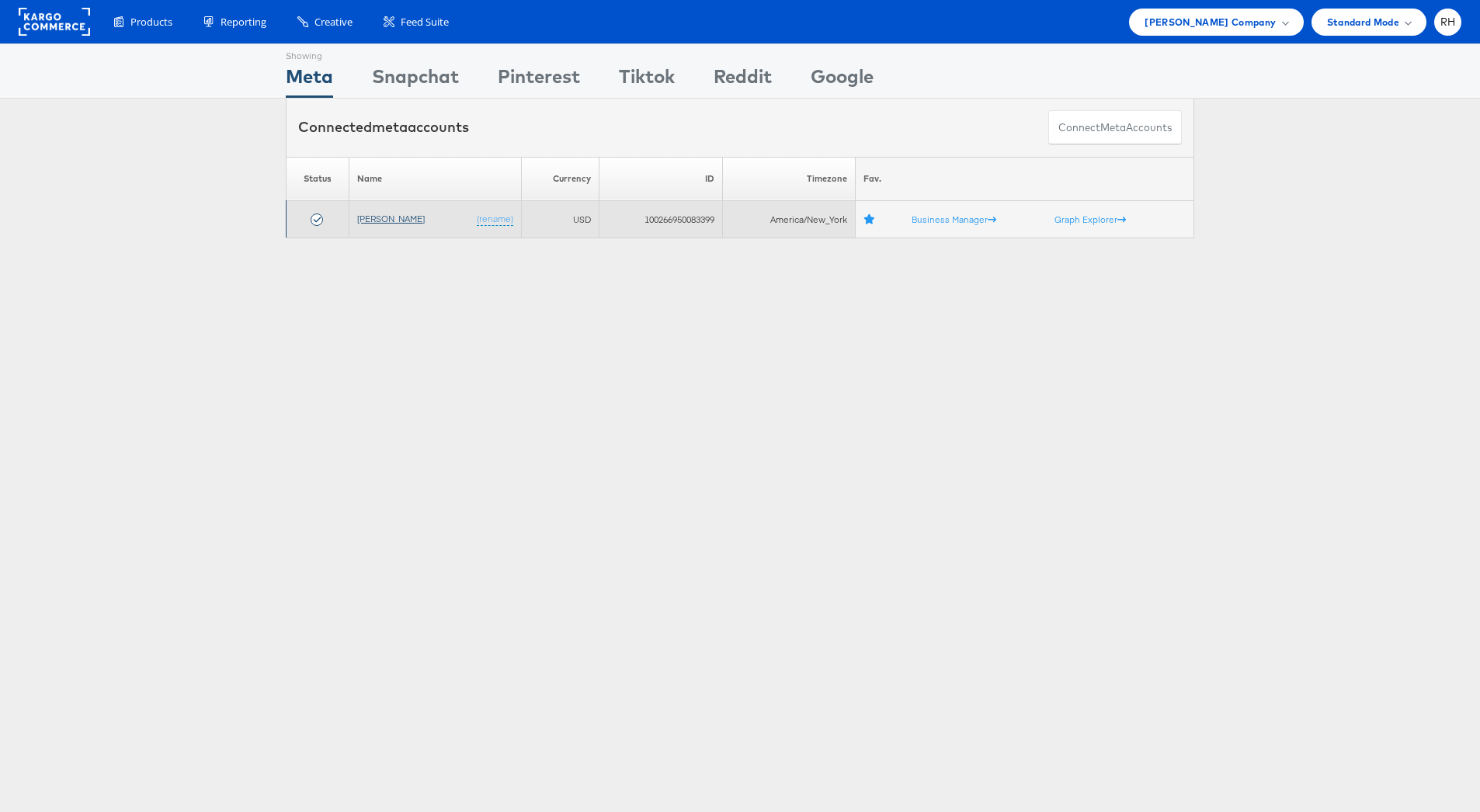
click at [379, 216] on link "[PERSON_NAME]" at bounding box center [390, 219] width 67 height 12
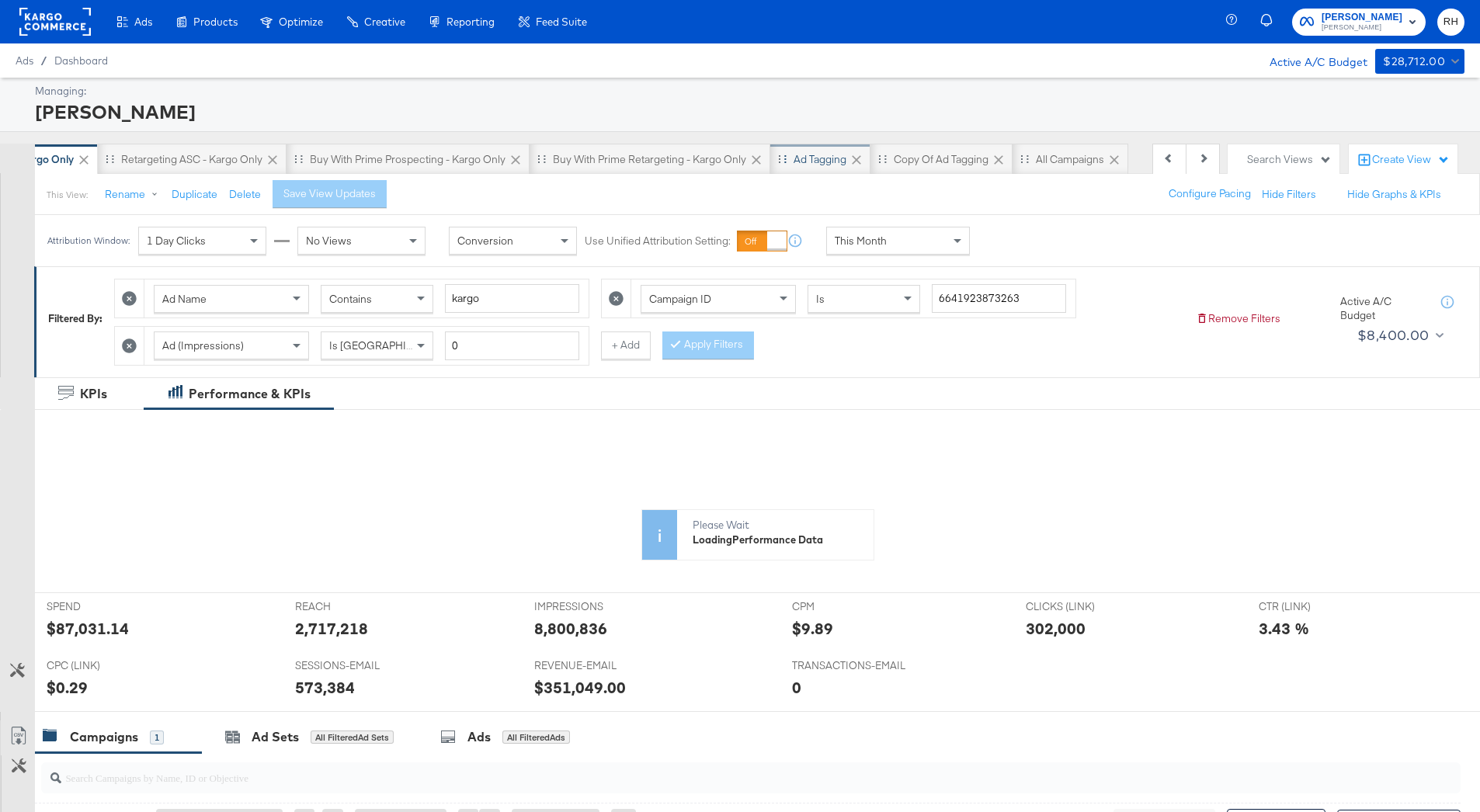
scroll to position [0, 276]
click at [1028, 155] on div "All Campaigns" at bounding box center [1034, 159] width 68 height 15
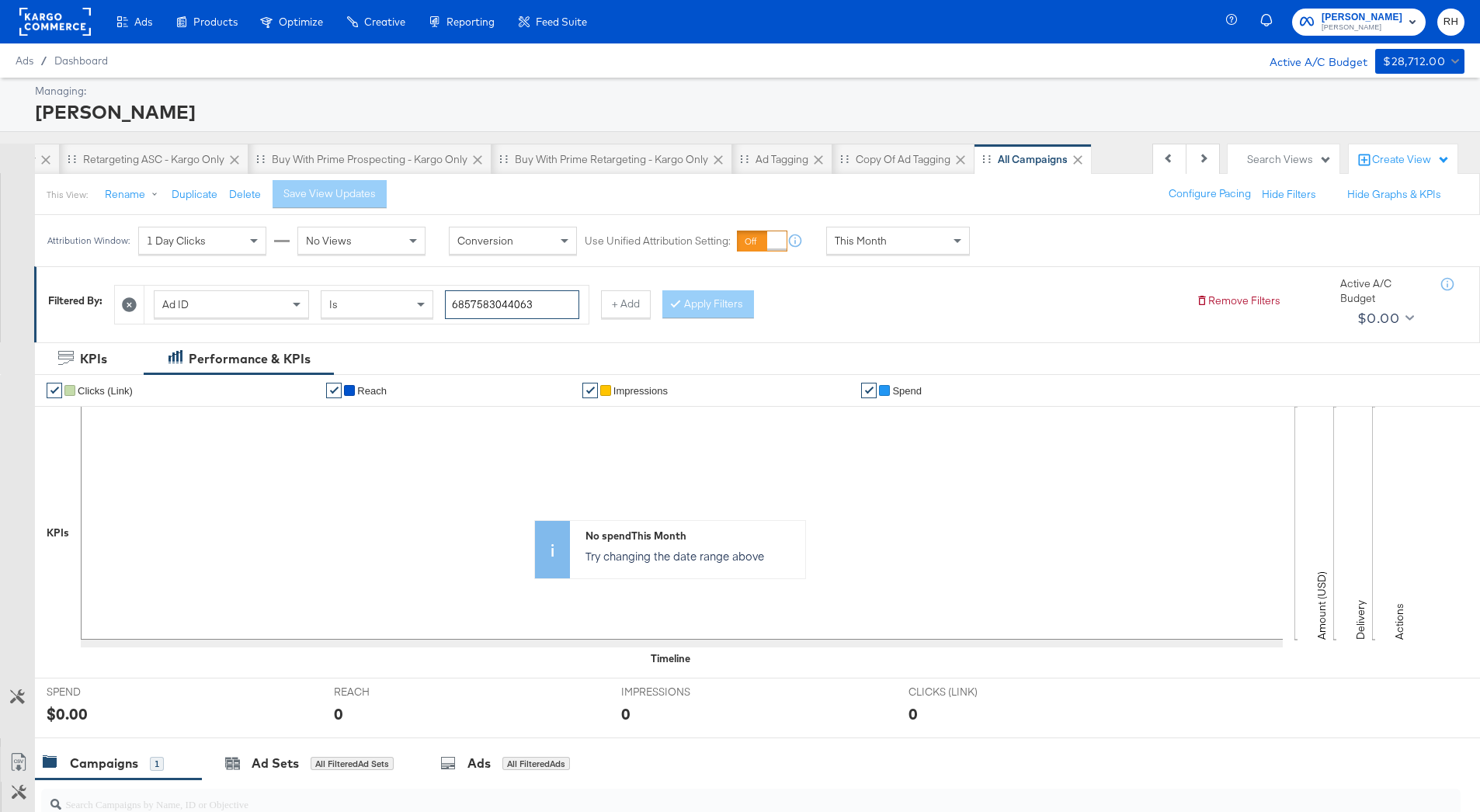
click at [542, 310] on input "6857583044063" at bounding box center [512, 305] width 134 height 29
paste input "66691934"
type input "6856669193463"
click at [678, 299] on div at bounding box center [678, 303] width 11 height 15
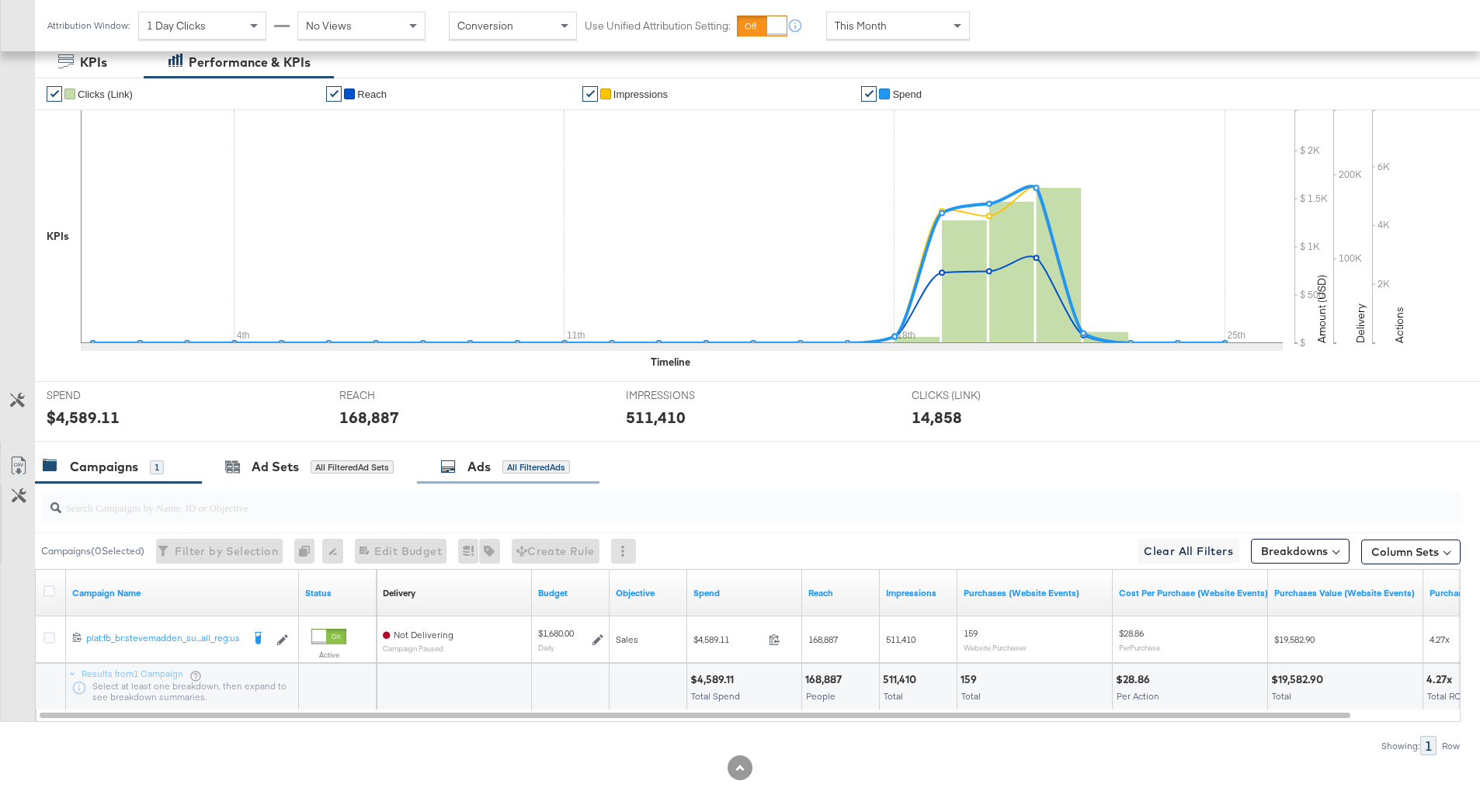
scroll to position [308, 0]
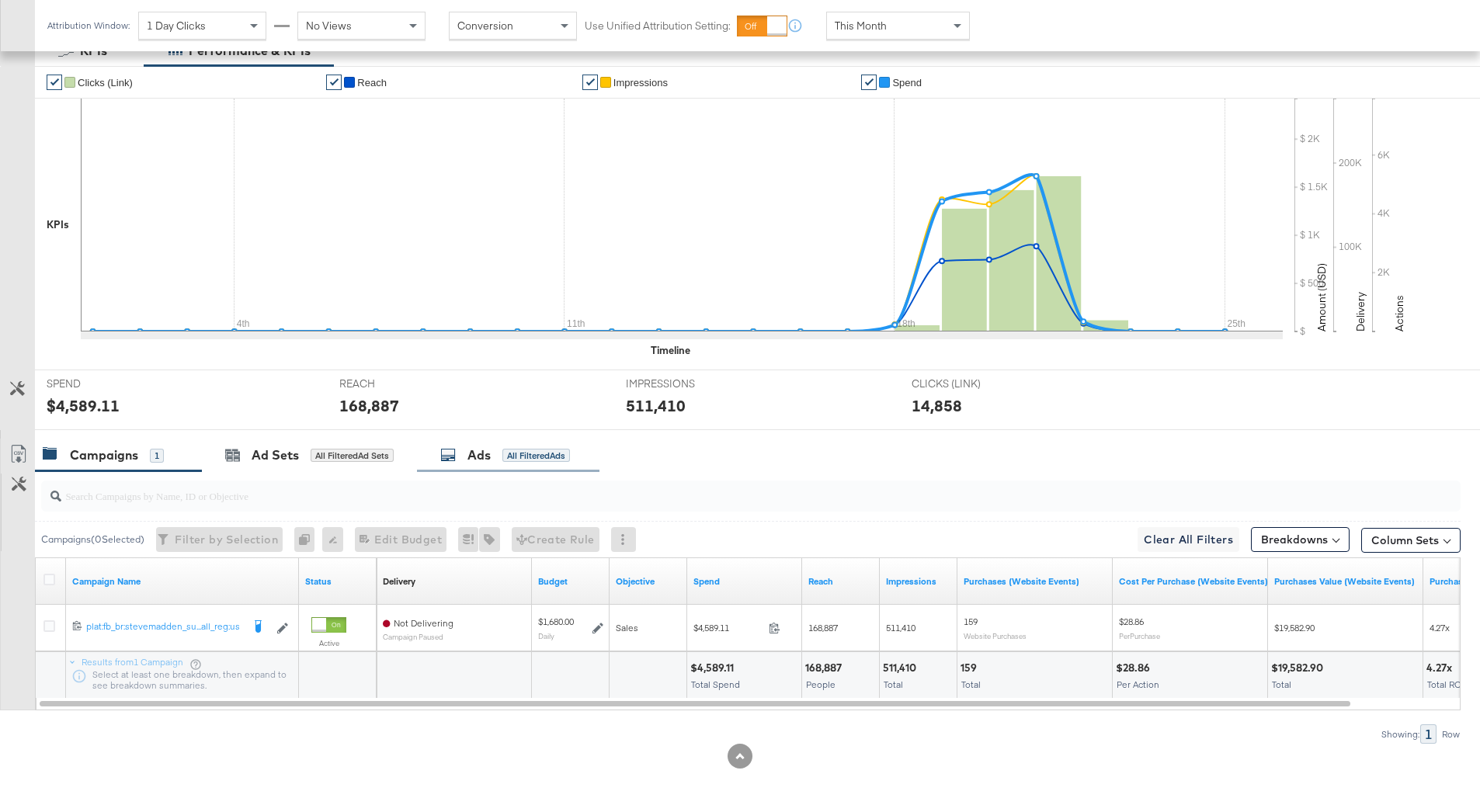
click at [528, 457] on div "All Filtered Ads" at bounding box center [536, 456] width 67 height 14
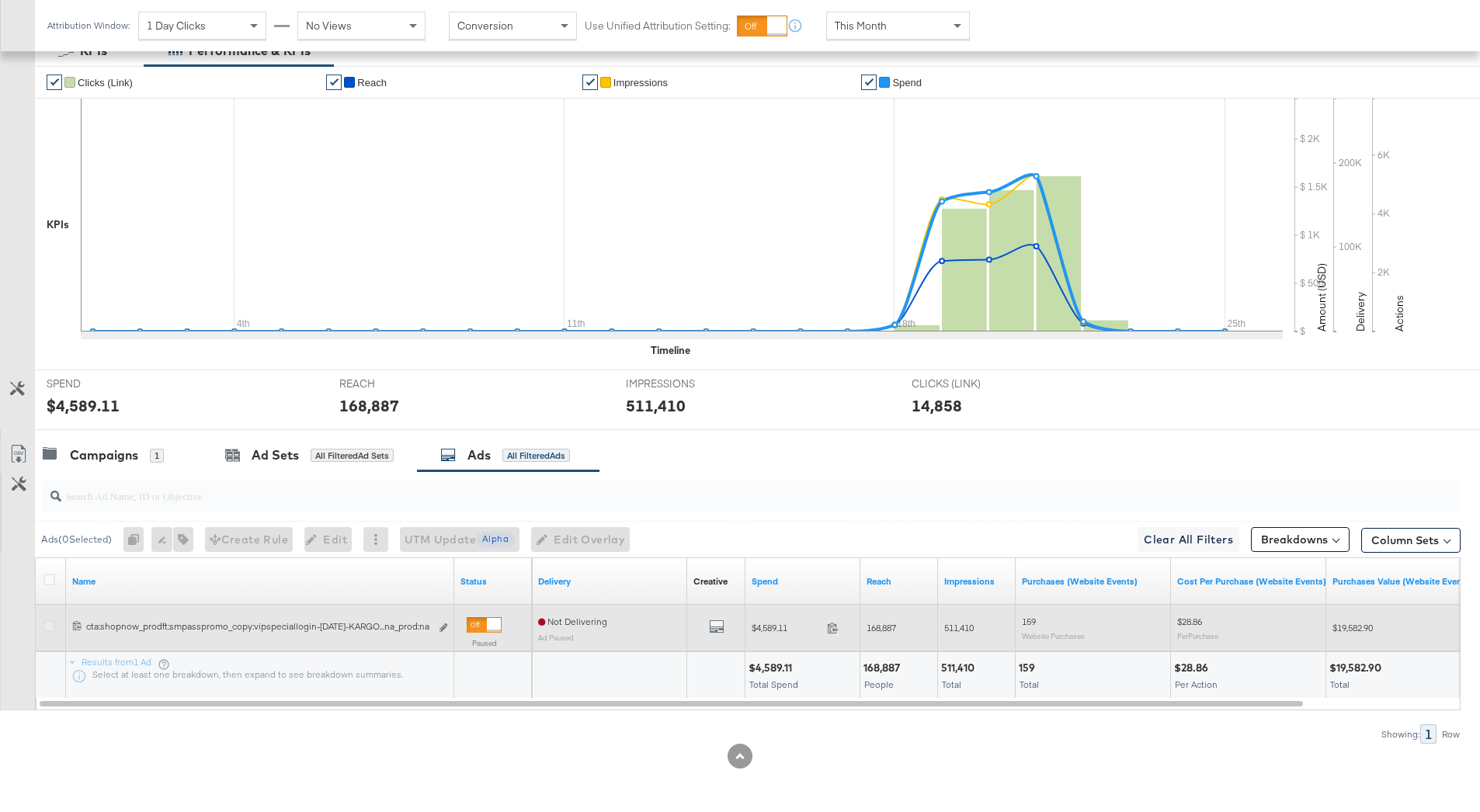
click at [53, 626] on icon at bounding box center [50, 626] width 12 height 12
click at [0, 0] on input "checkbox" at bounding box center [0, 0] width 0 height 0
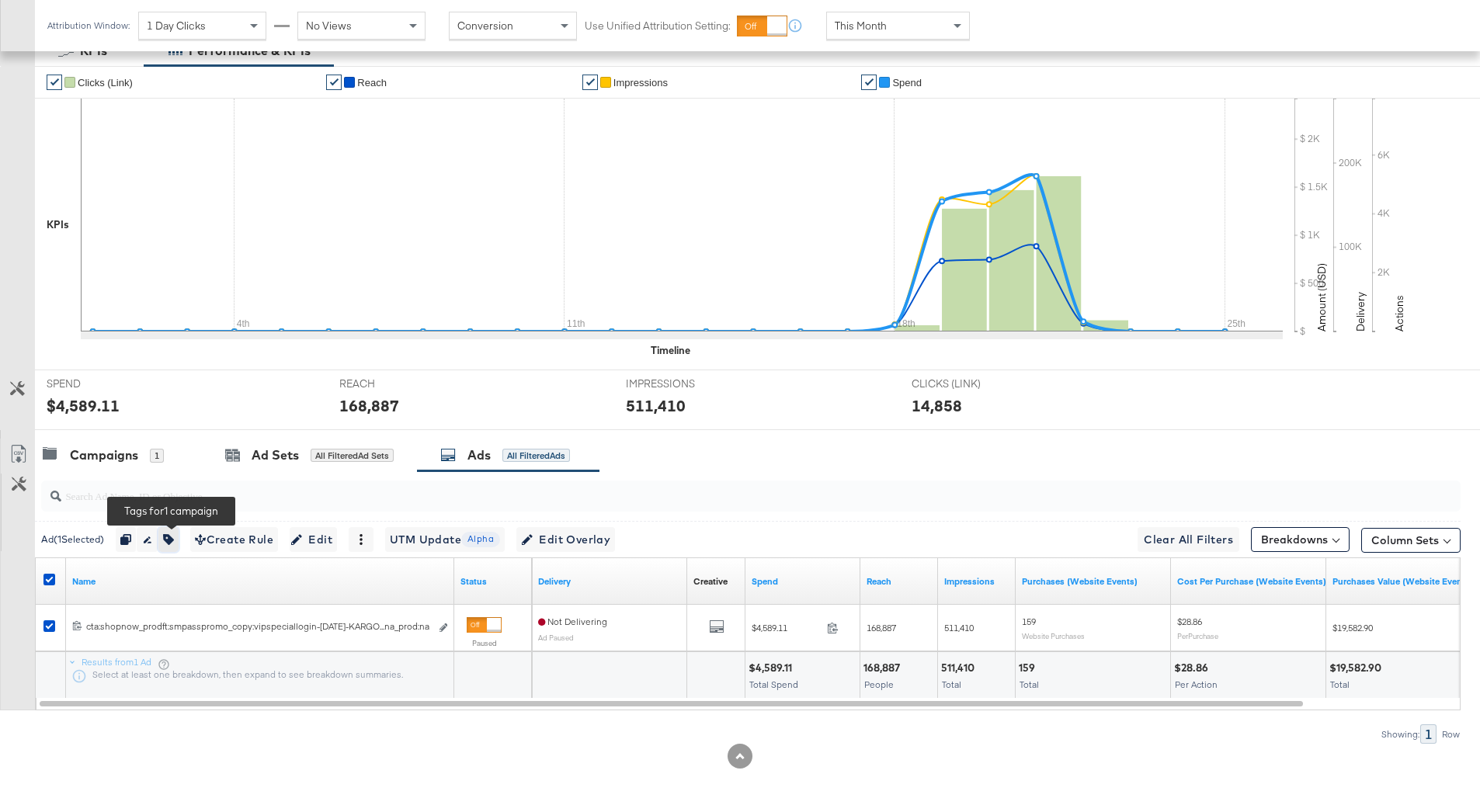
click at [173, 542] on icon "button" at bounding box center [168, 539] width 11 height 11
